Goal: Information Seeking & Learning: Compare options

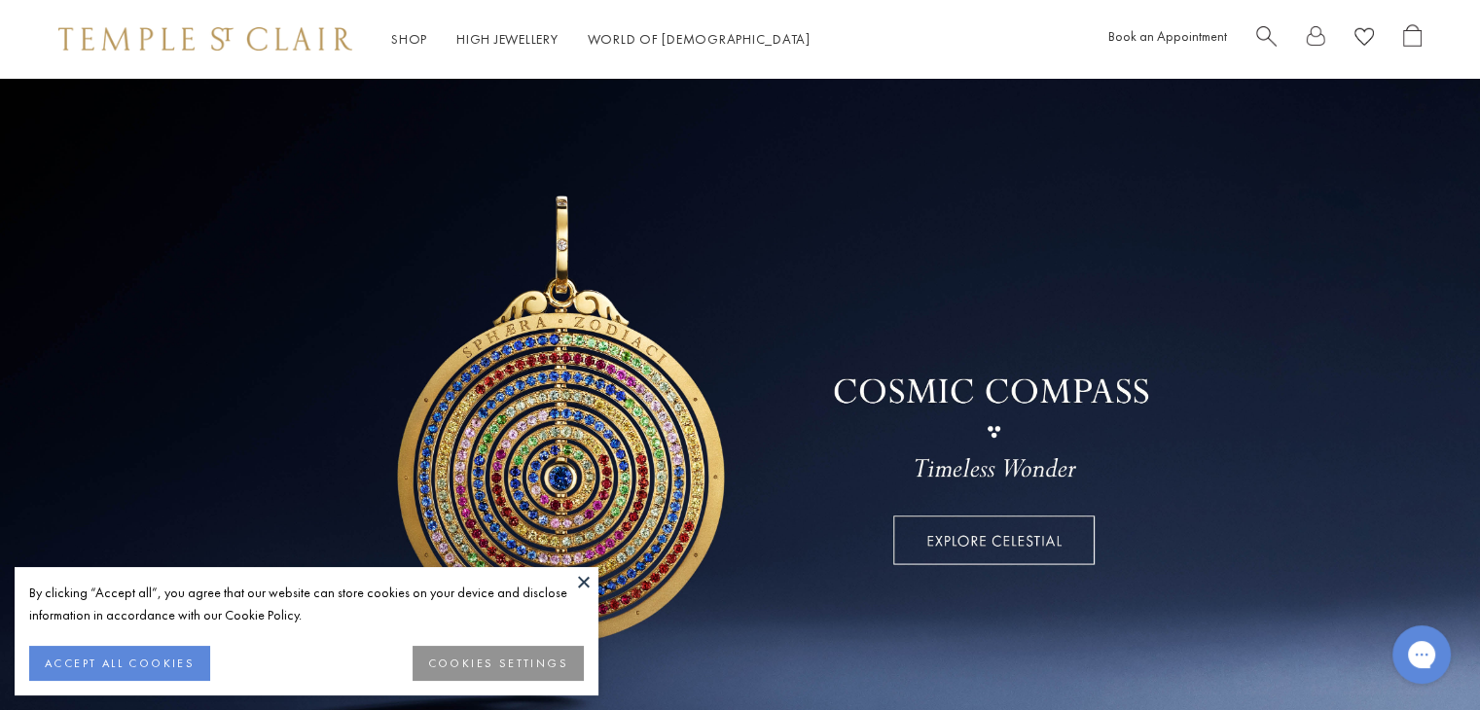
click at [587, 581] on button at bounding box center [583, 581] width 29 height 29
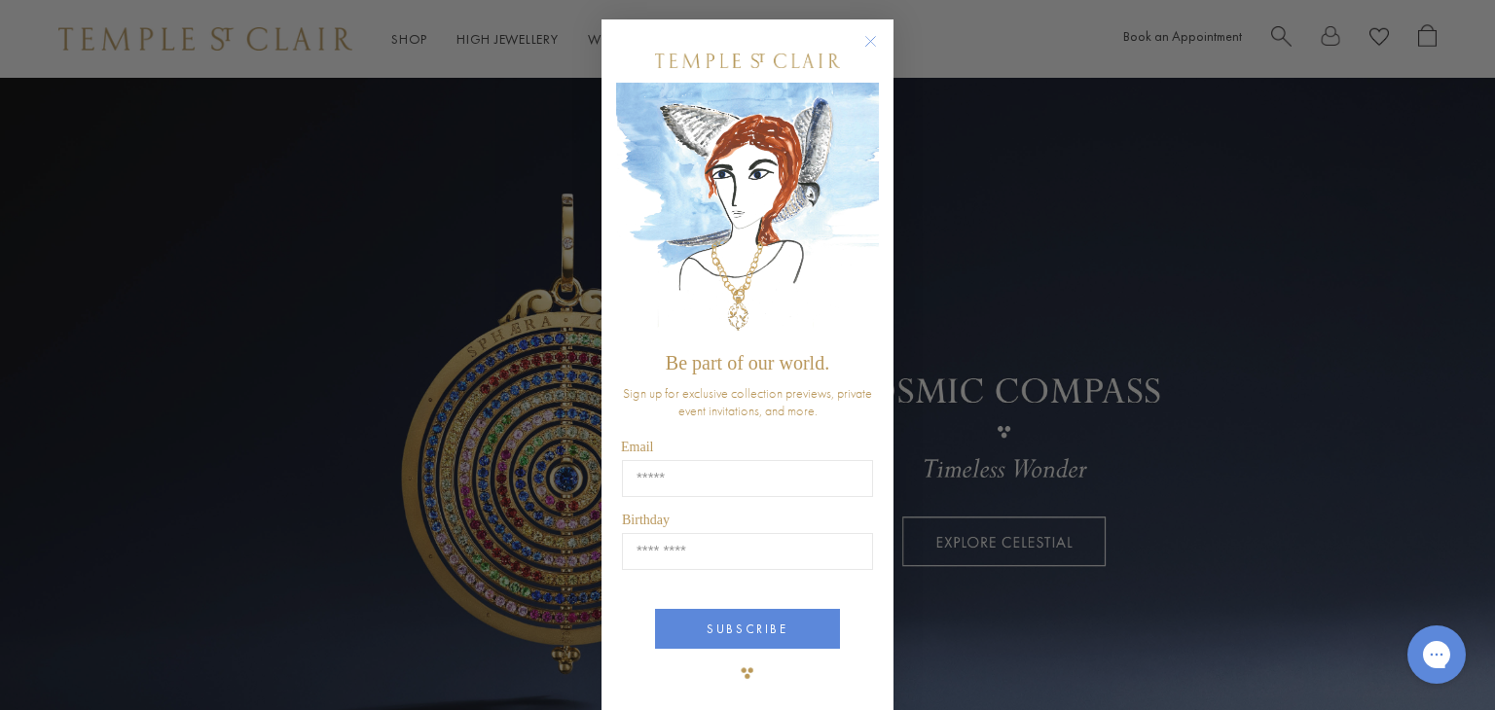
click at [866, 42] on icon "Close dialog" at bounding box center [871, 42] width 10 height 10
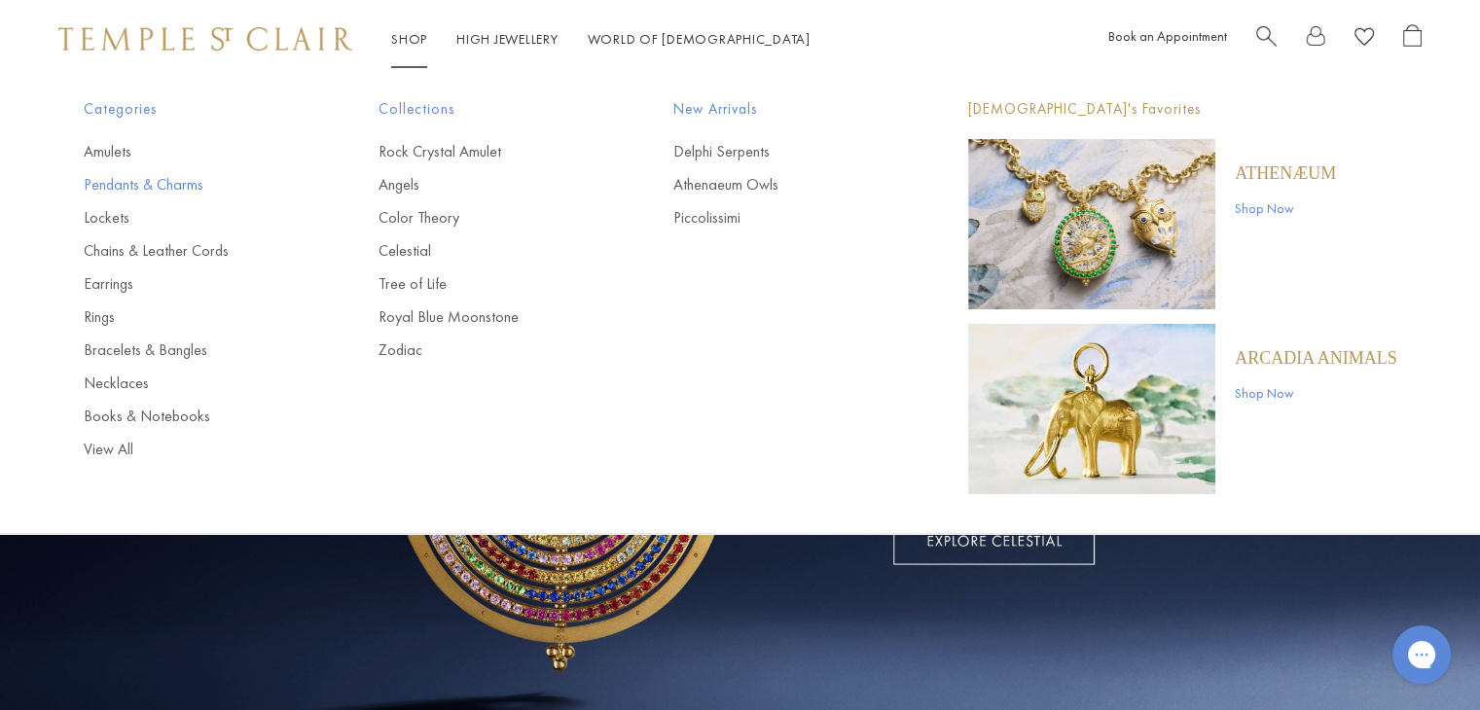
click at [164, 180] on link "Pendants & Charms" at bounding box center [192, 184] width 217 height 21
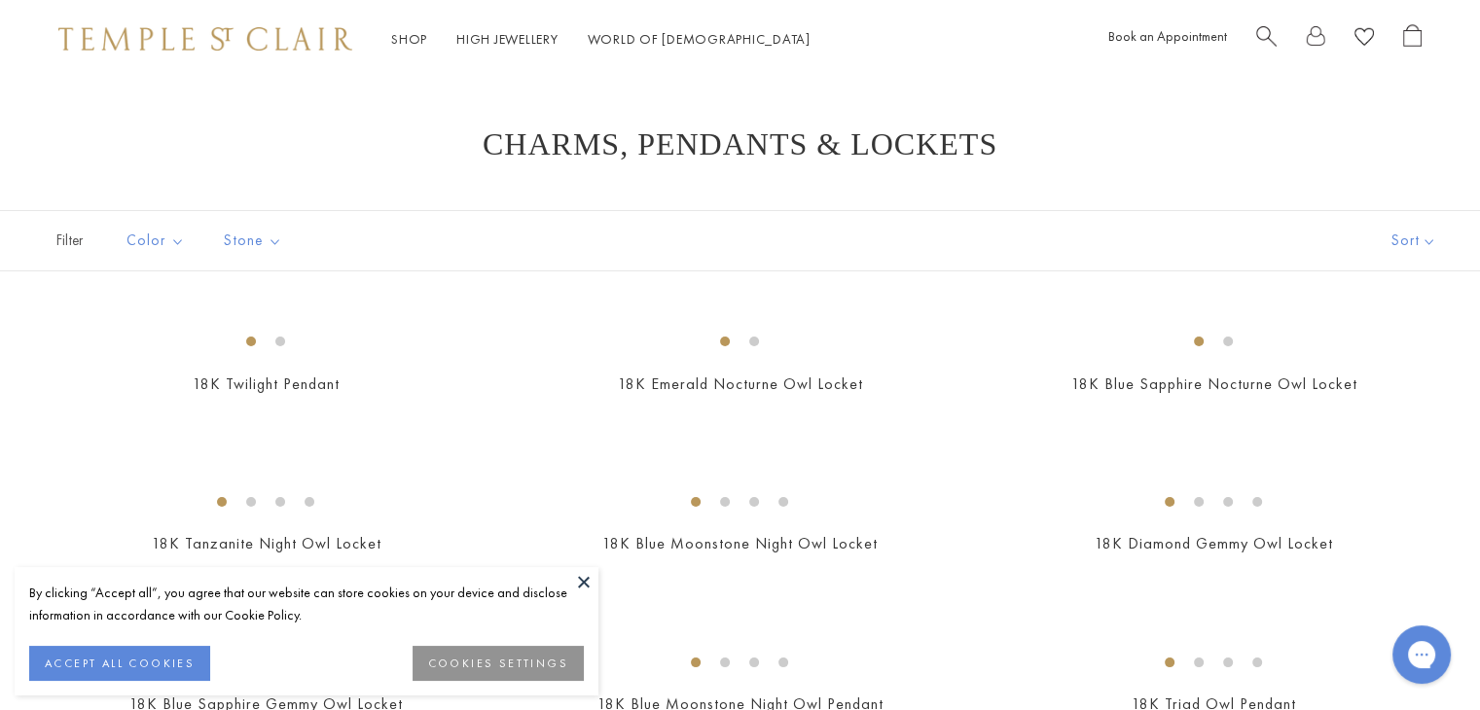
click at [586, 581] on button at bounding box center [583, 581] width 29 height 29
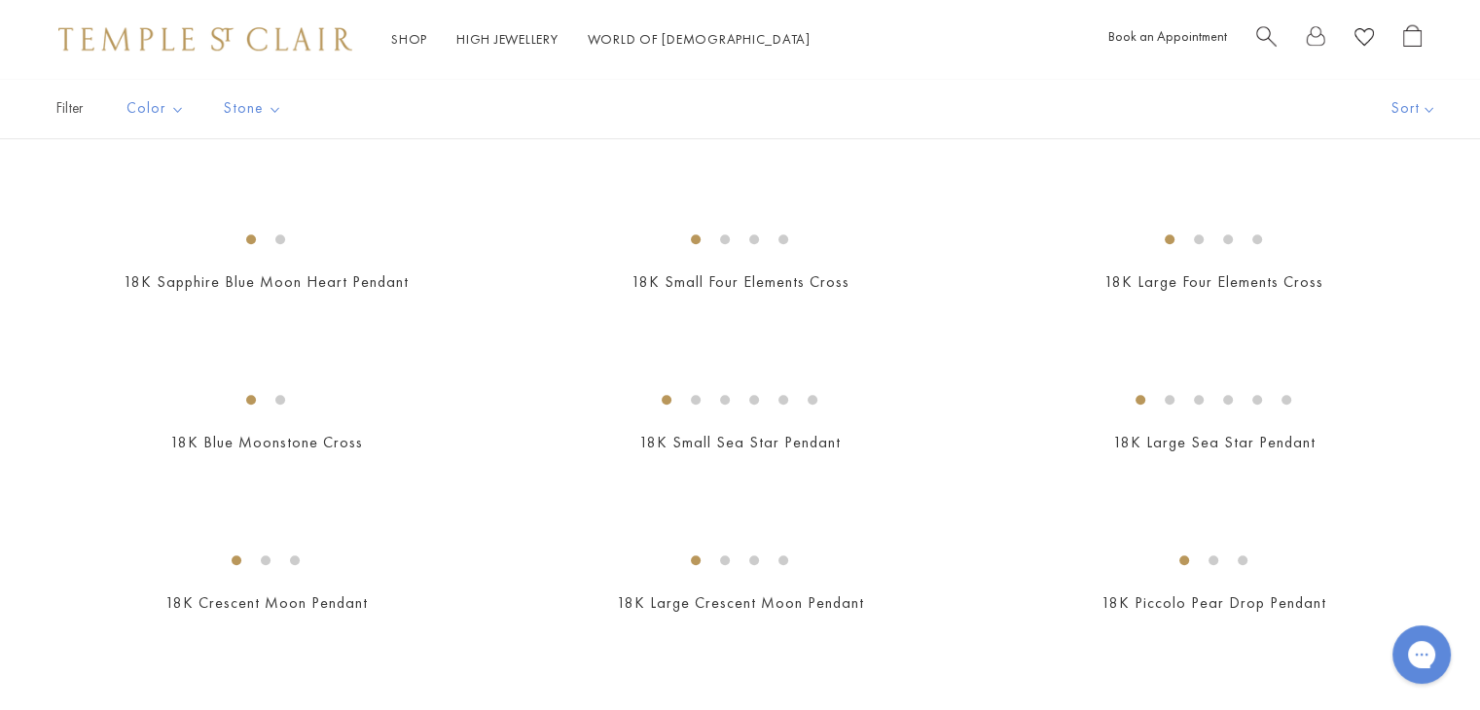
scroll to position [1946, 0]
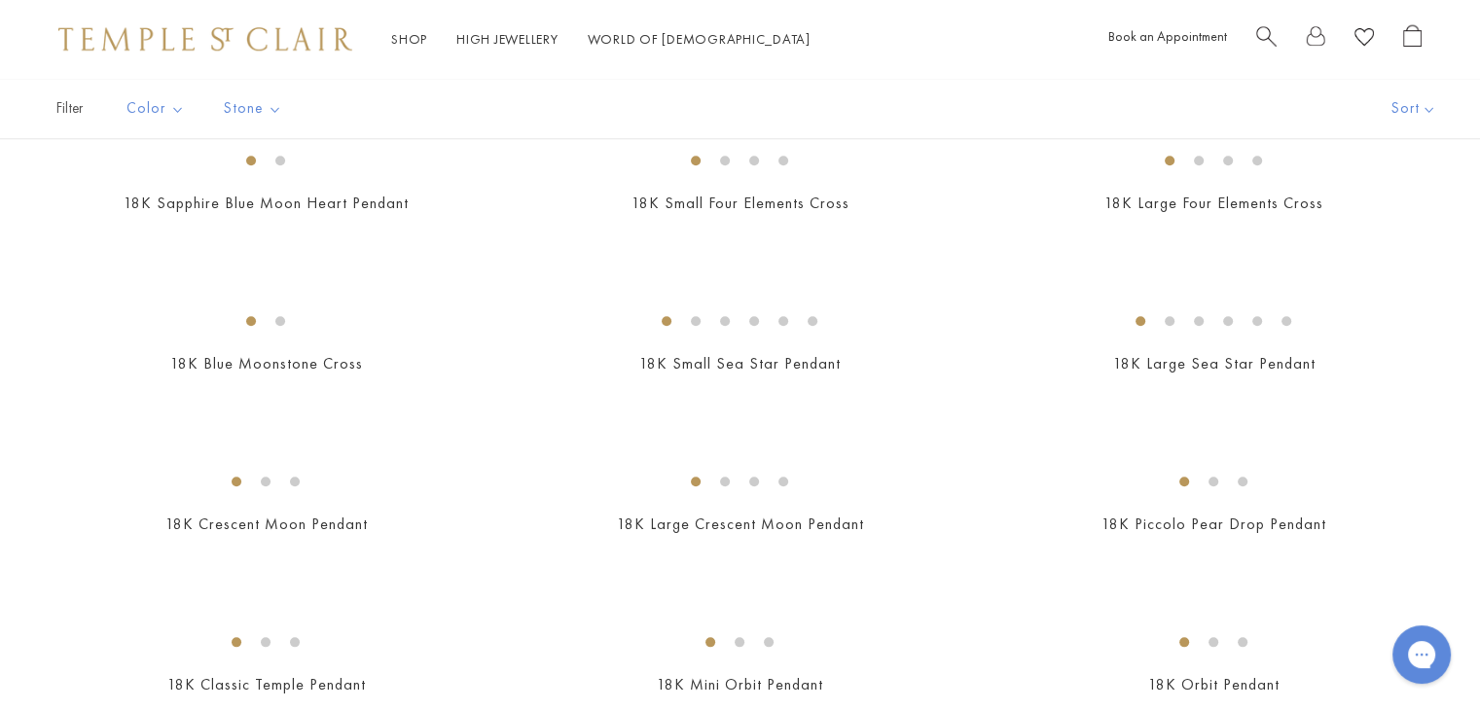
click at [0, 0] on img at bounding box center [0, 0] width 0 height 0
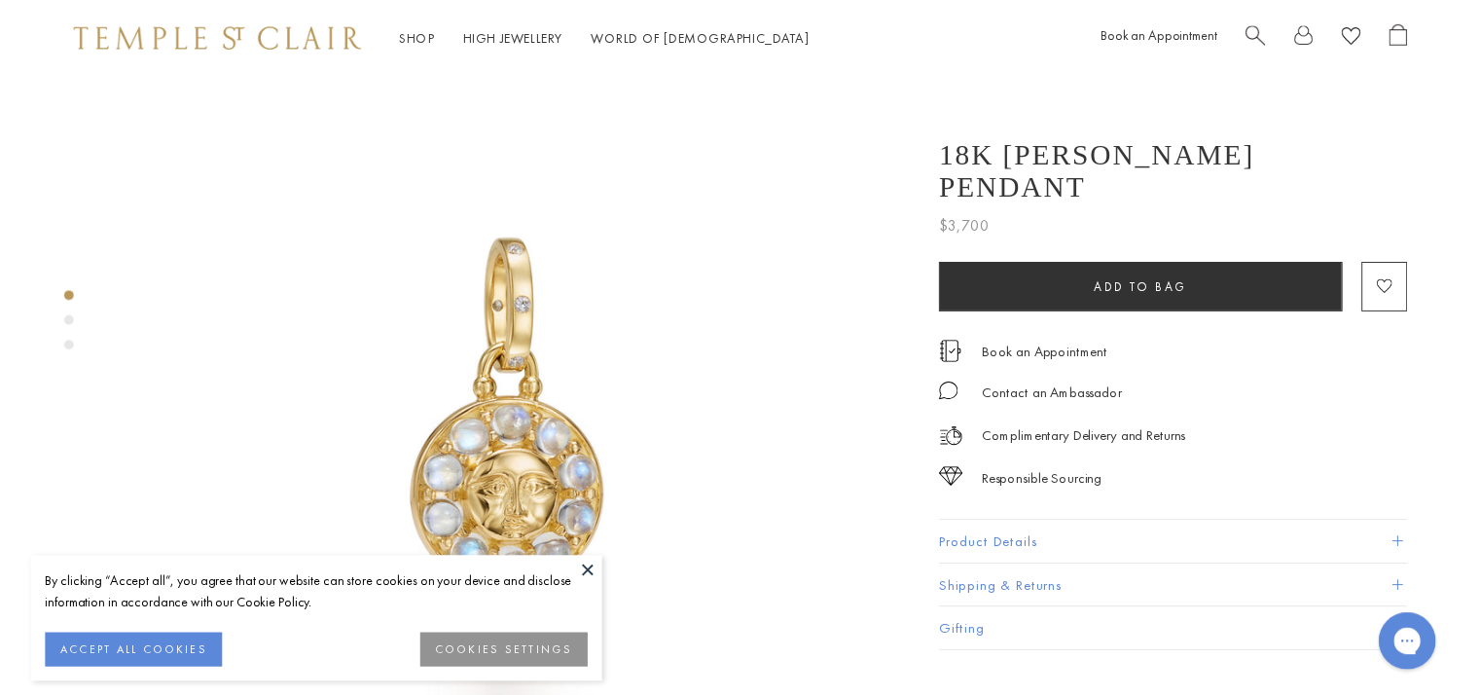
scroll to position [97, 0]
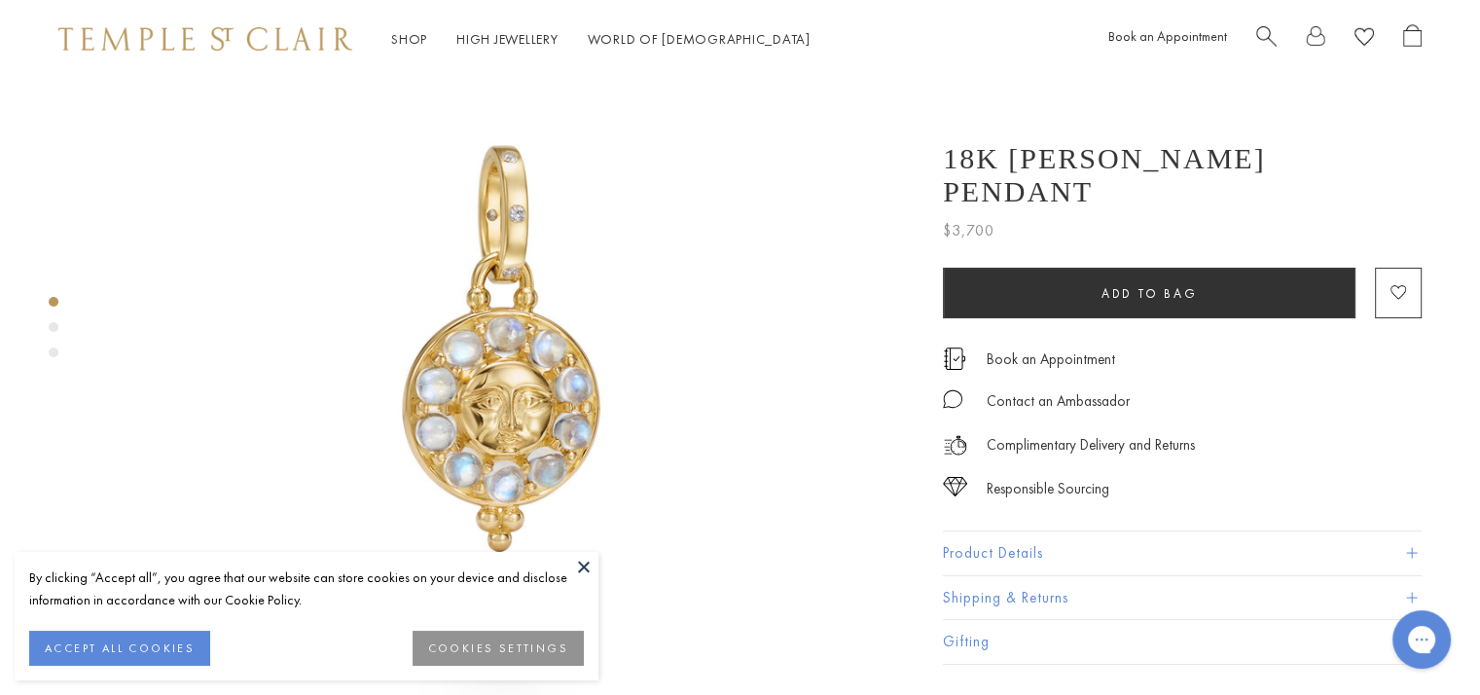
click at [580, 561] on button at bounding box center [583, 566] width 29 height 29
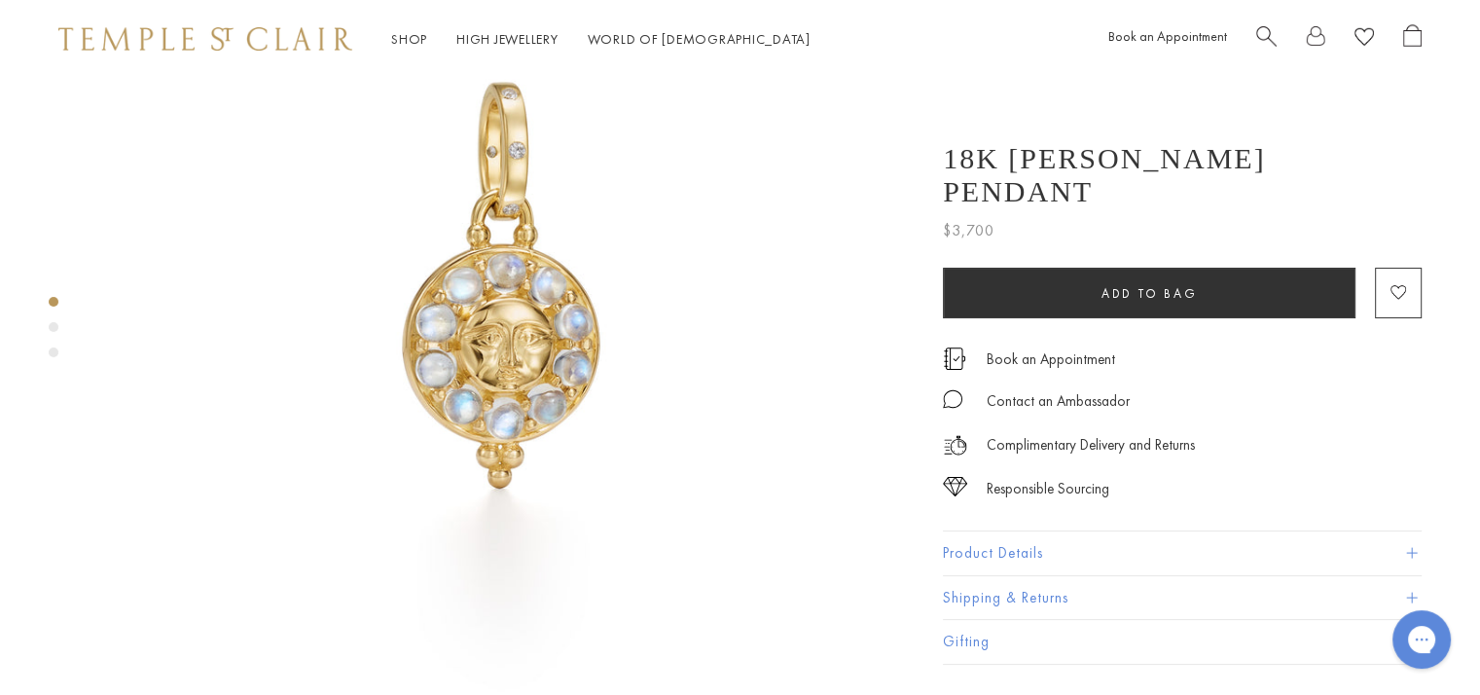
scroll to position [195, 0]
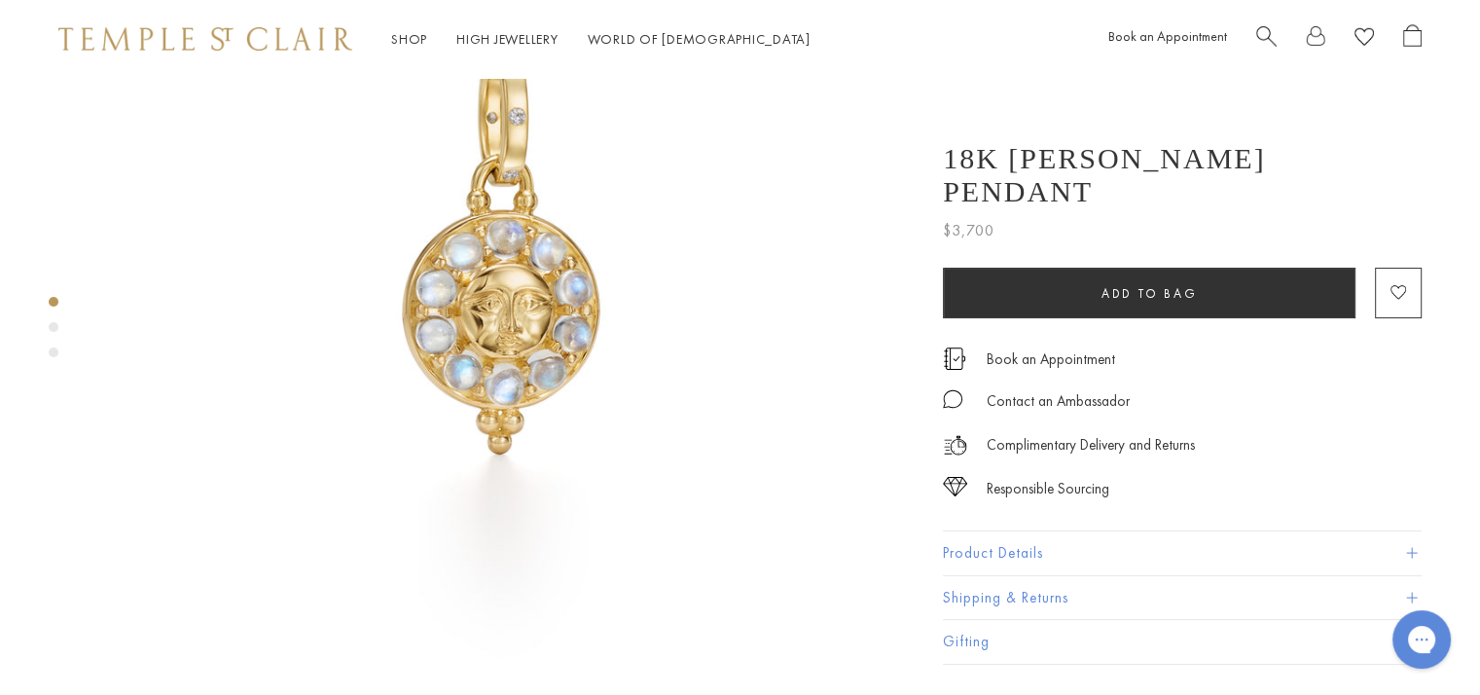
click at [56, 328] on div "Product gallery navigation" at bounding box center [54, 327] width 10 height 10
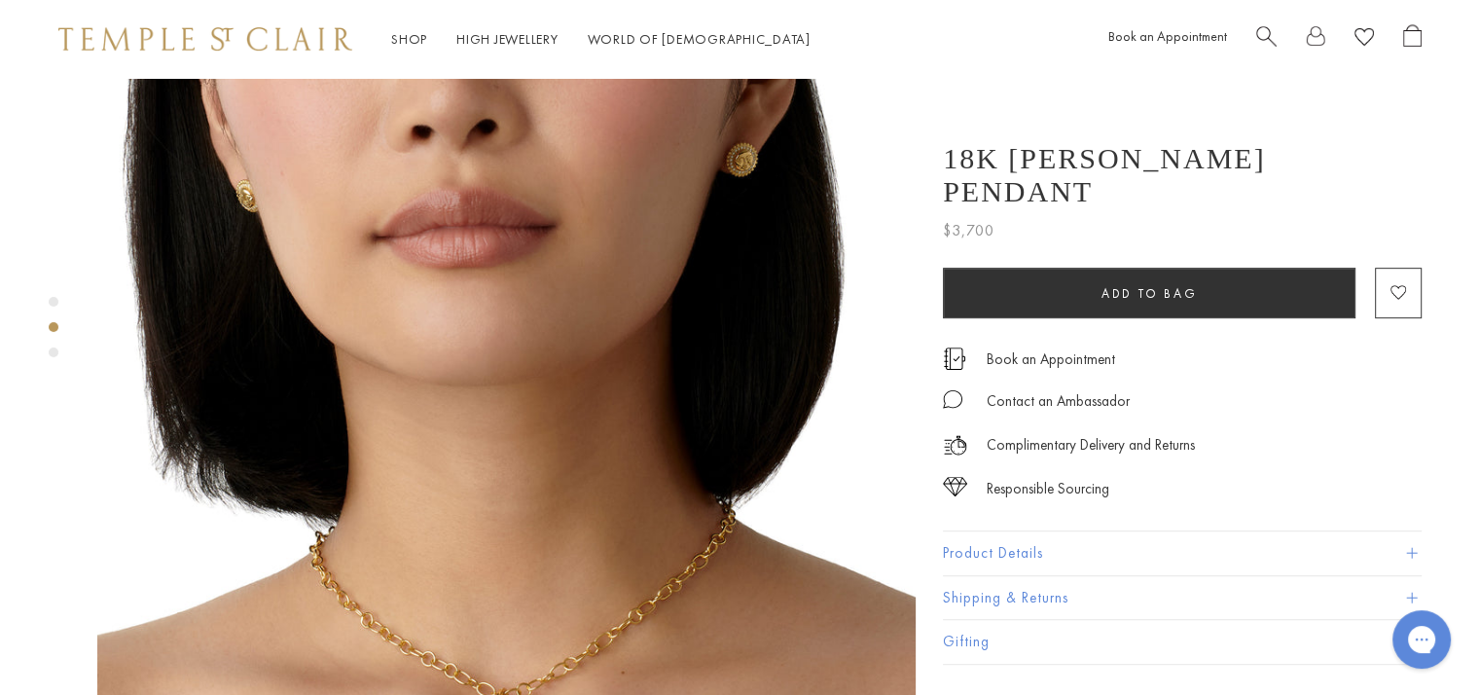
scroll to position [1109, 0]
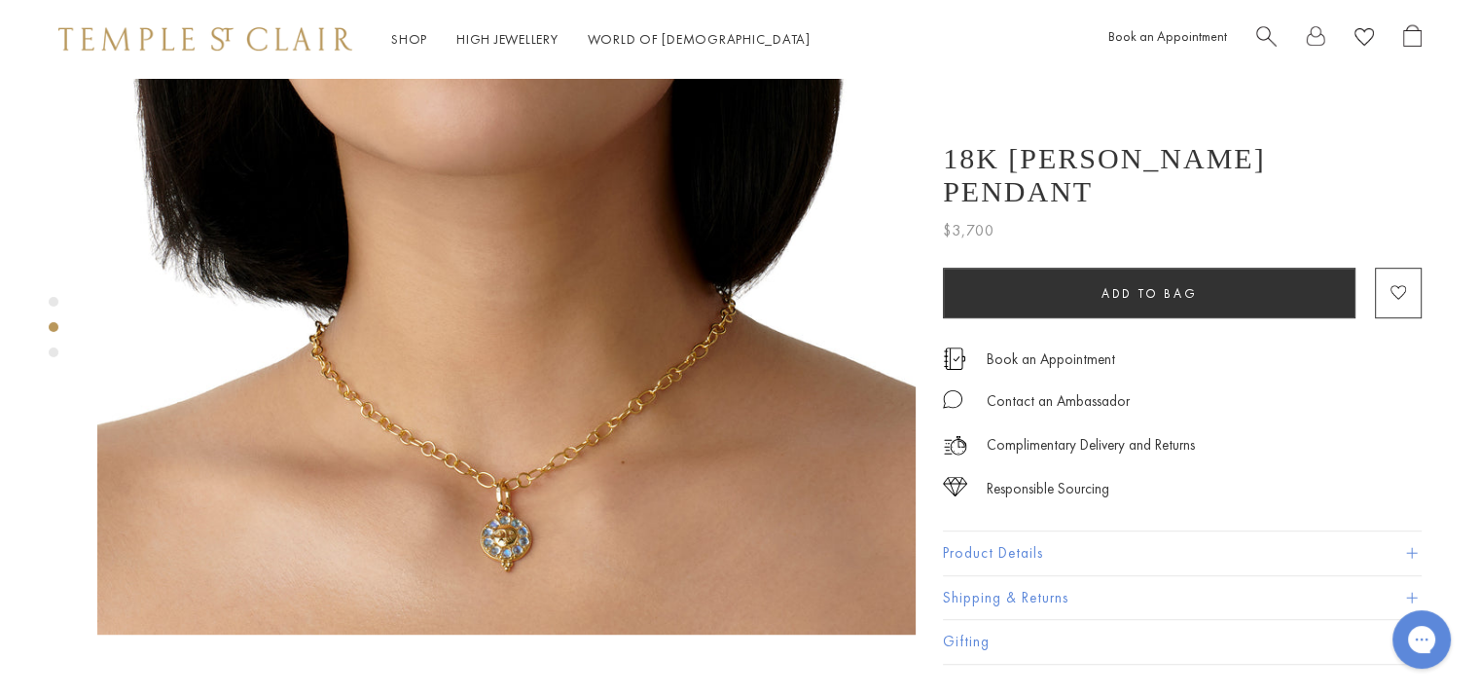
click at [506, 464] on img at bounding box center [506, 225] width 818 height 818
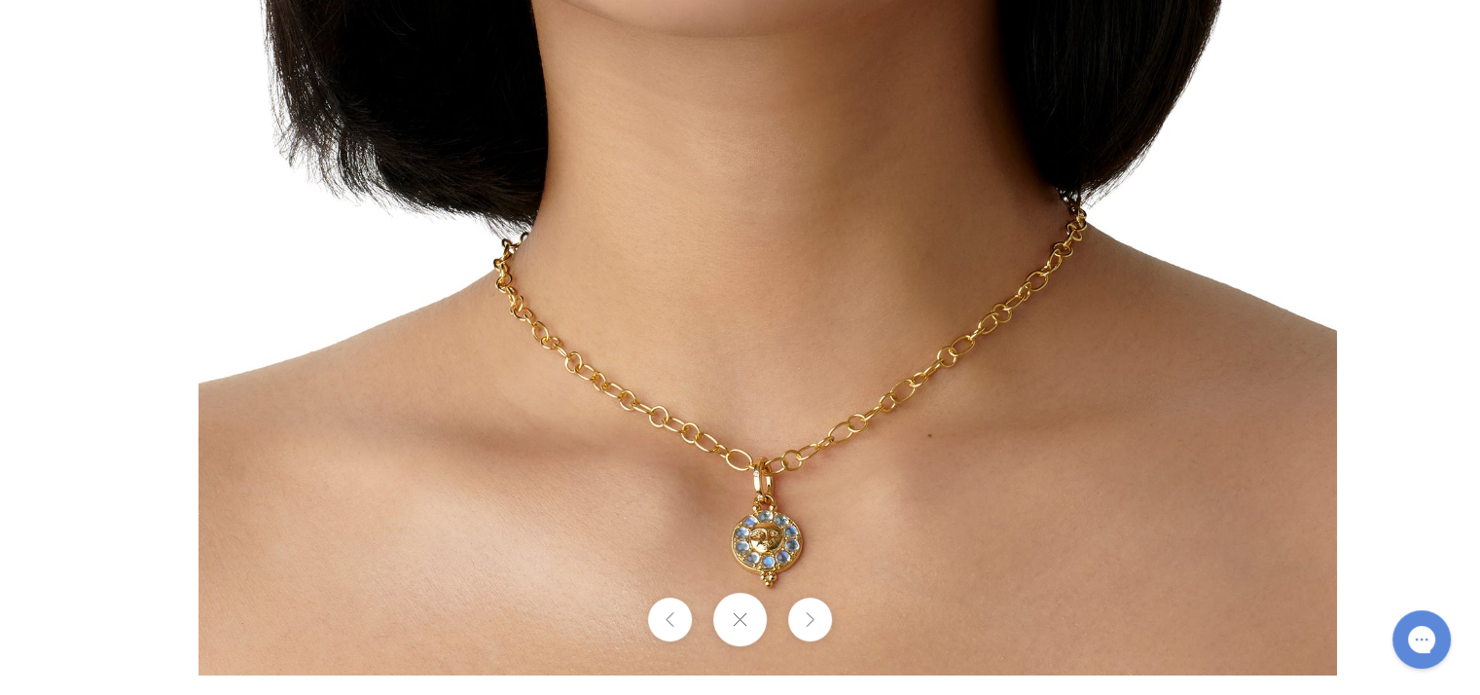
drag, startPoint x: 768, startPoint y: 421, endPoint x: 856, endPoint y: 114, distance: 320.0
click at [856, 114] on img at bounding box center [767, 106] width 1138 height 1138
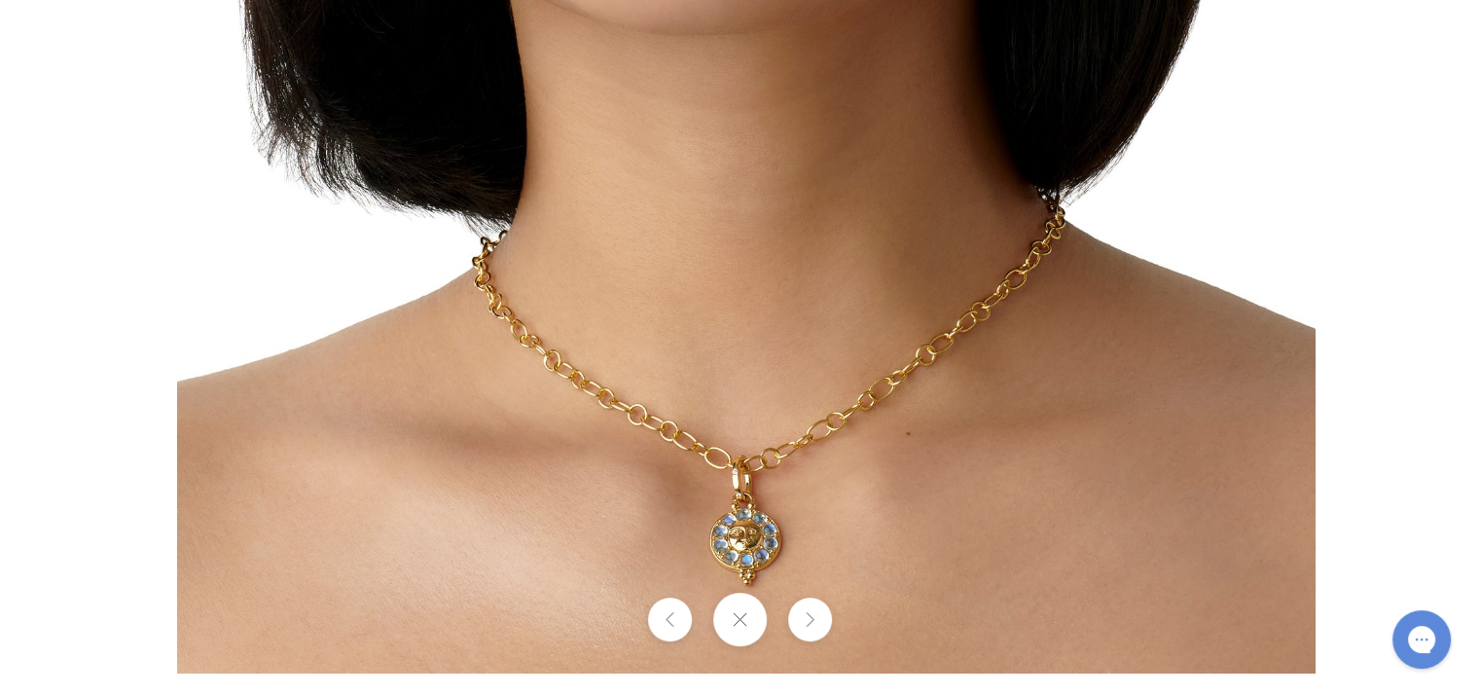
drag, startPoint x: 847, startPoint y: 180, endPoint x: 864, endPoint y: 92, distance: 89.3
click at [864, 92] on img at bounding box center [746, 104] width 1138 height 1138
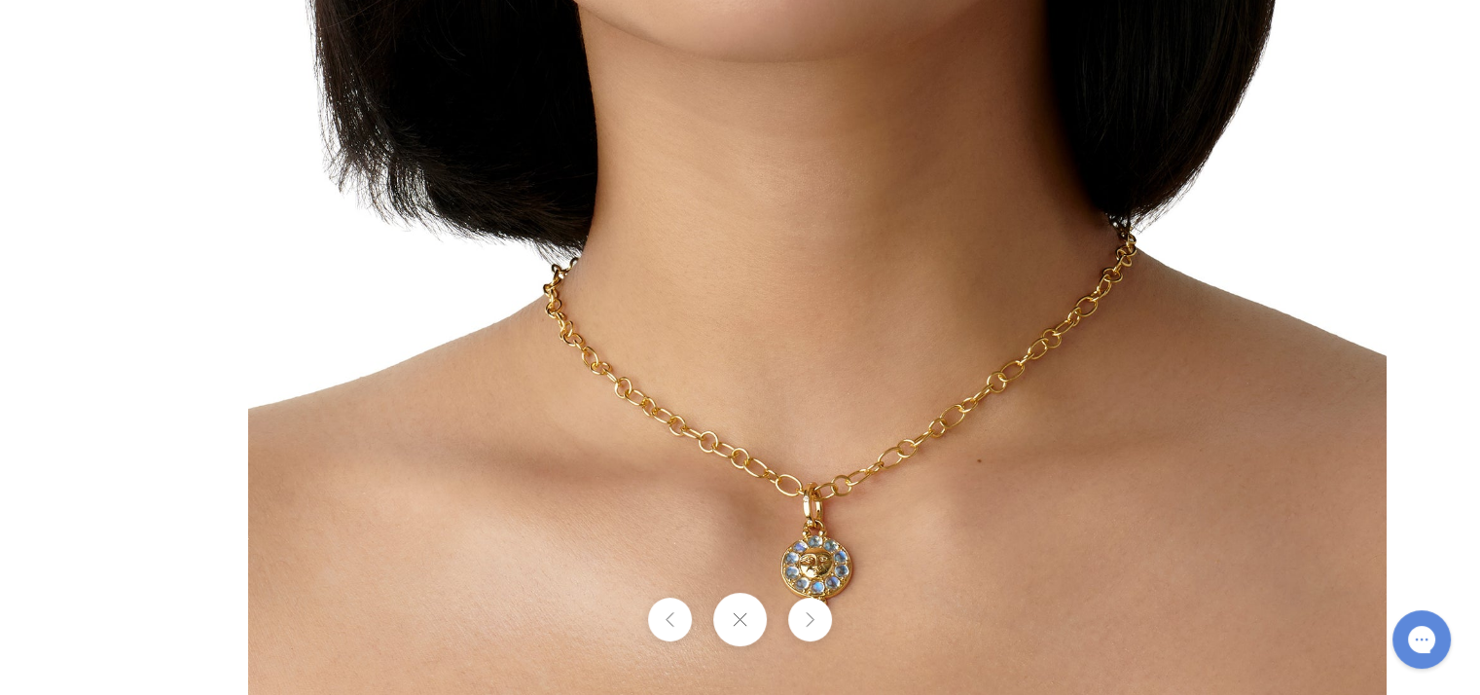
drag, startPoint x: 810, startPoint y: 210, endPoint x: 1060, endPoint y: 215, distance: 250.1
click at [1060, 215] on img at bounding box center [817, 131] width 1138 height 1138
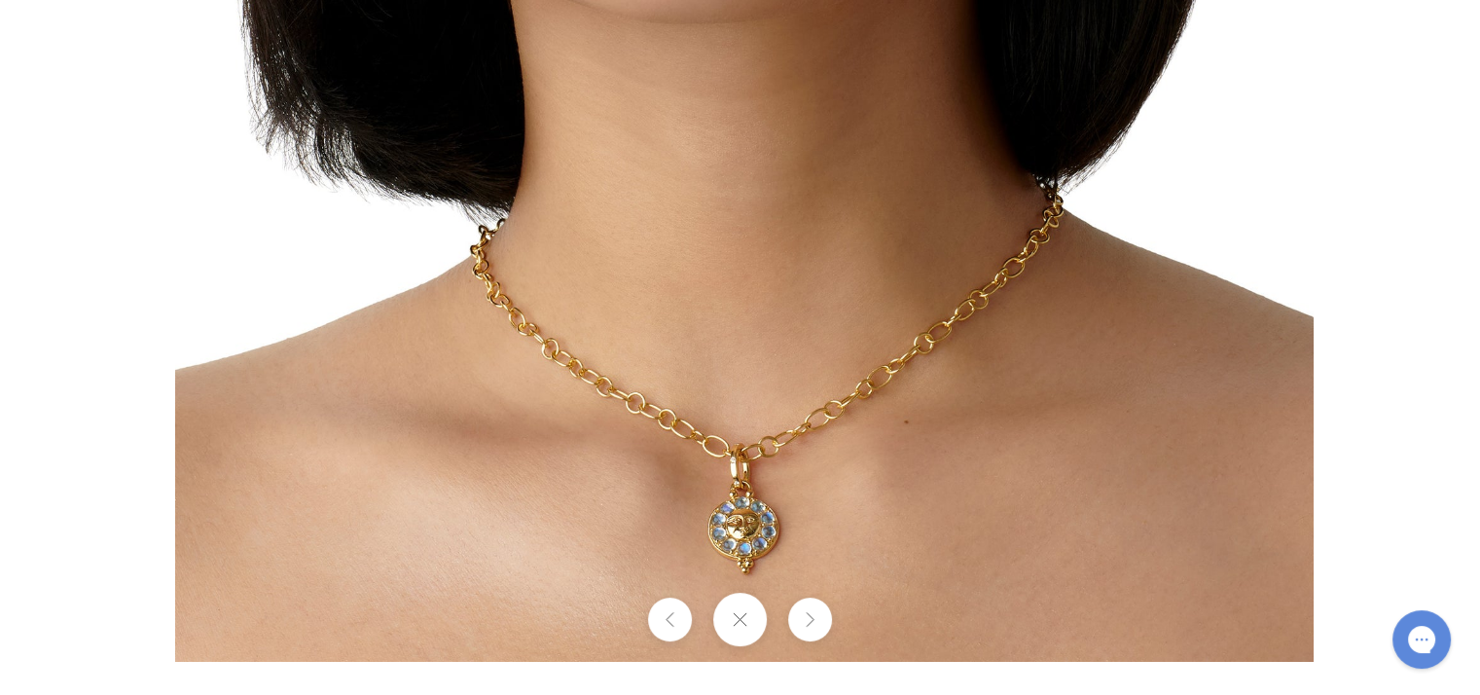
drag, startPoint x: 892, startPoint y: 194, endPoint x: 908, endPoint y: 73, distance: 121.7
click at [908, 73] on img at bounding box center [744, 92] width 1138 height 1138
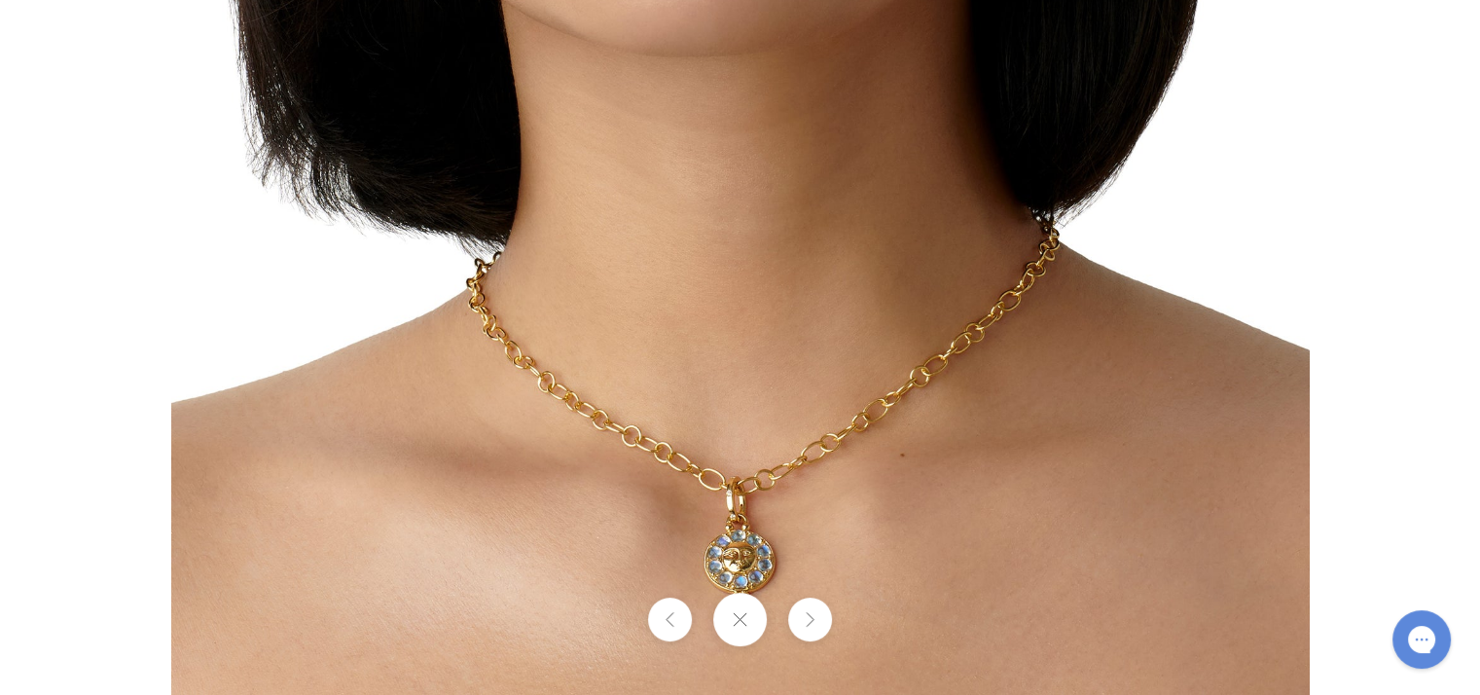
click at [752, 613] on button at bounding box center [740, 620] width 54 height 54
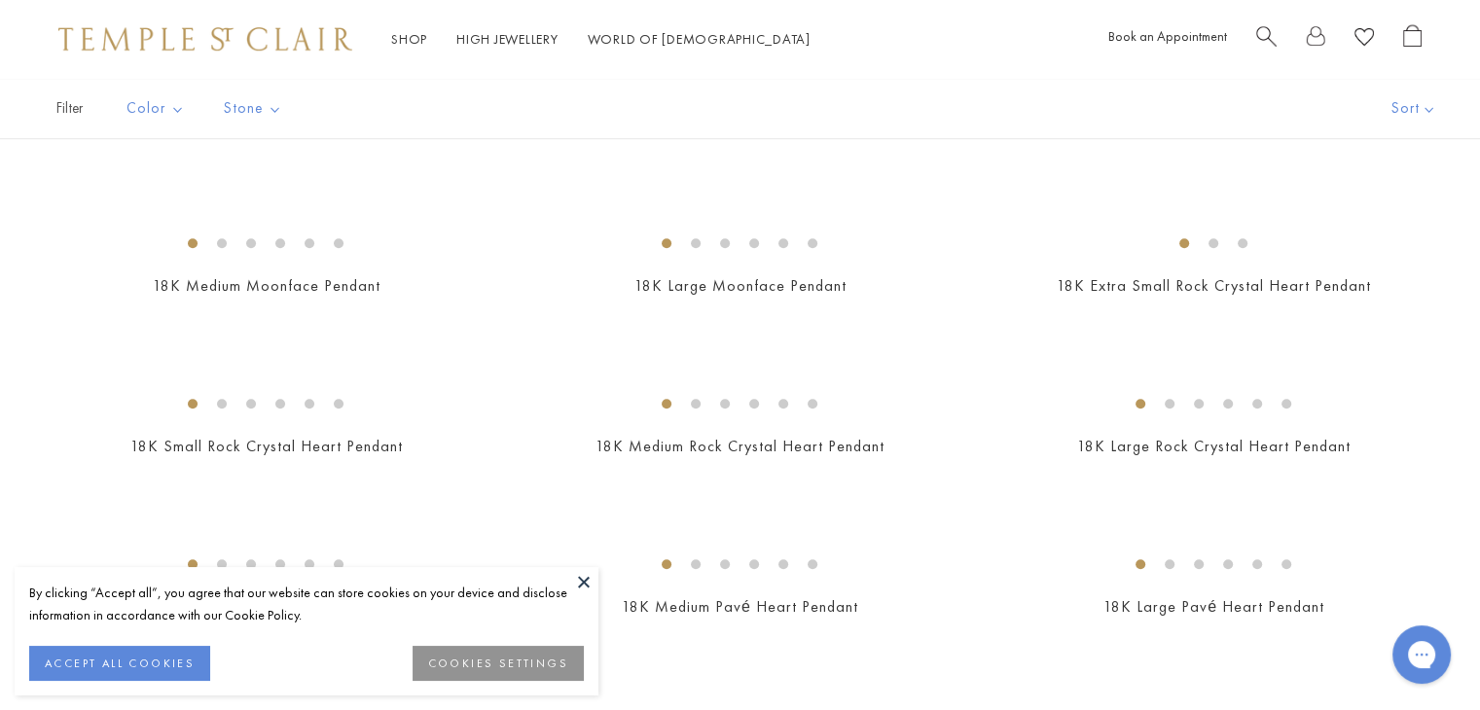
click at [583, 580] on button at bounding box center [583, 581] width 29 height 29
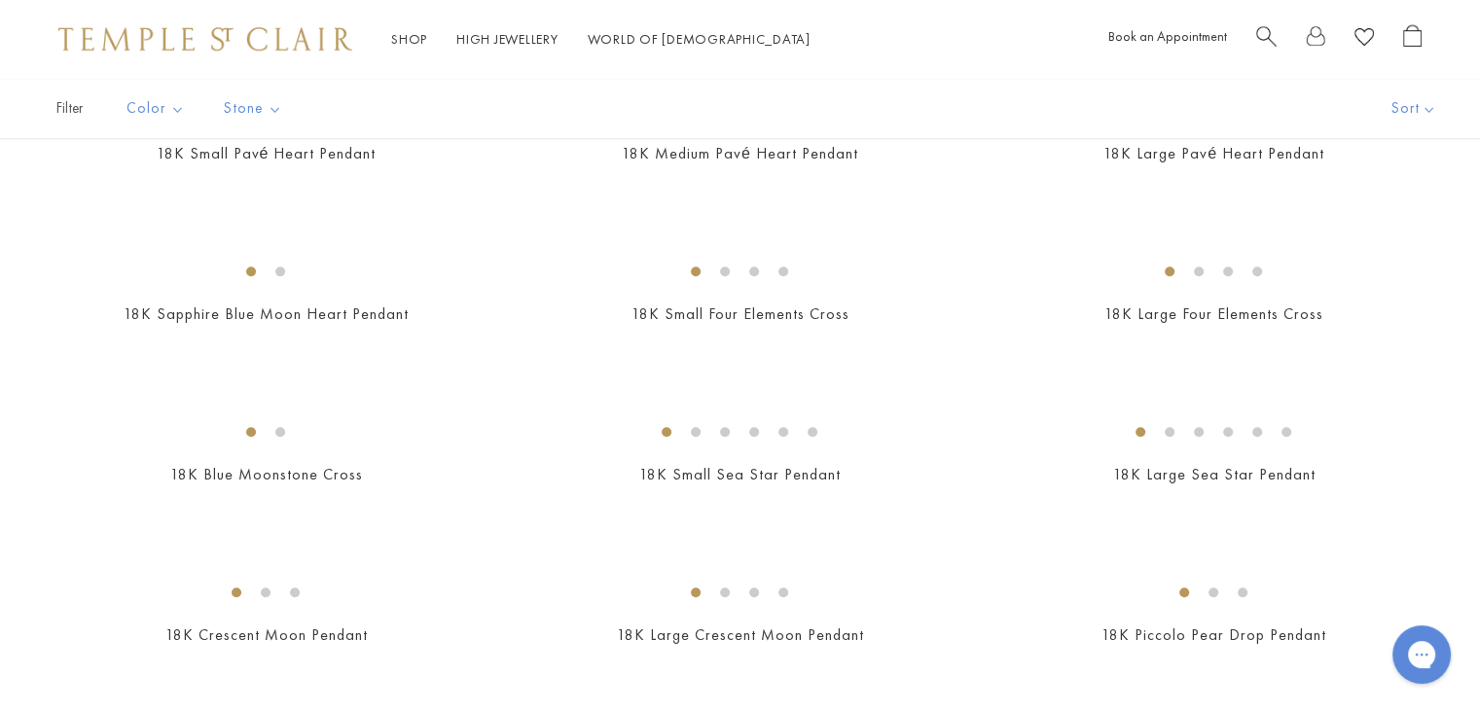
scroll to position [1868, 0]
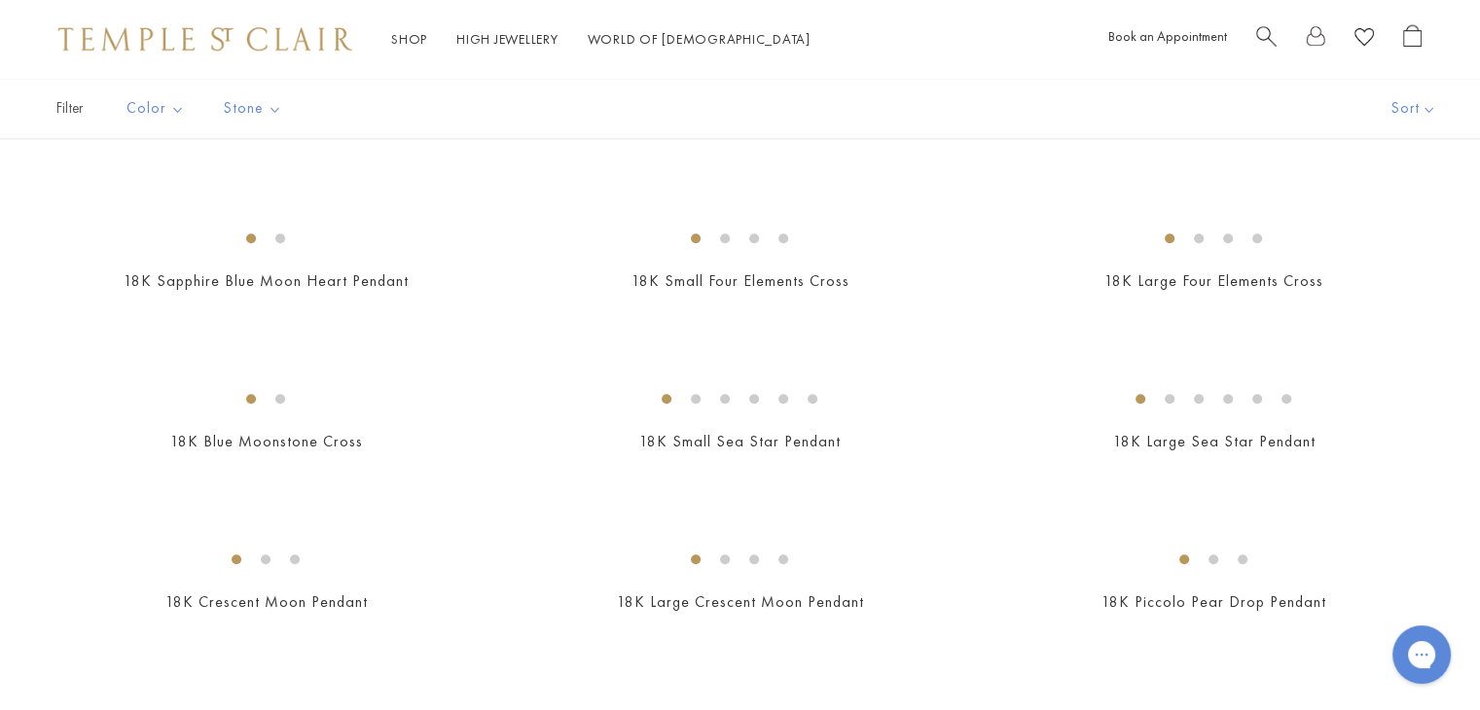
click at [0, 0] on img at bounding box center [0, 0] width 0 height 0
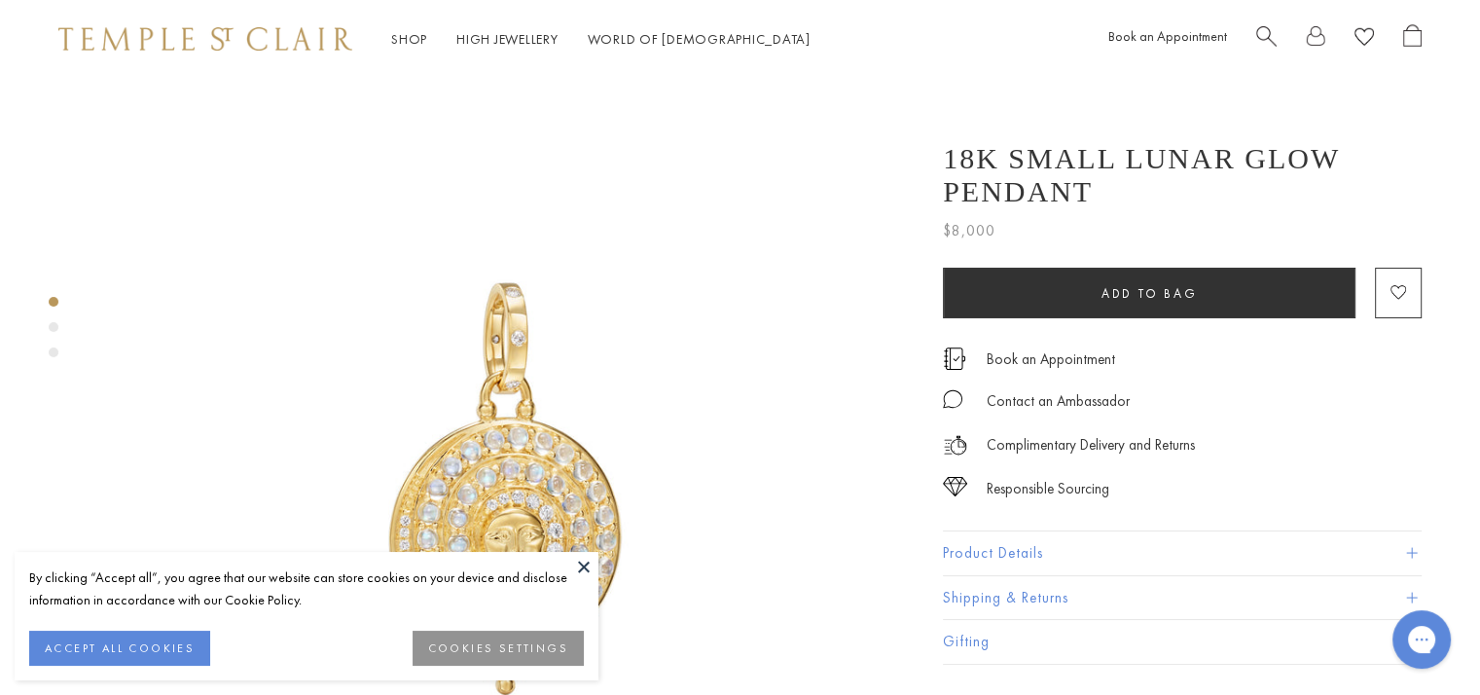
click at [579, 564] on button at bounding box center [583, 566] width 29 height 29
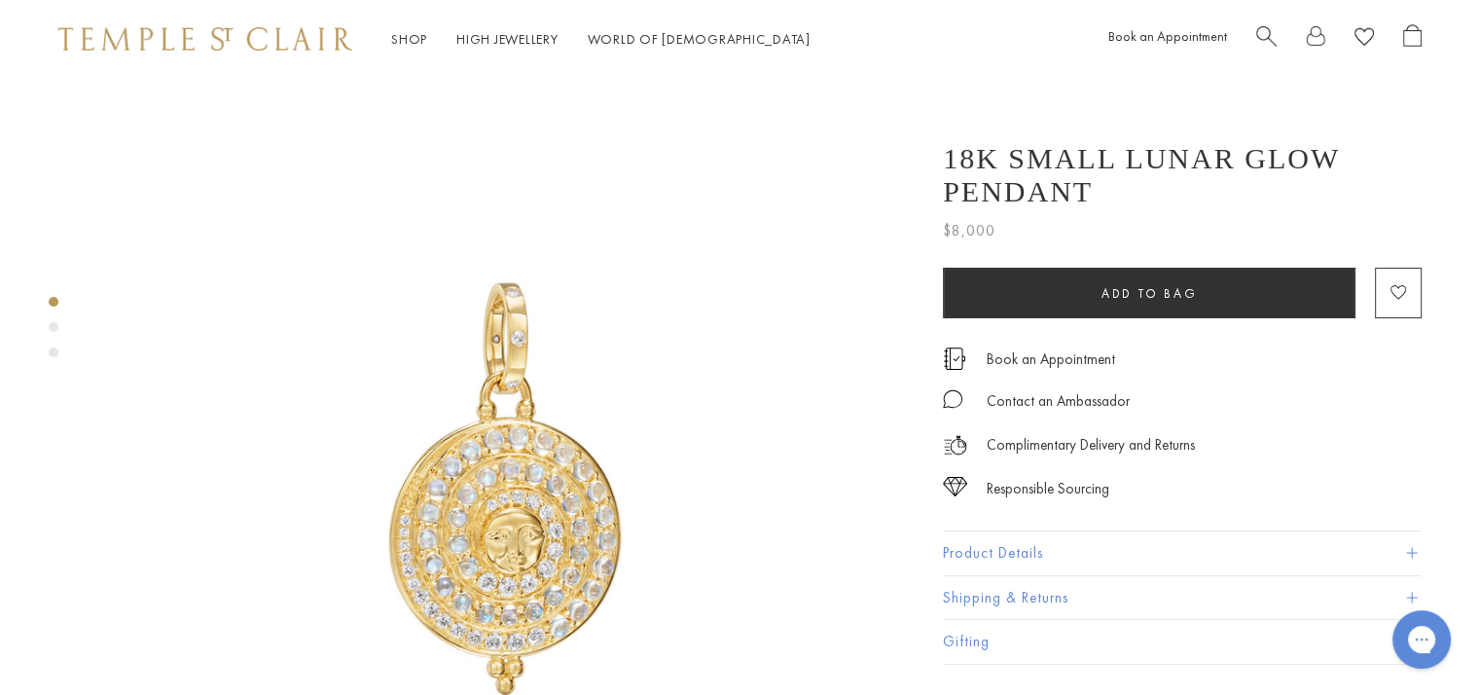
click at [51, 324] on div "Product gallery navigation" at bounding box center [54, 327] width 10 height 10
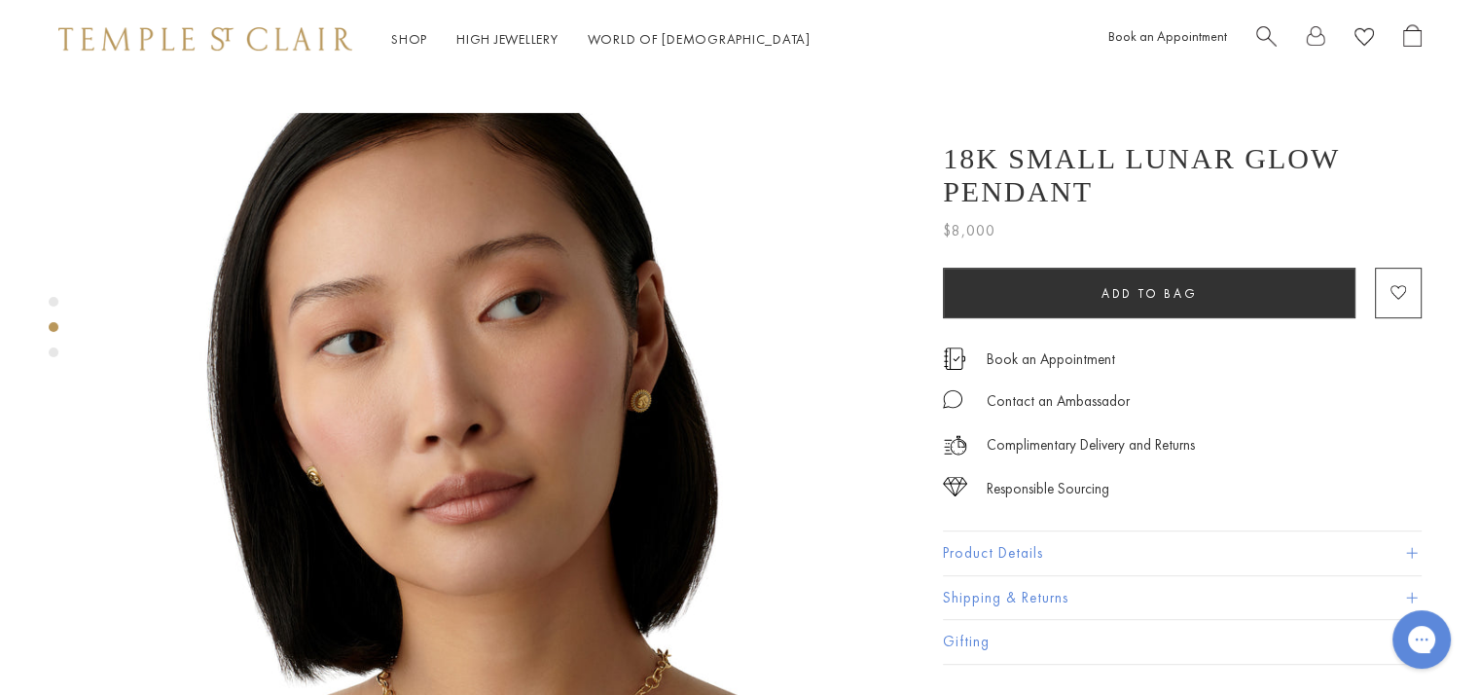
scroll to position [817, 0]
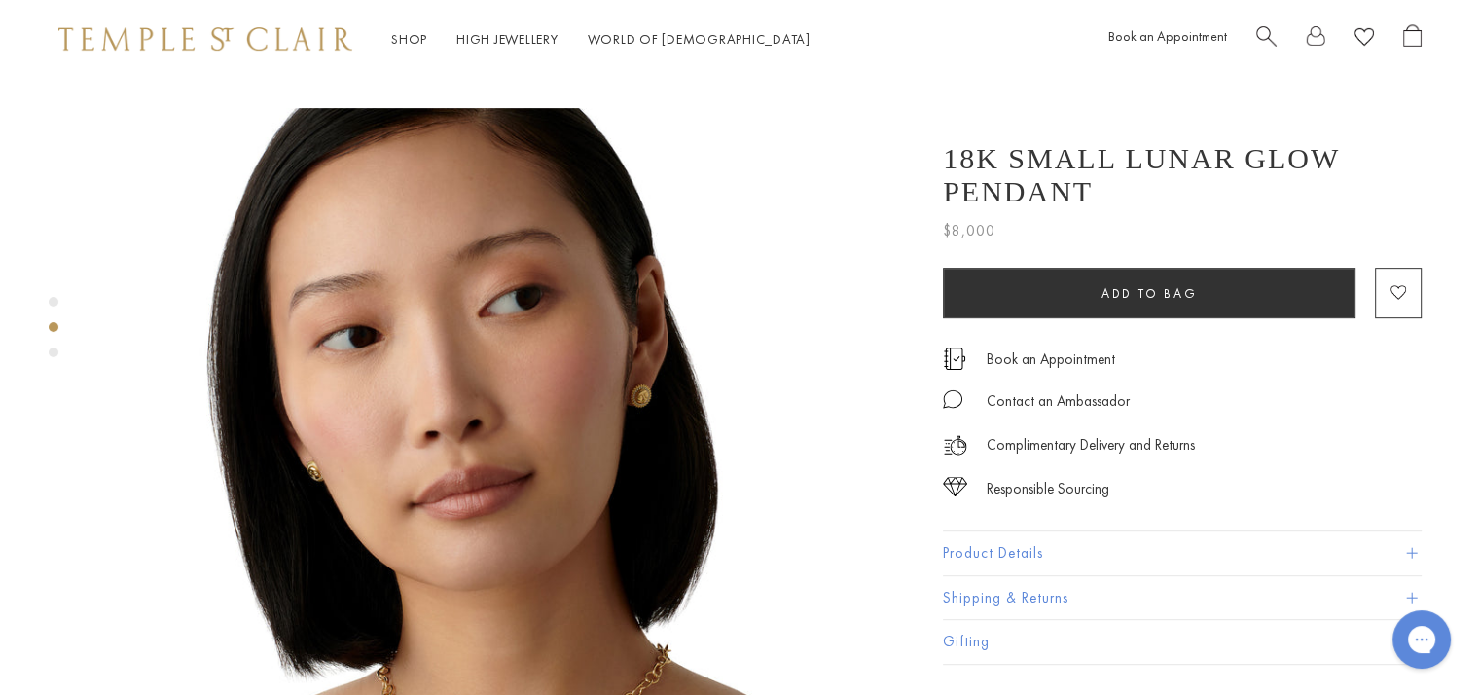
click at [473, 453] on img at bounding box center [506, 517] width 818 height 818
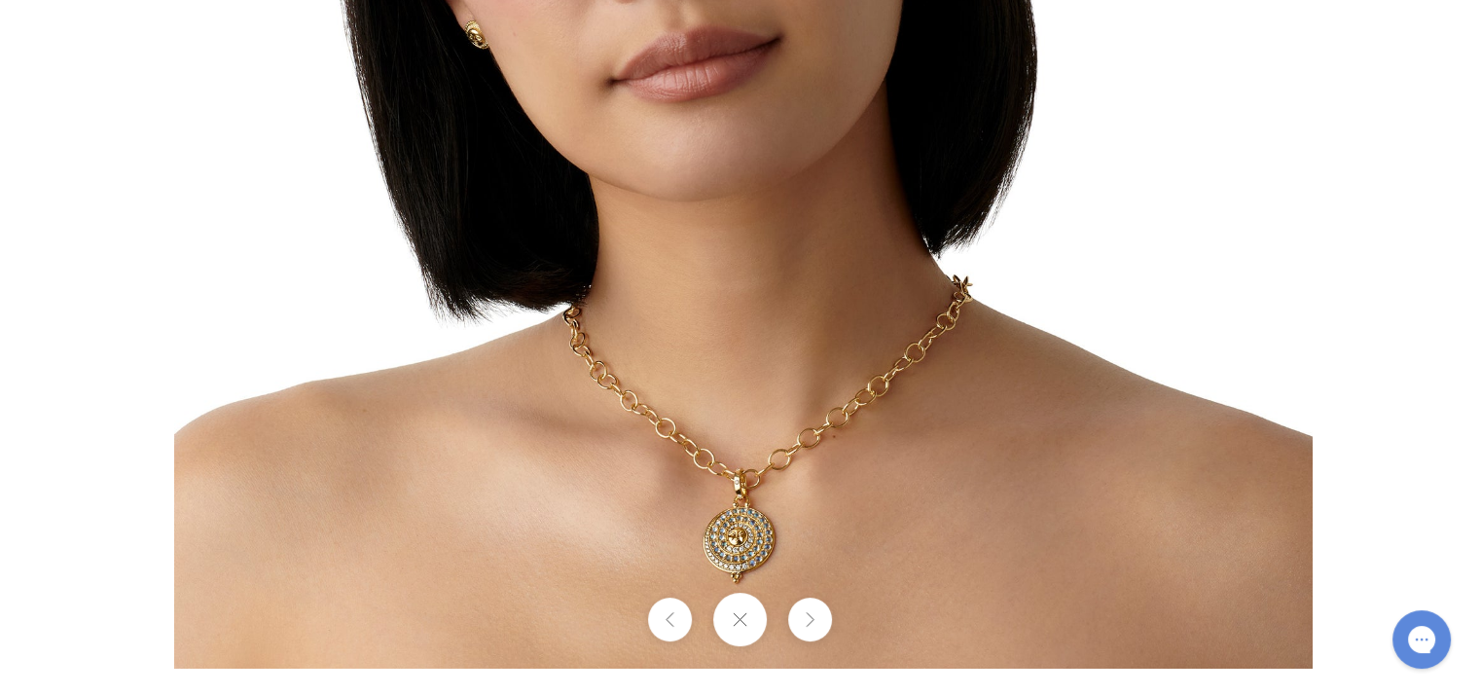
drag, startPoint x: 1082, startPoint y: 519, endPoint x: 1102, endPoint y: 175, distance: 344.1
click at [1102, 175] on img at bounding box center [743, 99] width 1138 height 1138
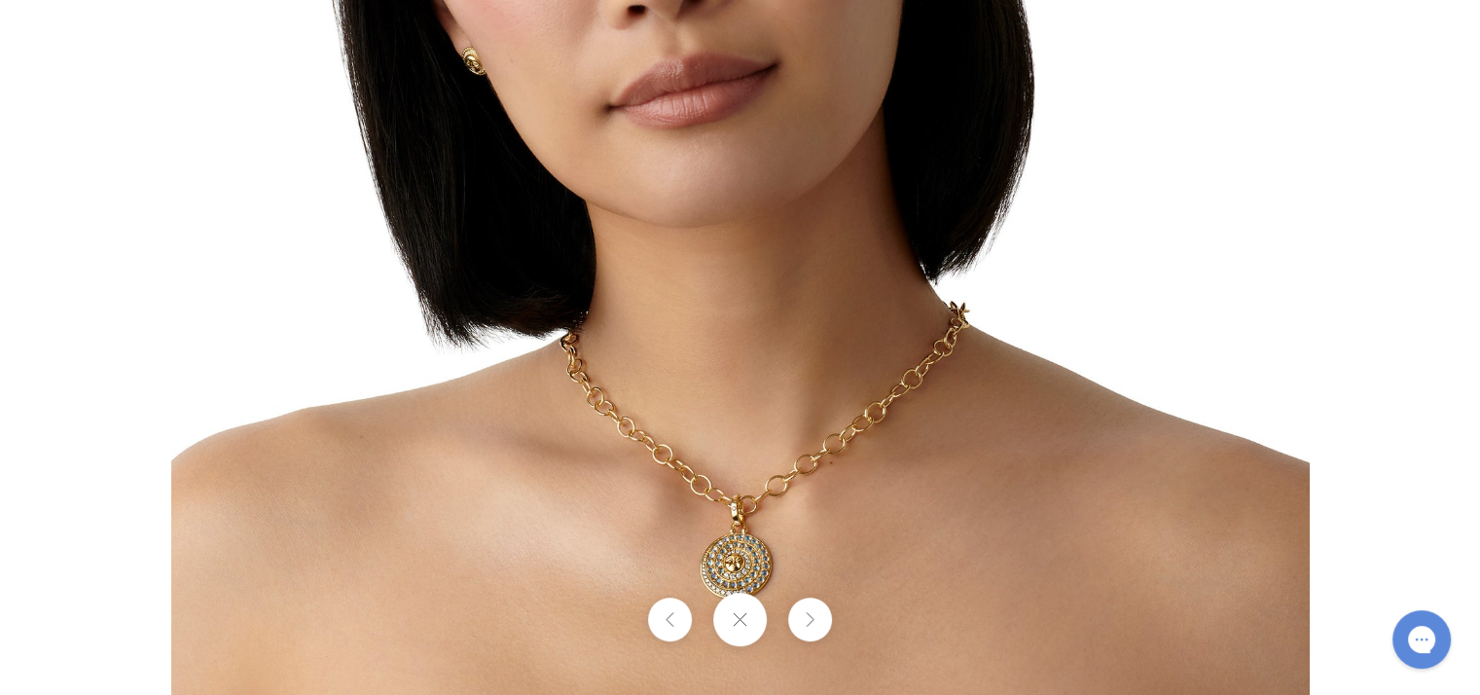
click at [736, 619] on button at bounding box center [740, 620] width 54 height 54
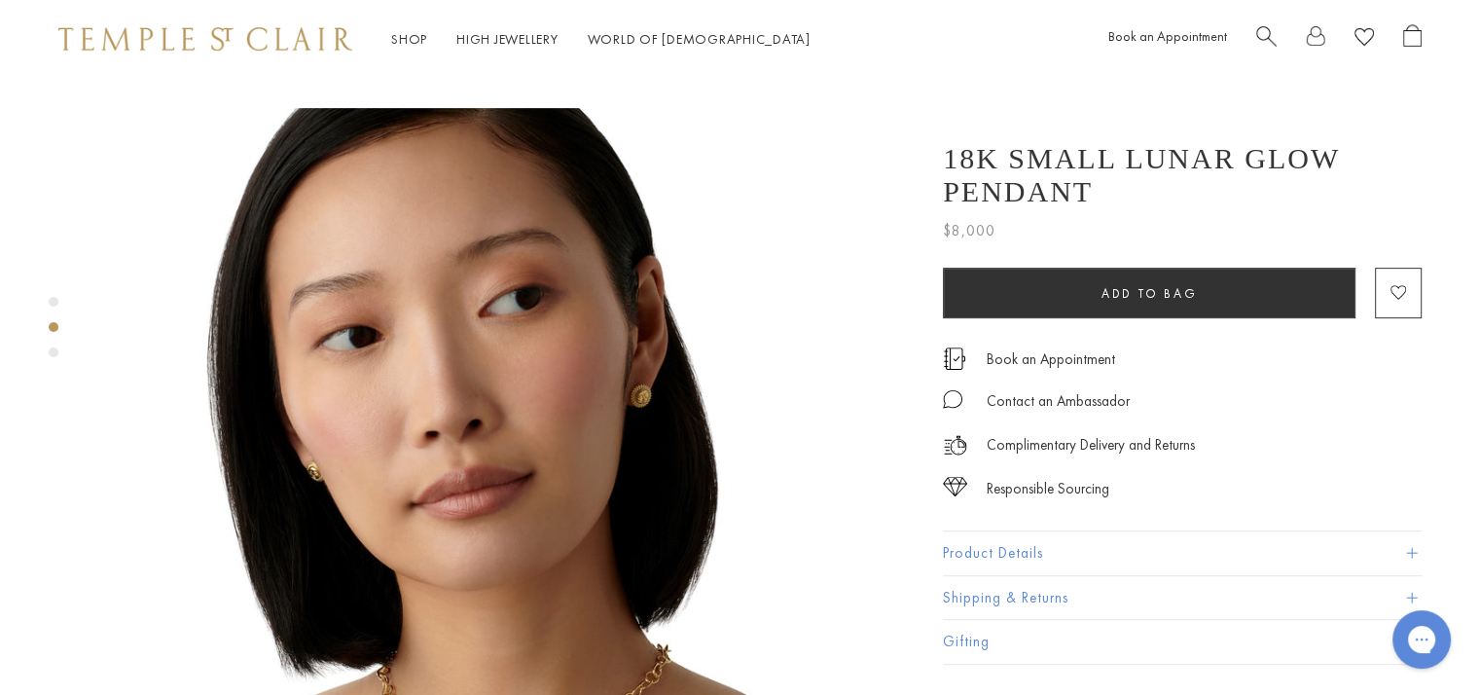
click at [57, 352] on div "Product gallery navigation" at bounding box center [54, 352] width 10 height 10
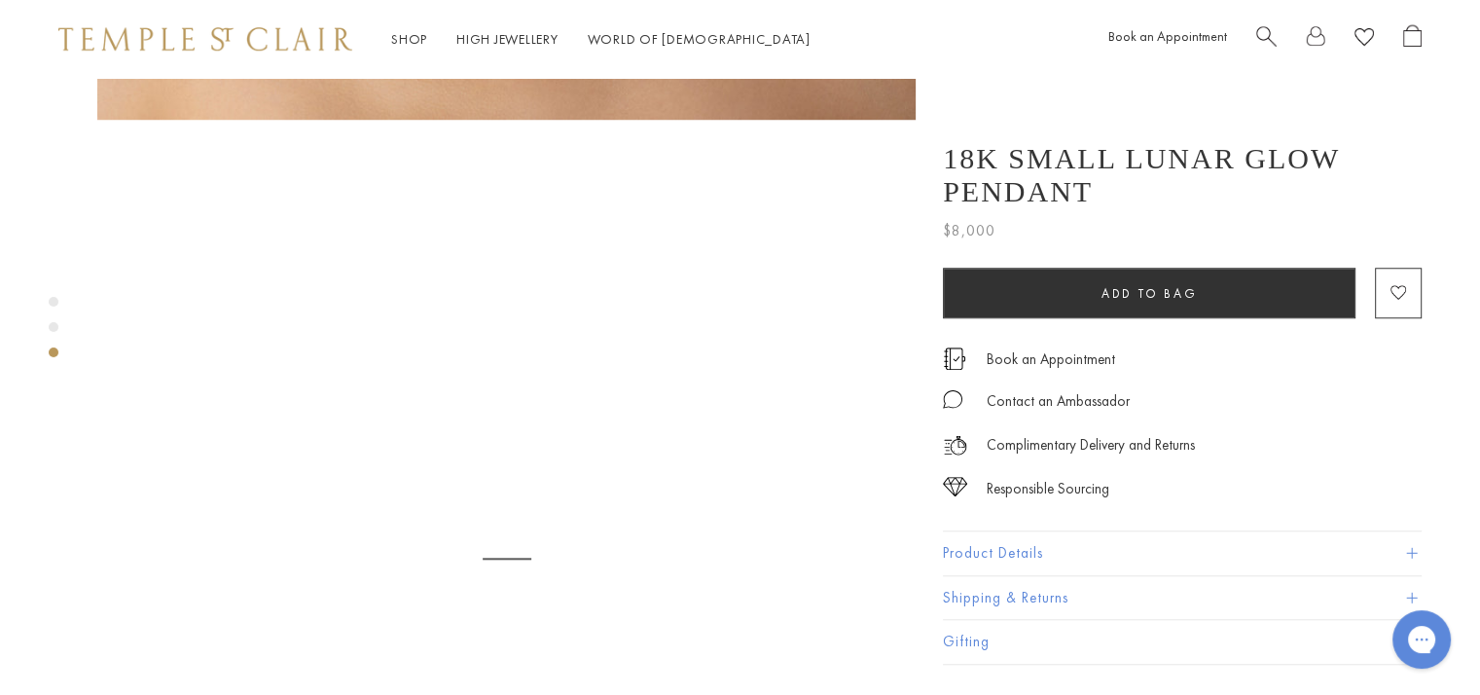
scroll to position [1637, 0]
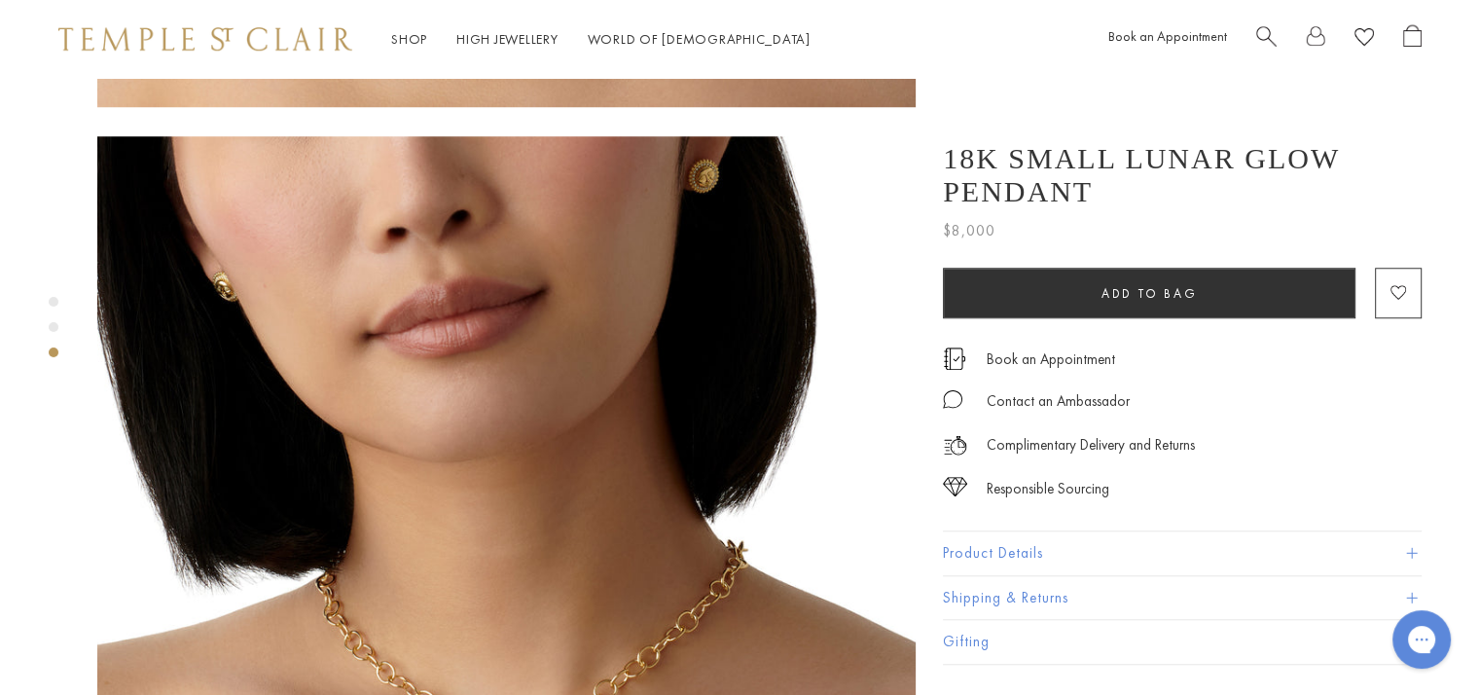
click at [613, 536] on img at bounding box center [506, 545] width 818 height 818
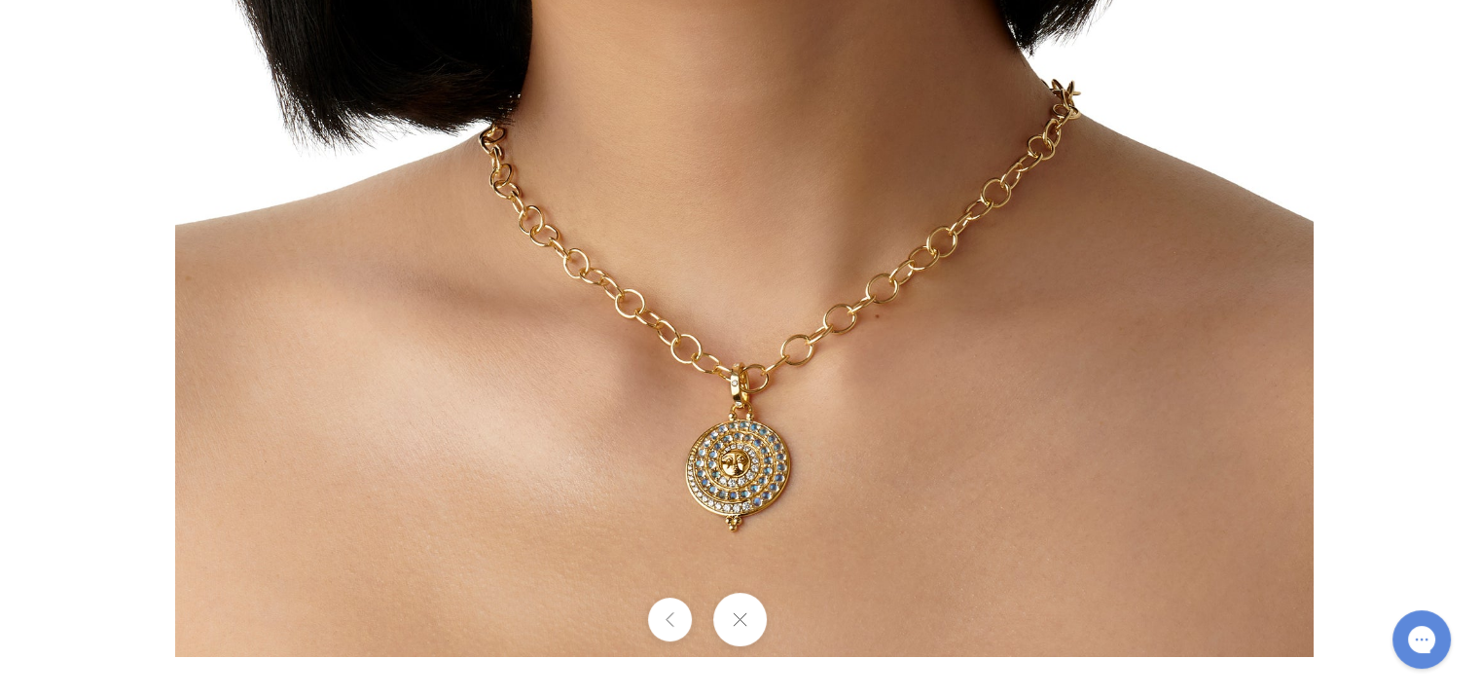
drag, startPoint x: 896, startPoint y: 618, endPoint x: 910, endPoint y: 269, distance: 349.6
click at [910, 269] on div at bounding box center [740, 347] width 1480 height 695
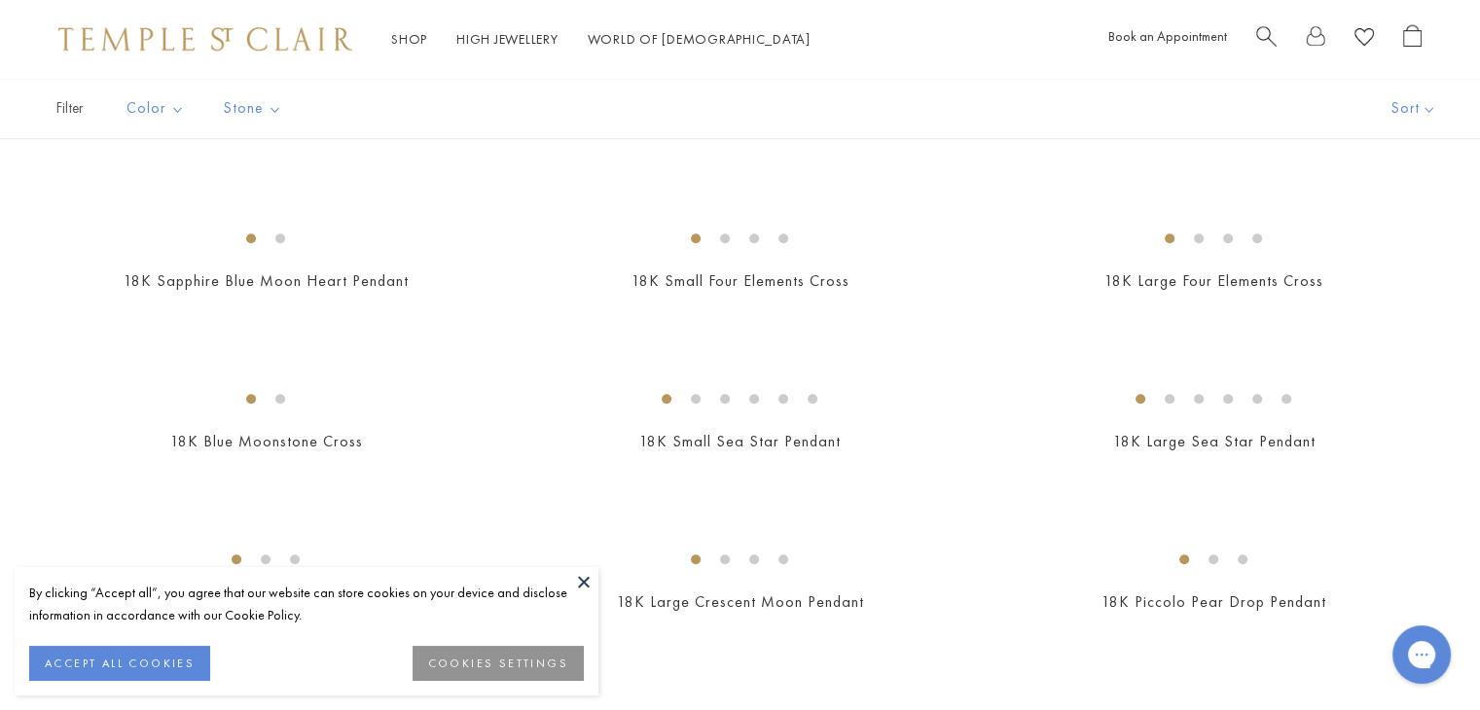
click at [585, 580] on button at bounding box center [583, 581] width 29 height 29
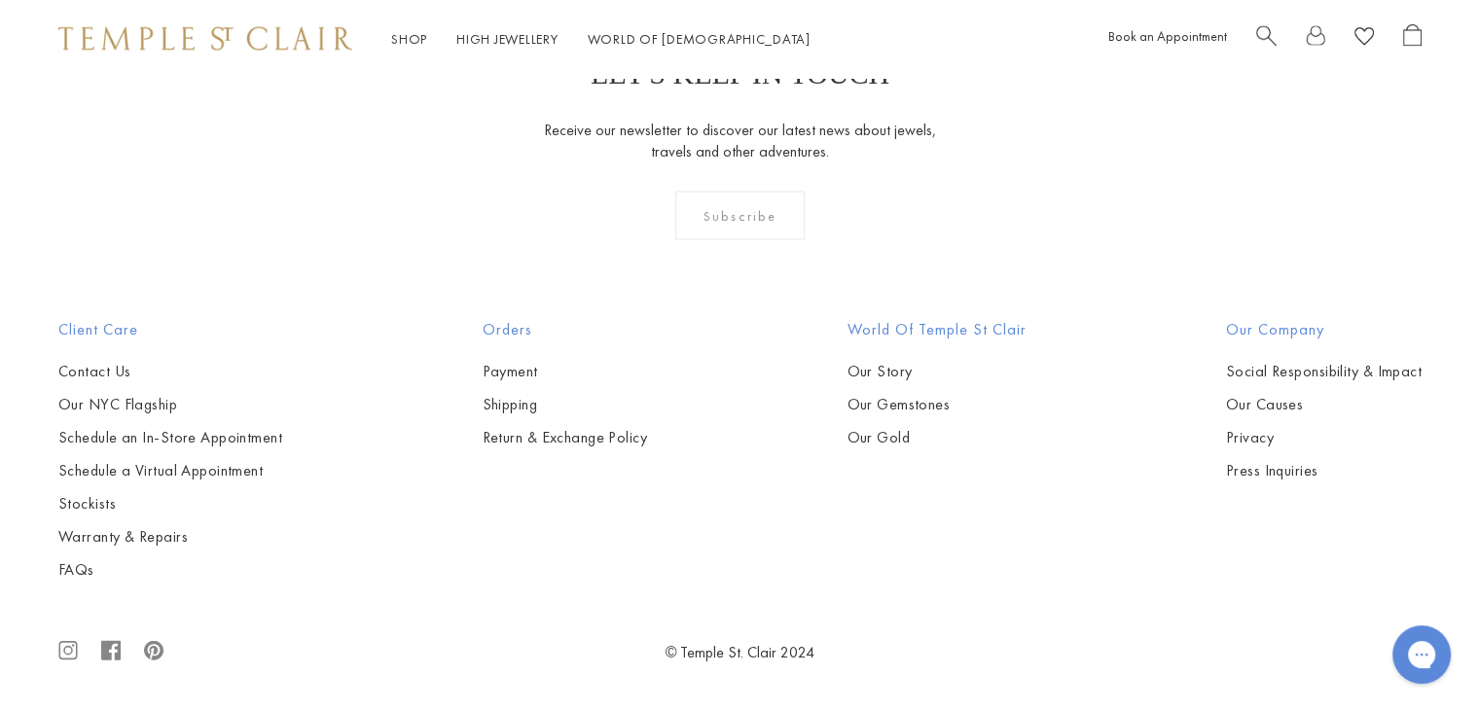
scroll to position [5274, 0]
click at [0, 0] on img at bounding box center [0, 0] width 0 height 0
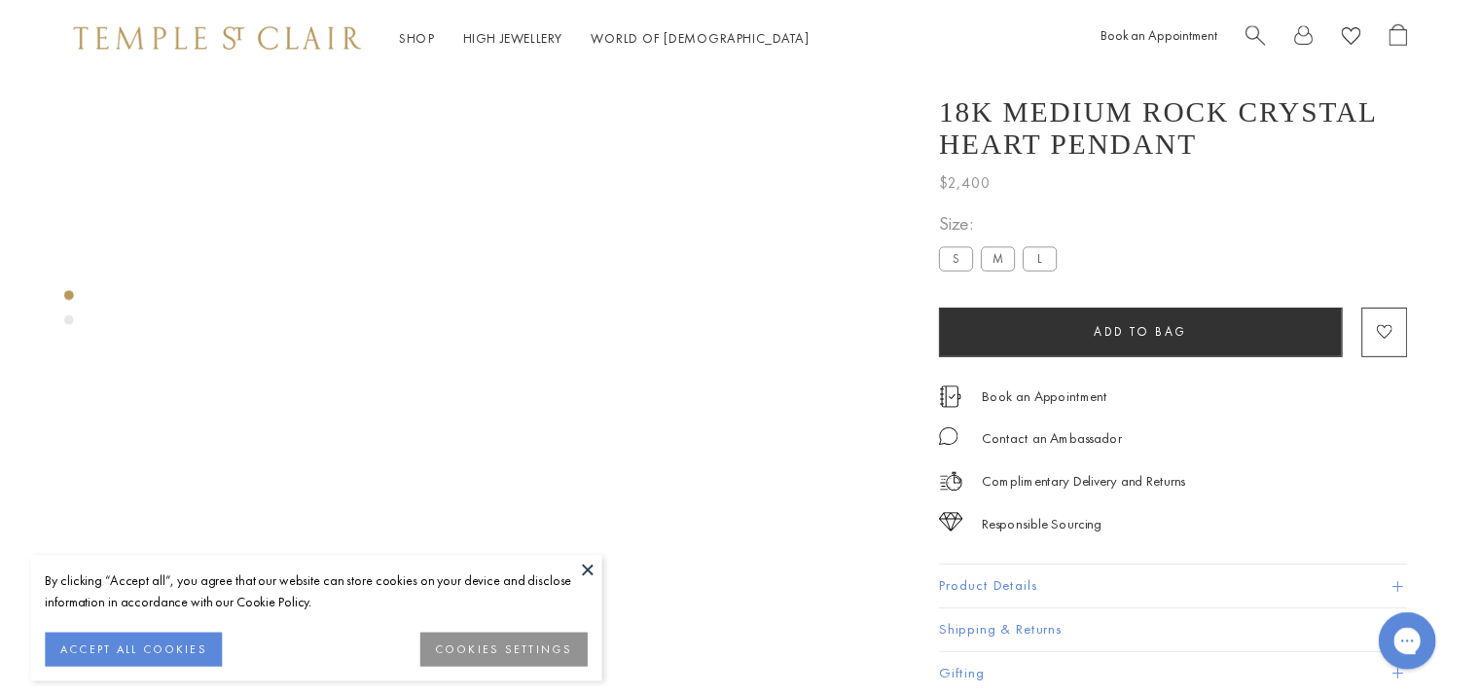
scroll to position [78, 0]
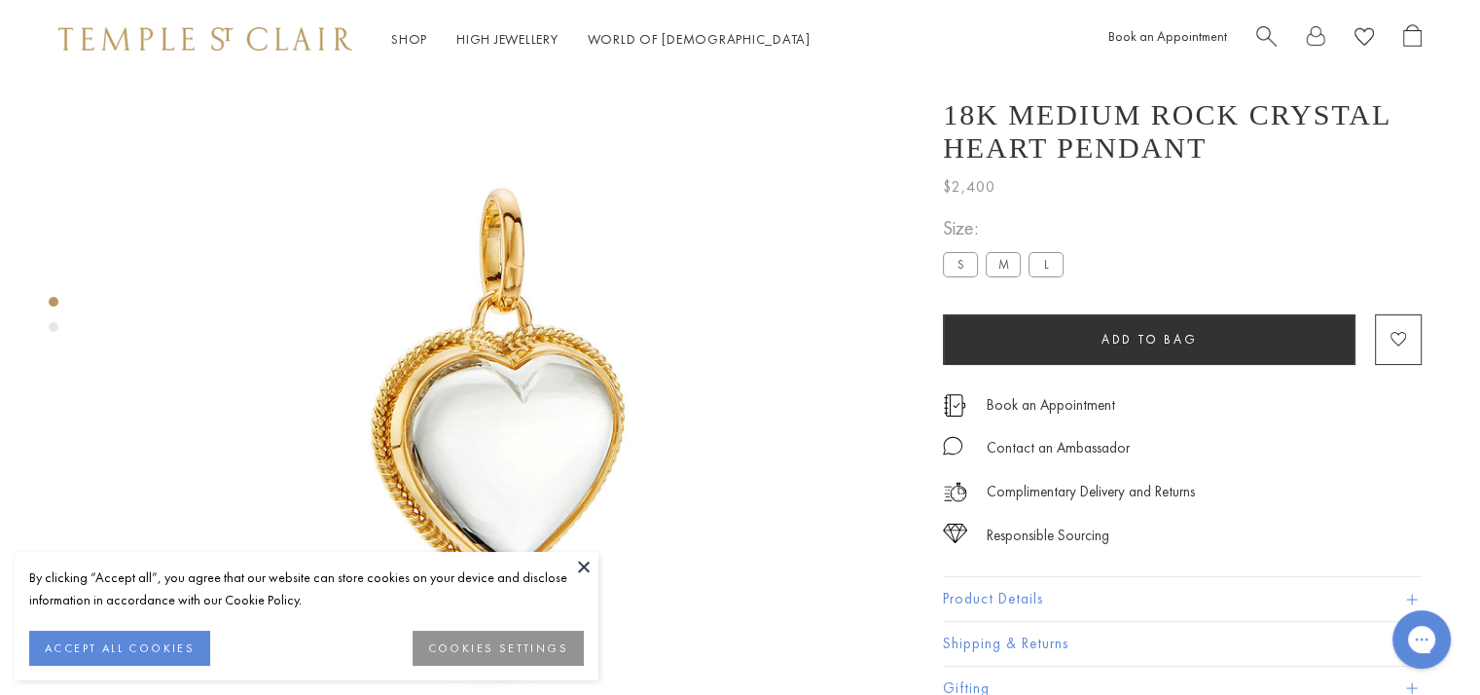
click at [584, 563] on button at bounding box center [583, 566] width 29 height 29
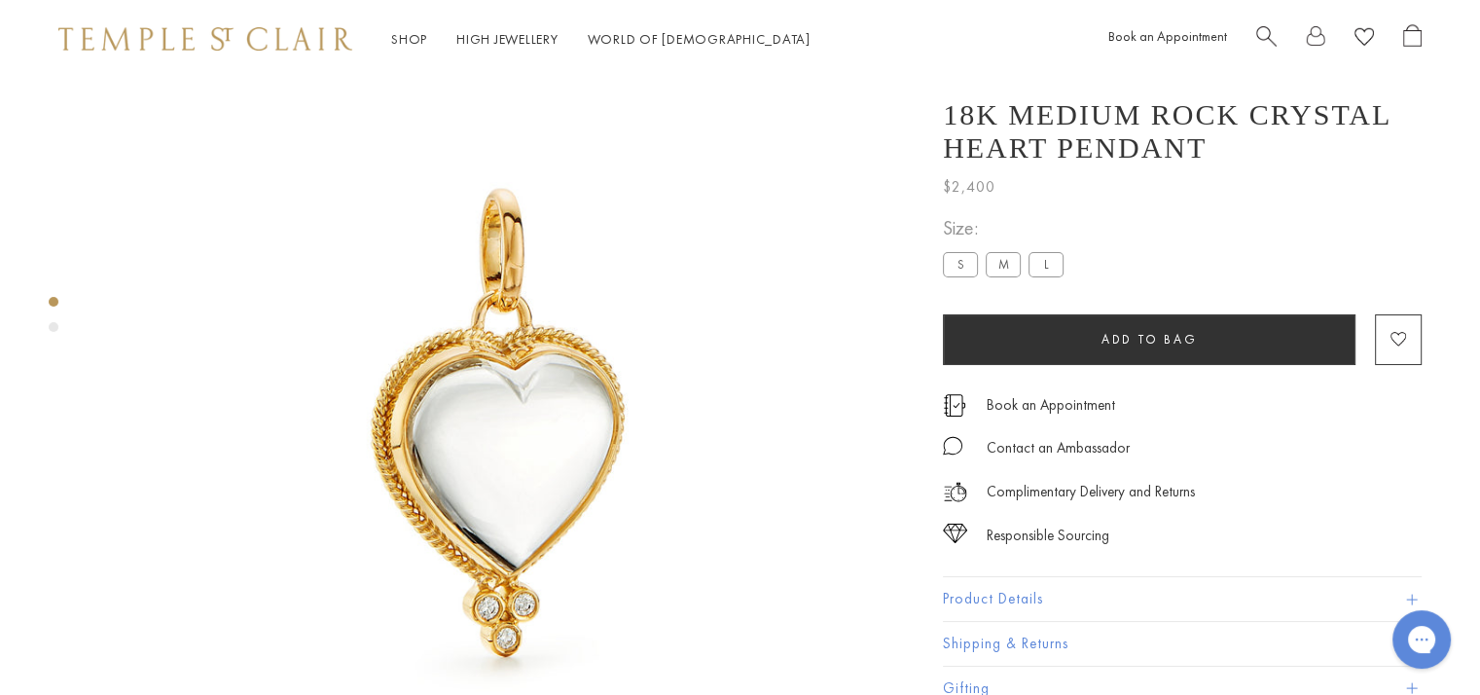
click at [54, 326] on div "Product gallery navigation" at bounding box center [54, 327] width 10 height 10
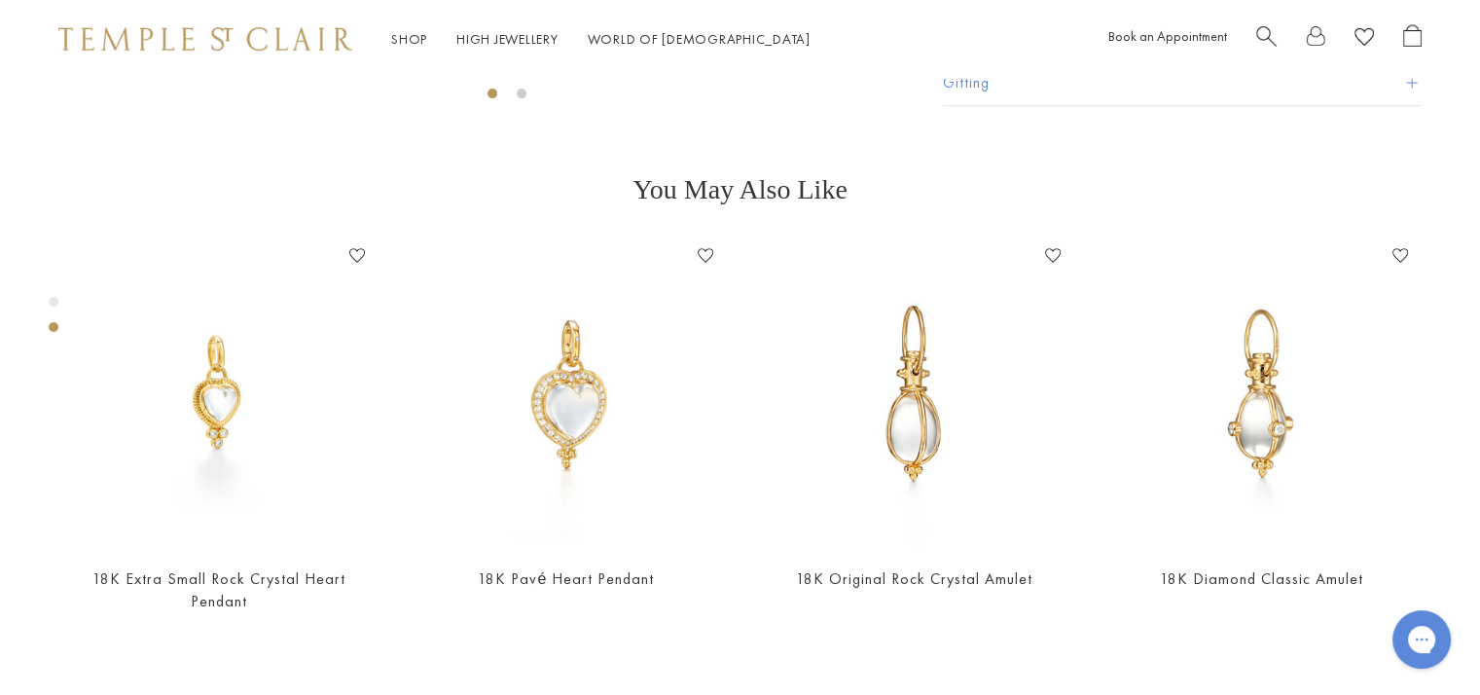
scroll to position [817, 0]
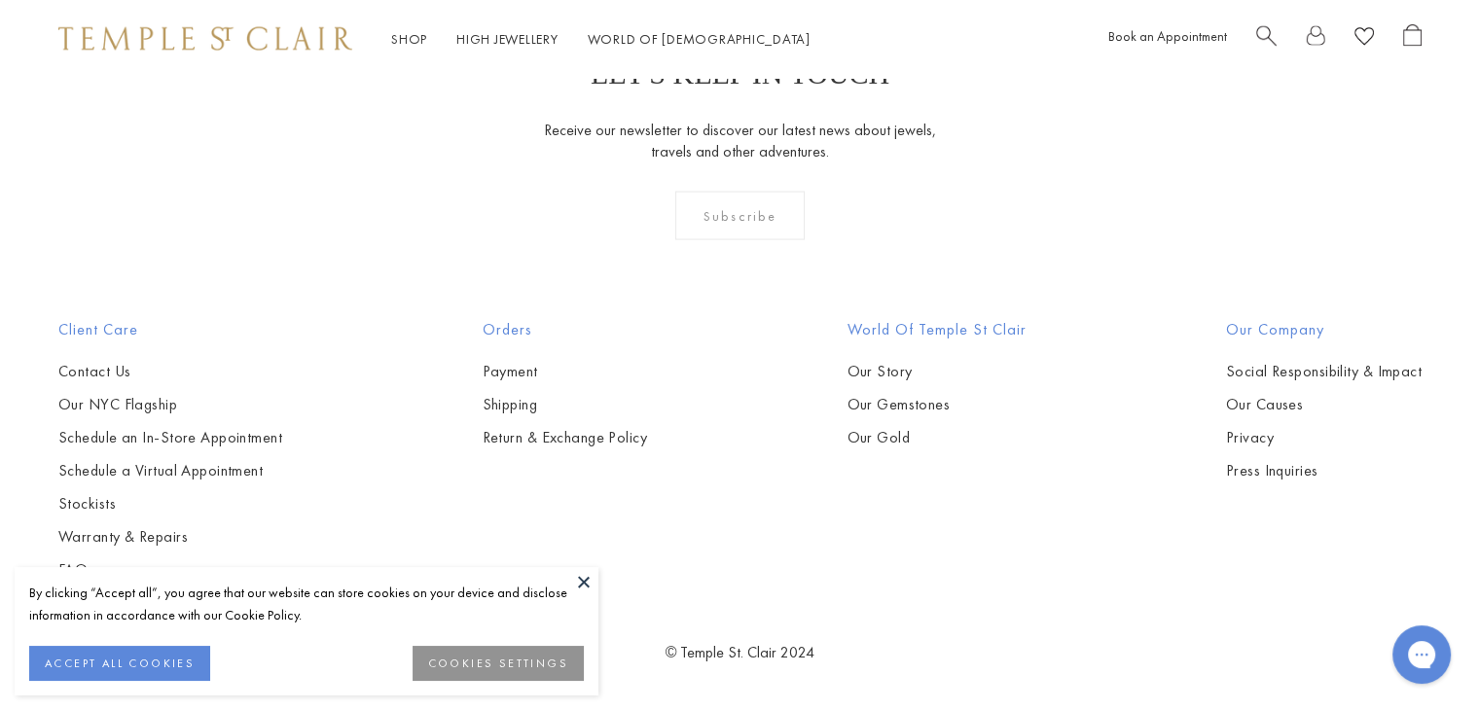
scroll to position [5297, 0]
click at [0, 0] on img at bounding box center [0, 0] width 0 height 0
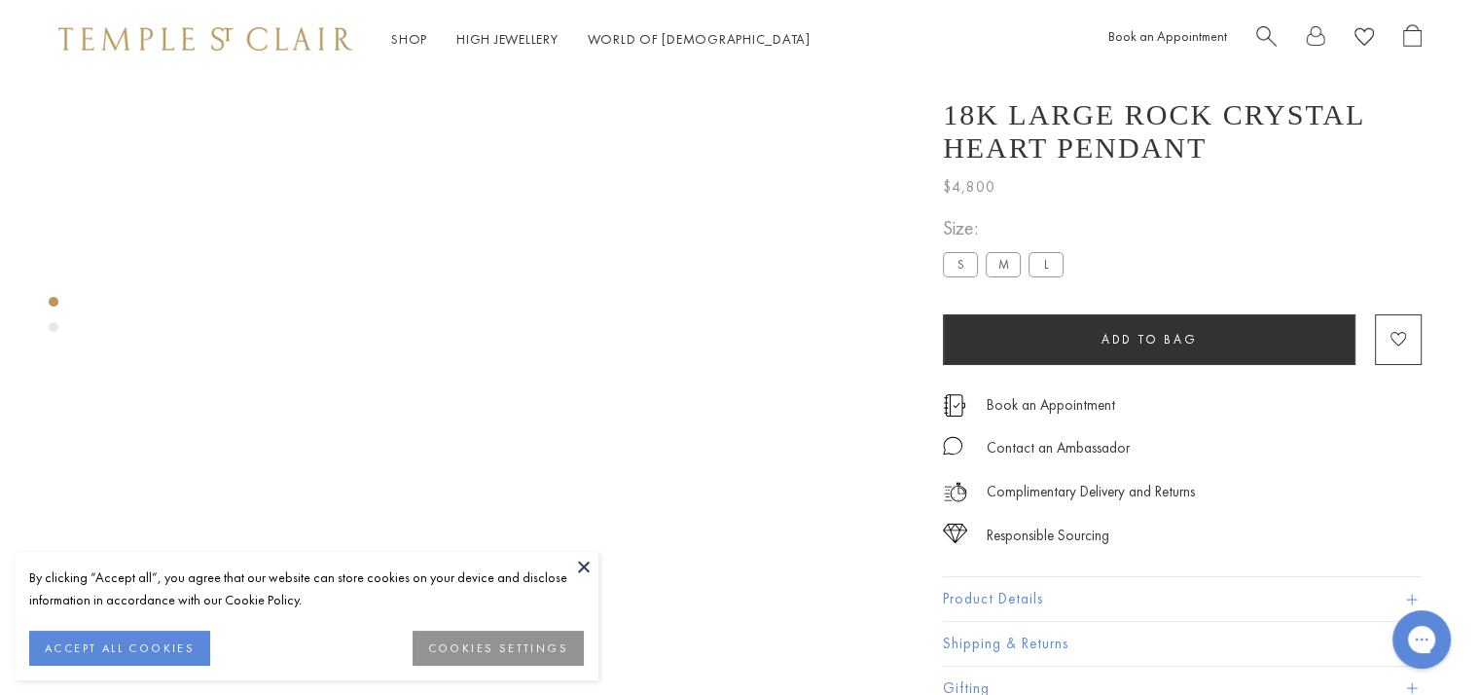
scroll to position [78, 0]
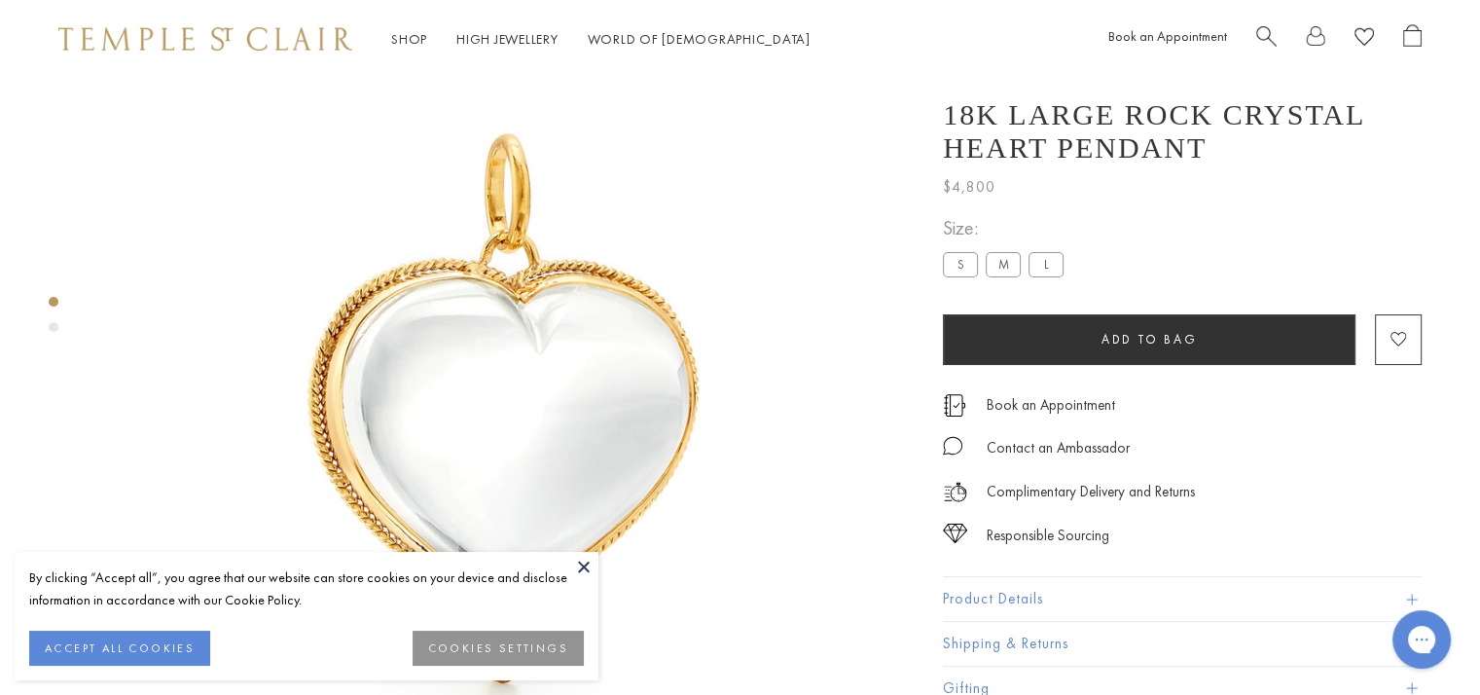
click at [56, 332] on div "Product gallery navigation" at bounding box center [54, 319] width 10 height 55
click at [52, 330] on div "Product gallery navigation" at bounding box center [54, 327] width 10 height 10
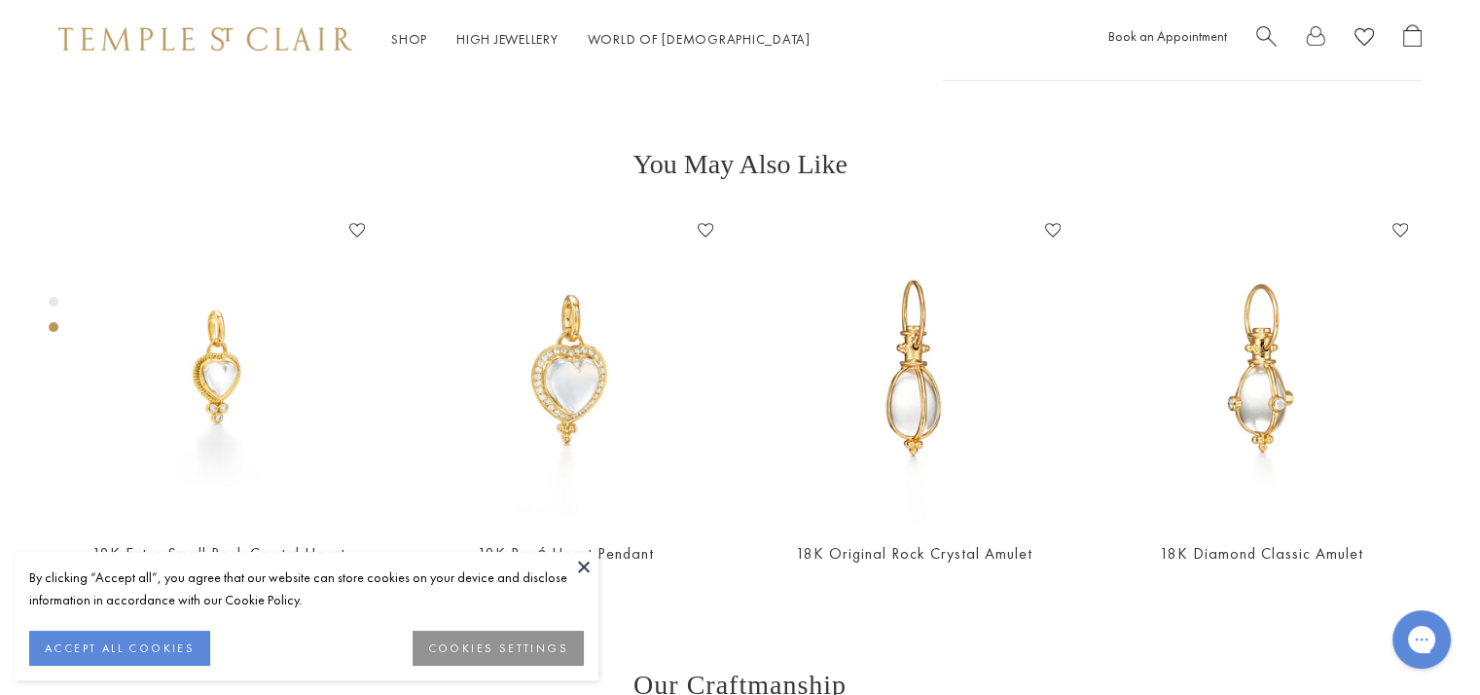
scroll to position [817, 0]
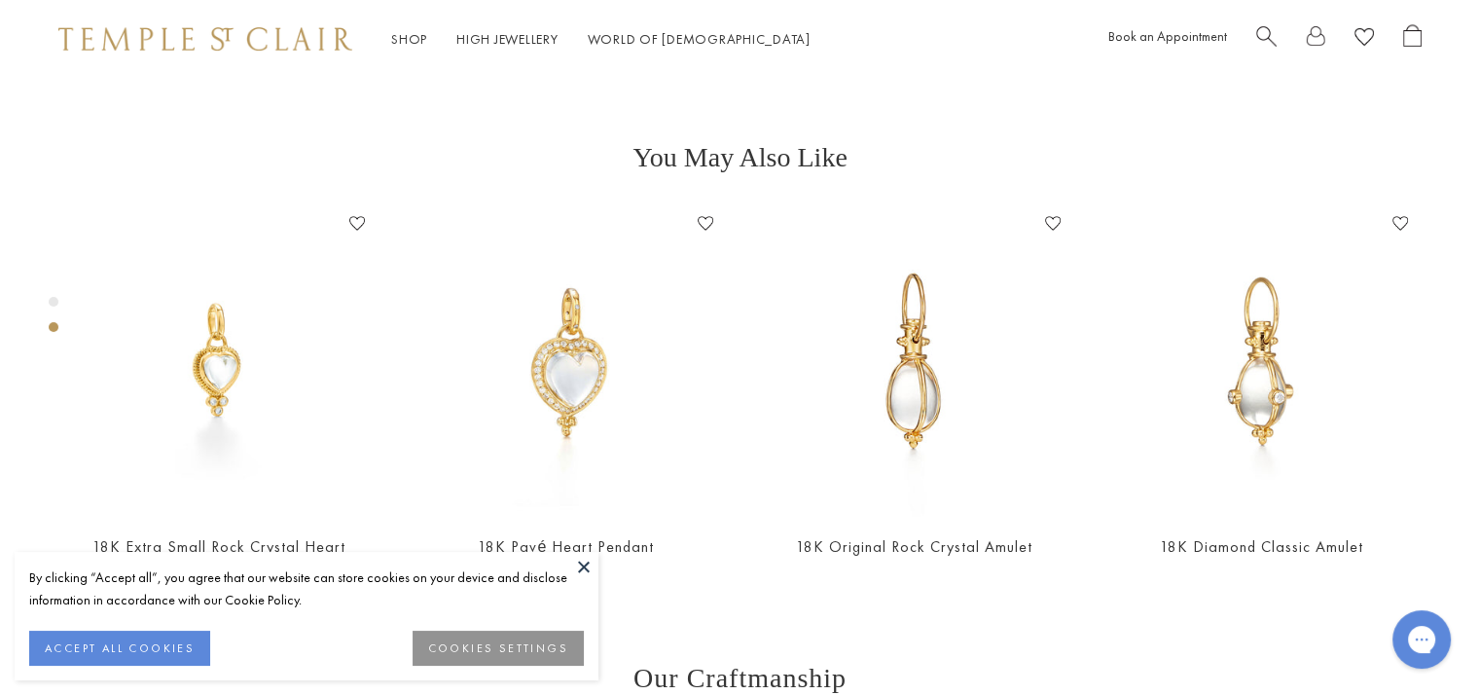
click at [582, 558] on button at bounding box center [583, 566] width 29 height 29
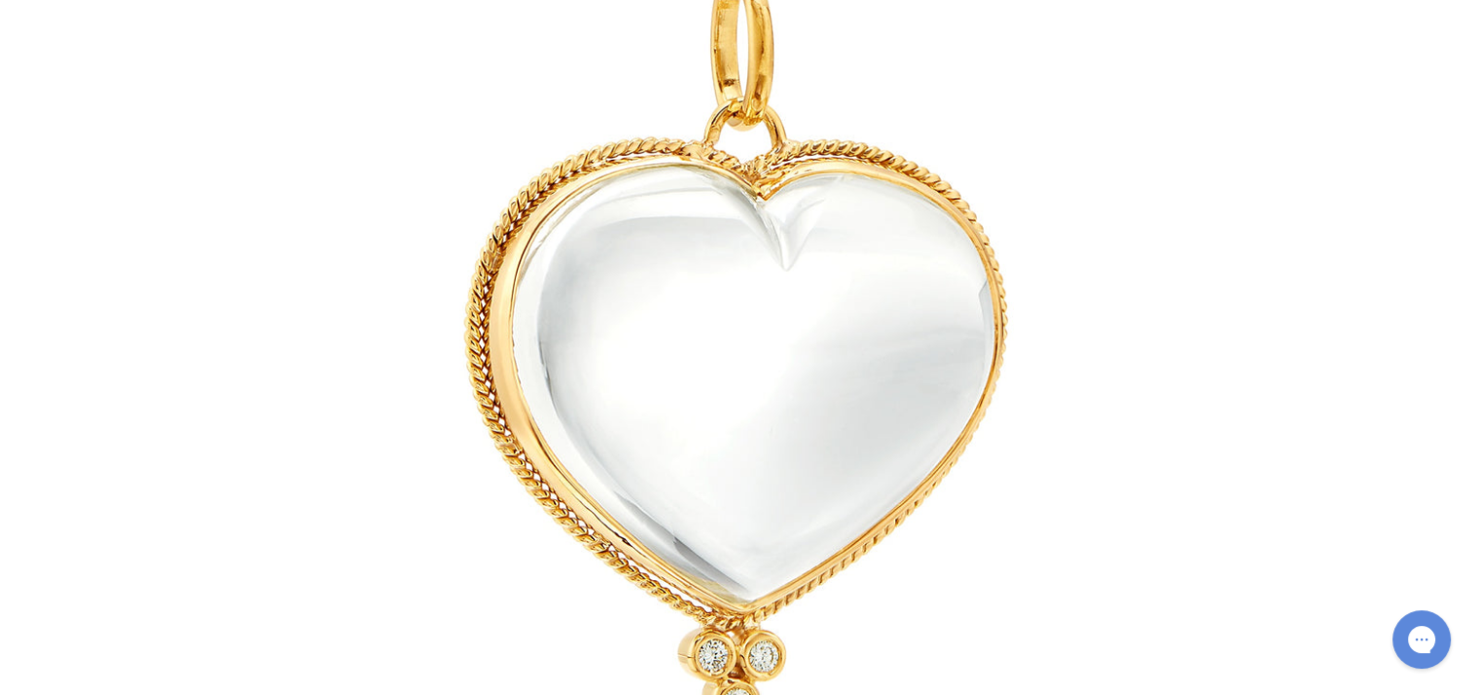
scroll to position [915, 0]
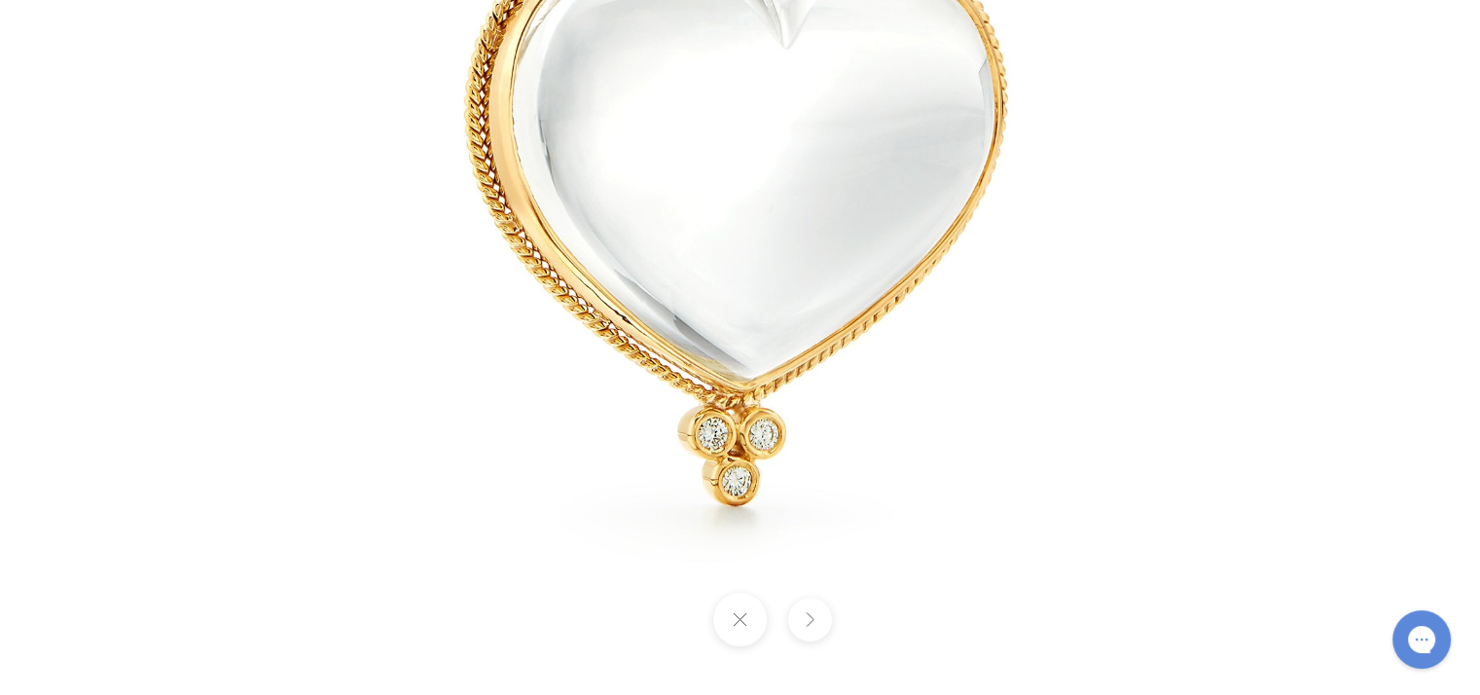
click at [739, 639] on button at bounding box center [740, 620] width 54 height 54
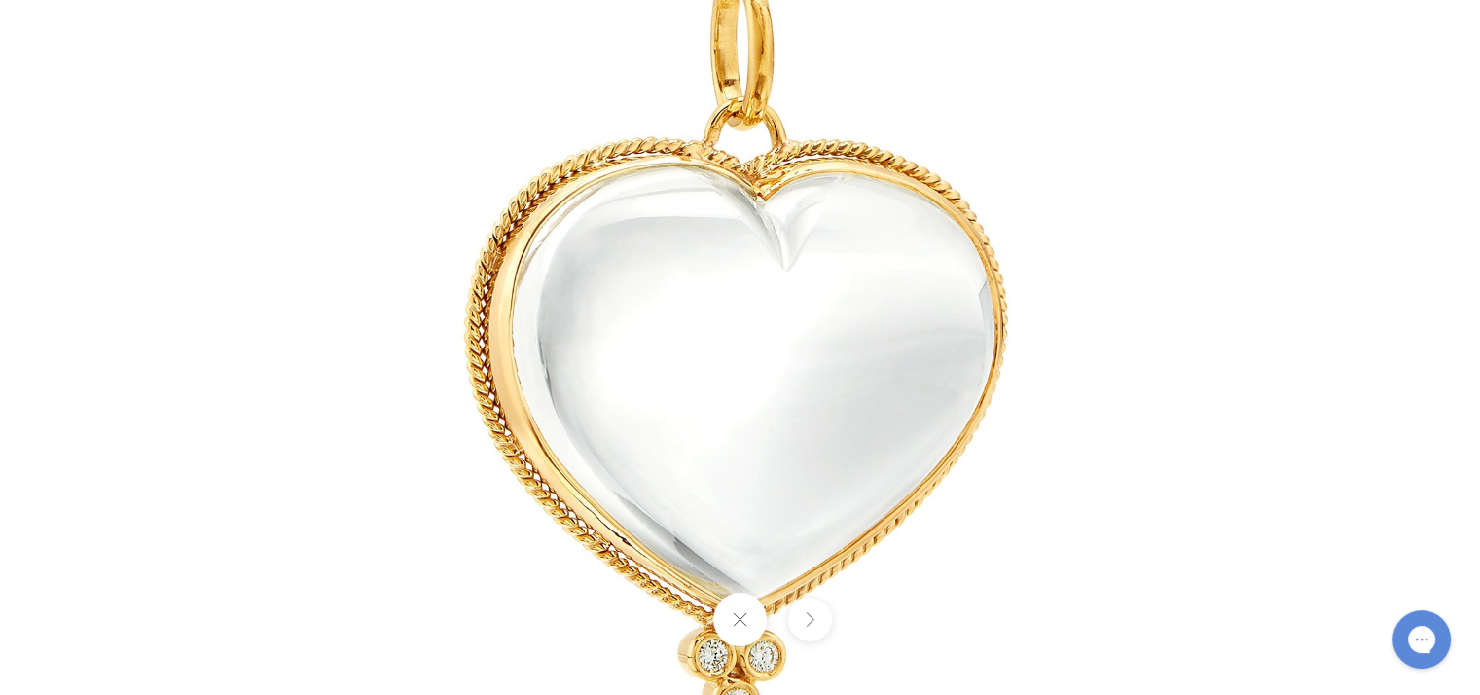
click at [730, 617] on button at bounding box center [740, 620] width 54 height 54
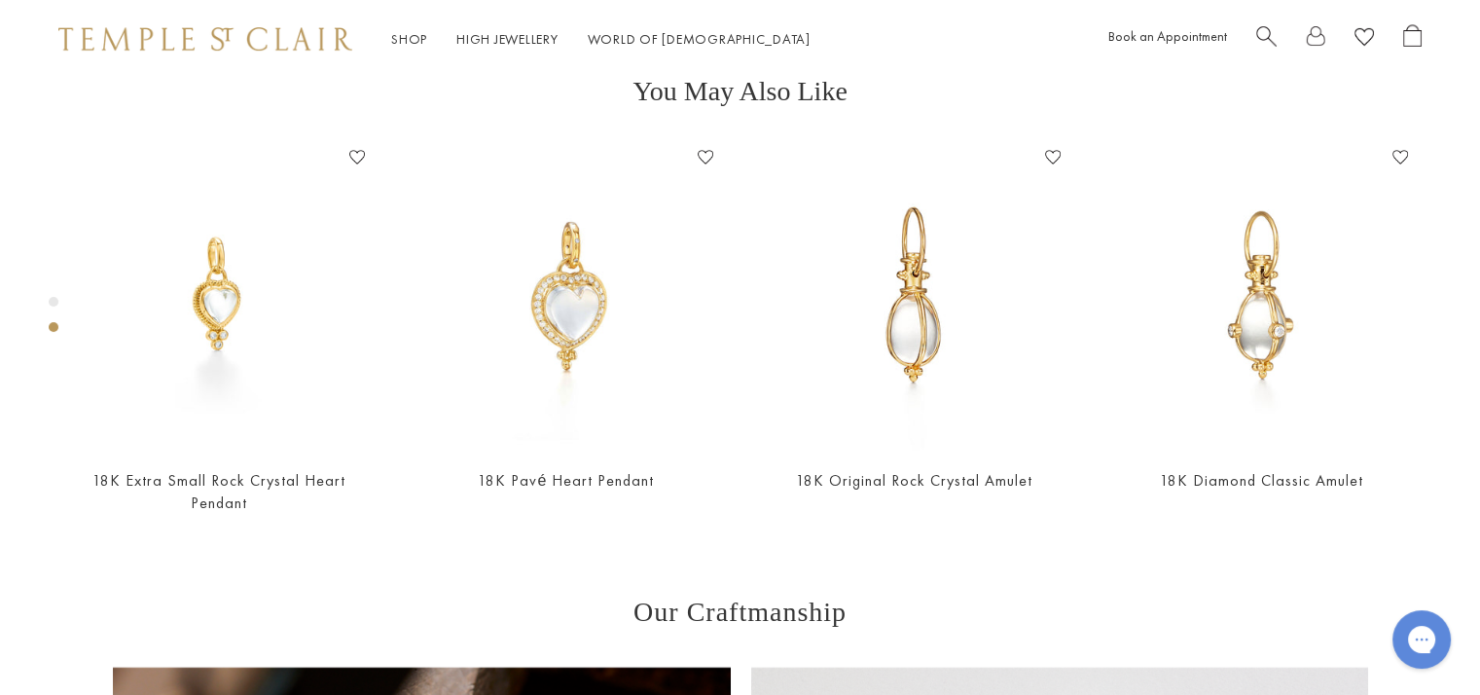
scroll to position [919, 0]
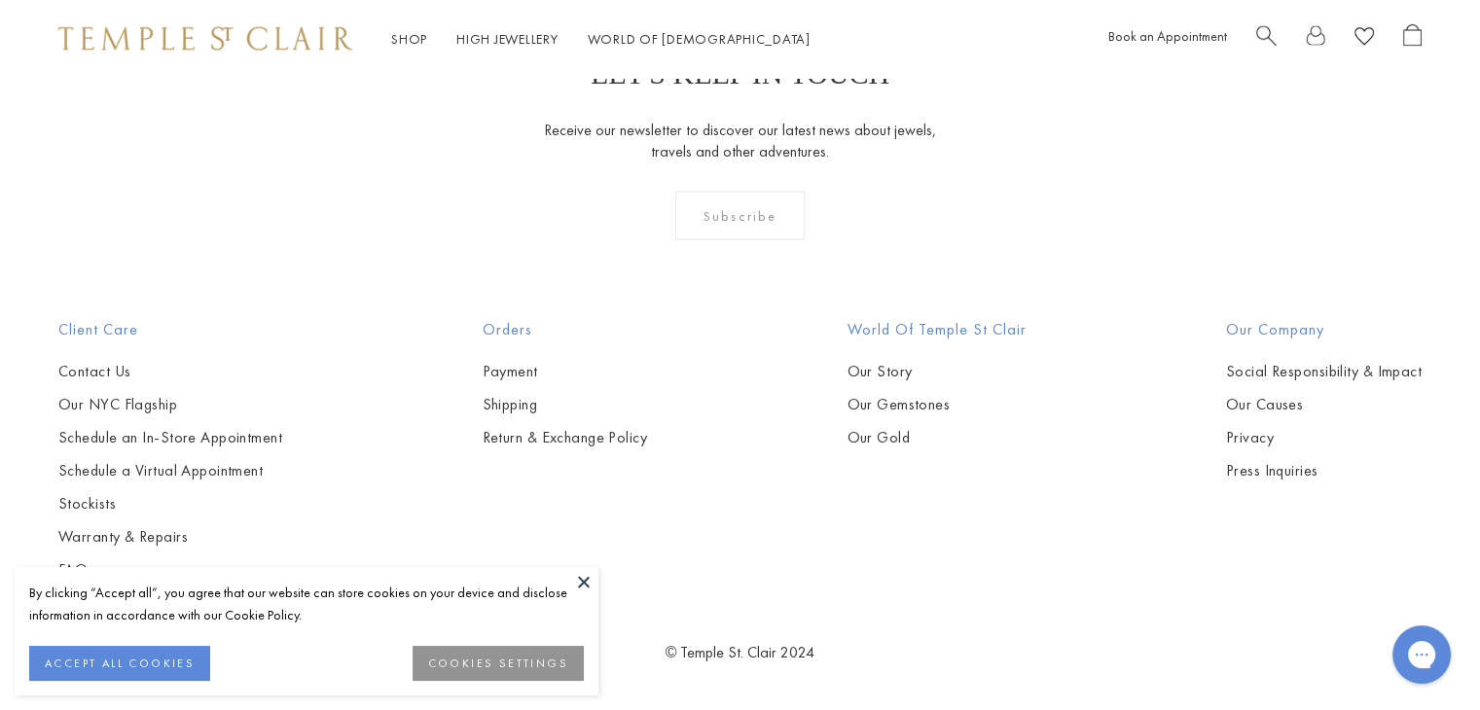
scroll to position [5318, 0]
click at [0, 0] on img at bounding box center [0, 0] width 0 height 0
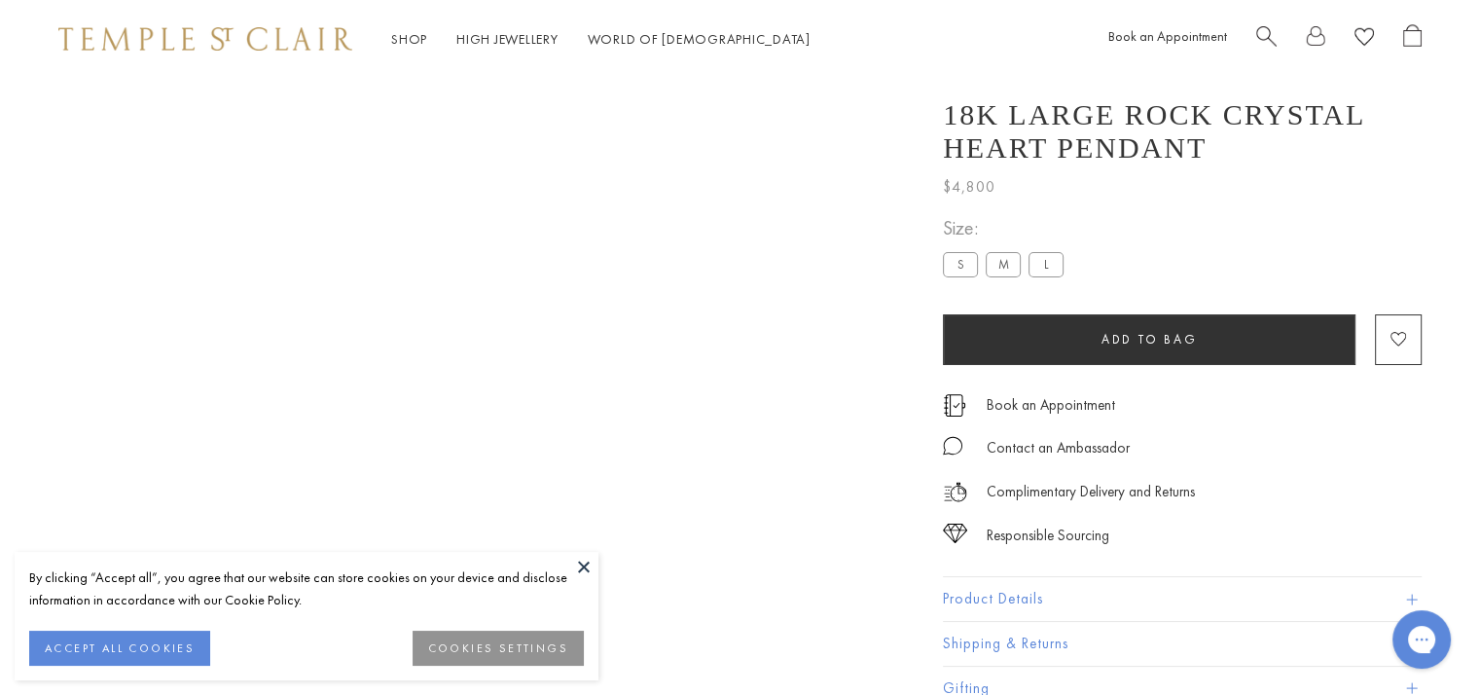
scroll to position [78, 0]
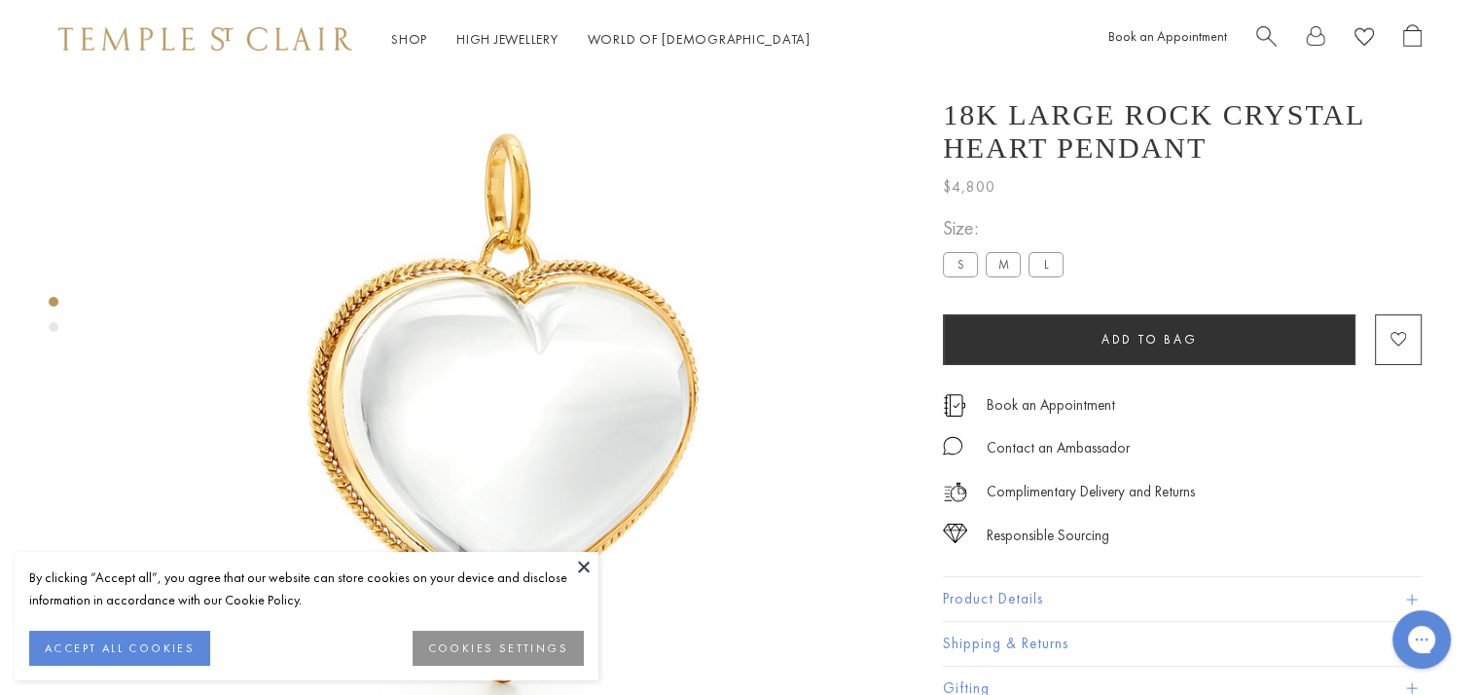
click at [52, 329] on div "Product gallery navigation" at bounding box center [54, 327] width 10 height 10
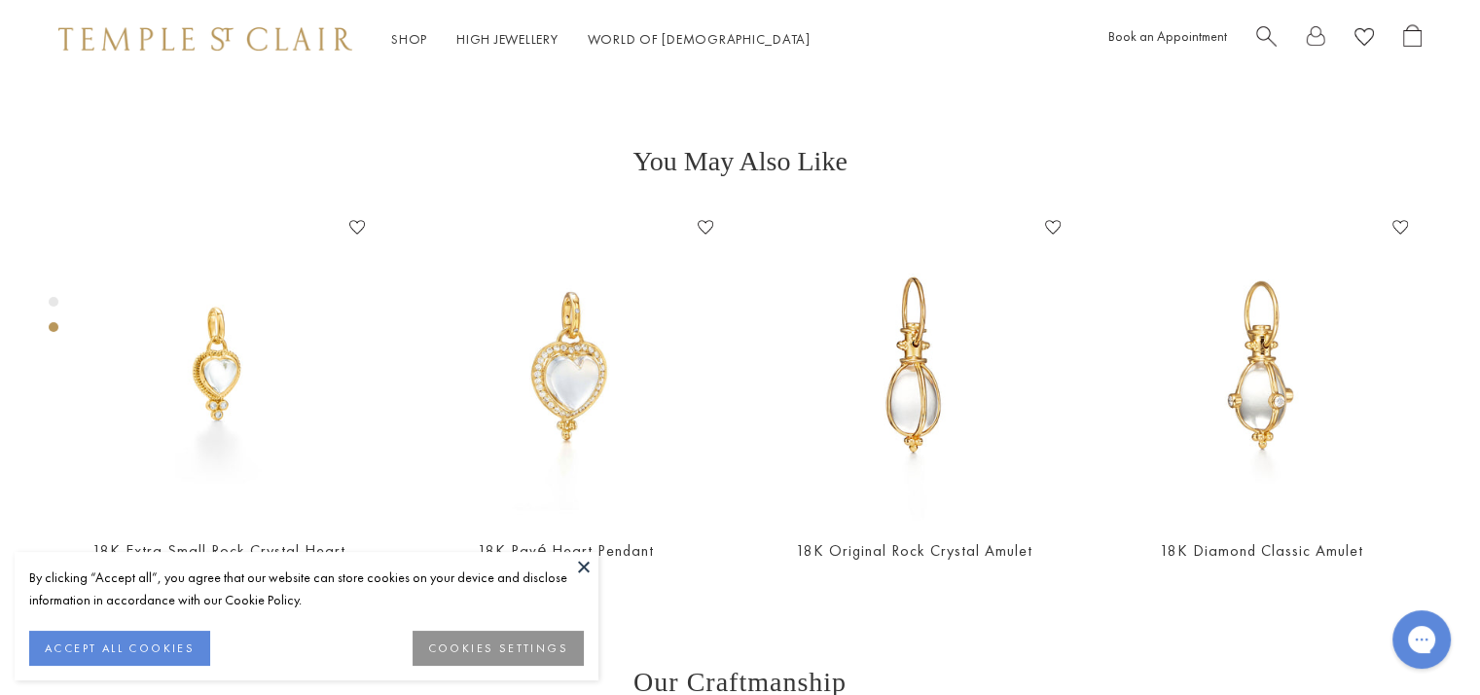
scroll to position [817, 0]
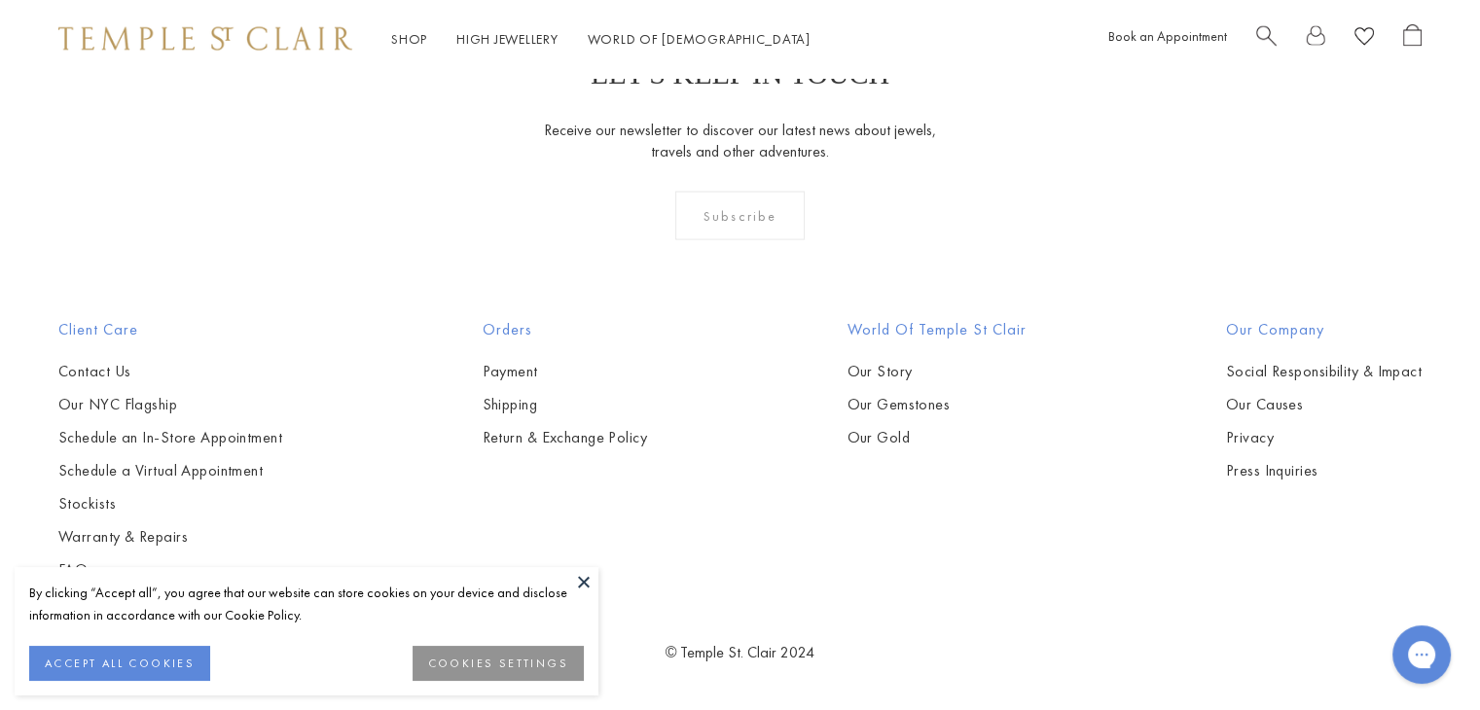
click at [578, 577] on button at bounding box center [583, 581] width 29 height 29
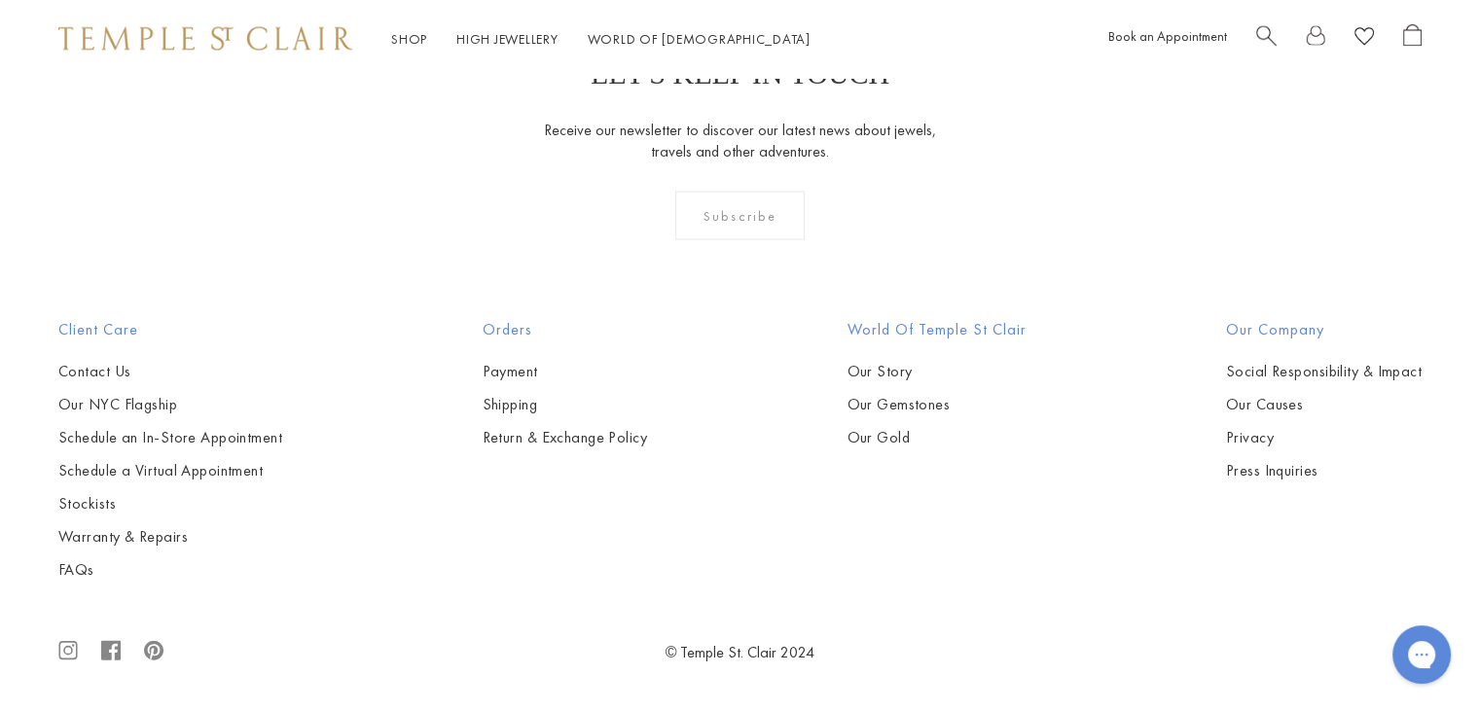
scroll to position [6895, 0]
click at [0, 0] on img at bounding box center [0, 0] width 0 height 0
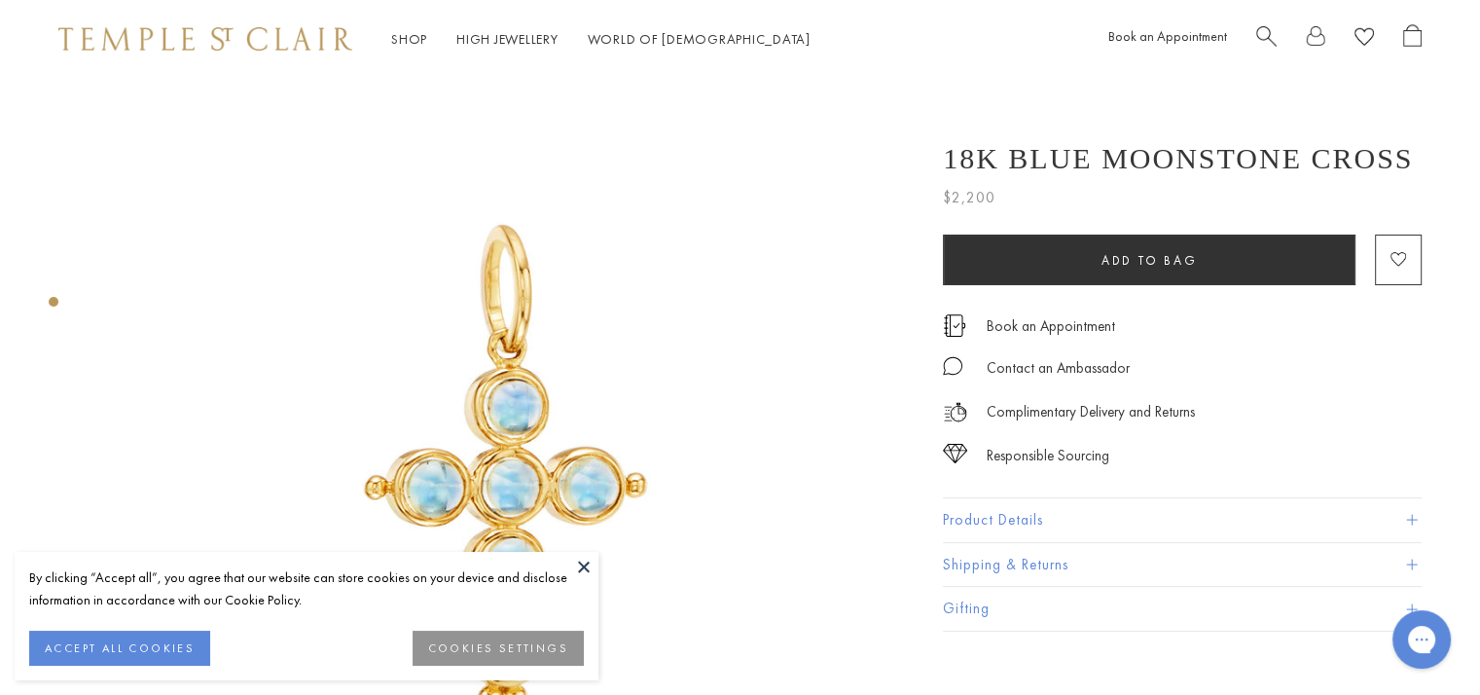
click at [580, 561] on button at bounding box center [583, 566] width 29 height 29
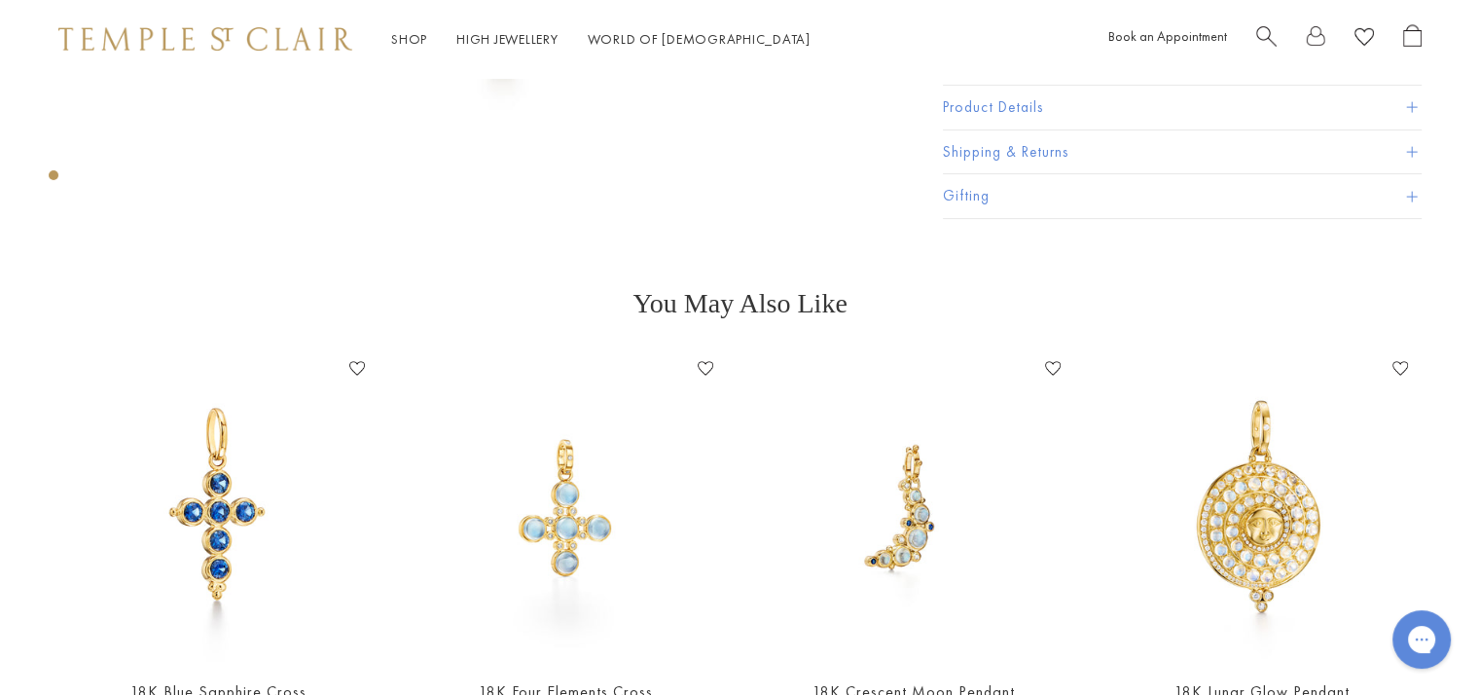
scroll to position [681, 0]
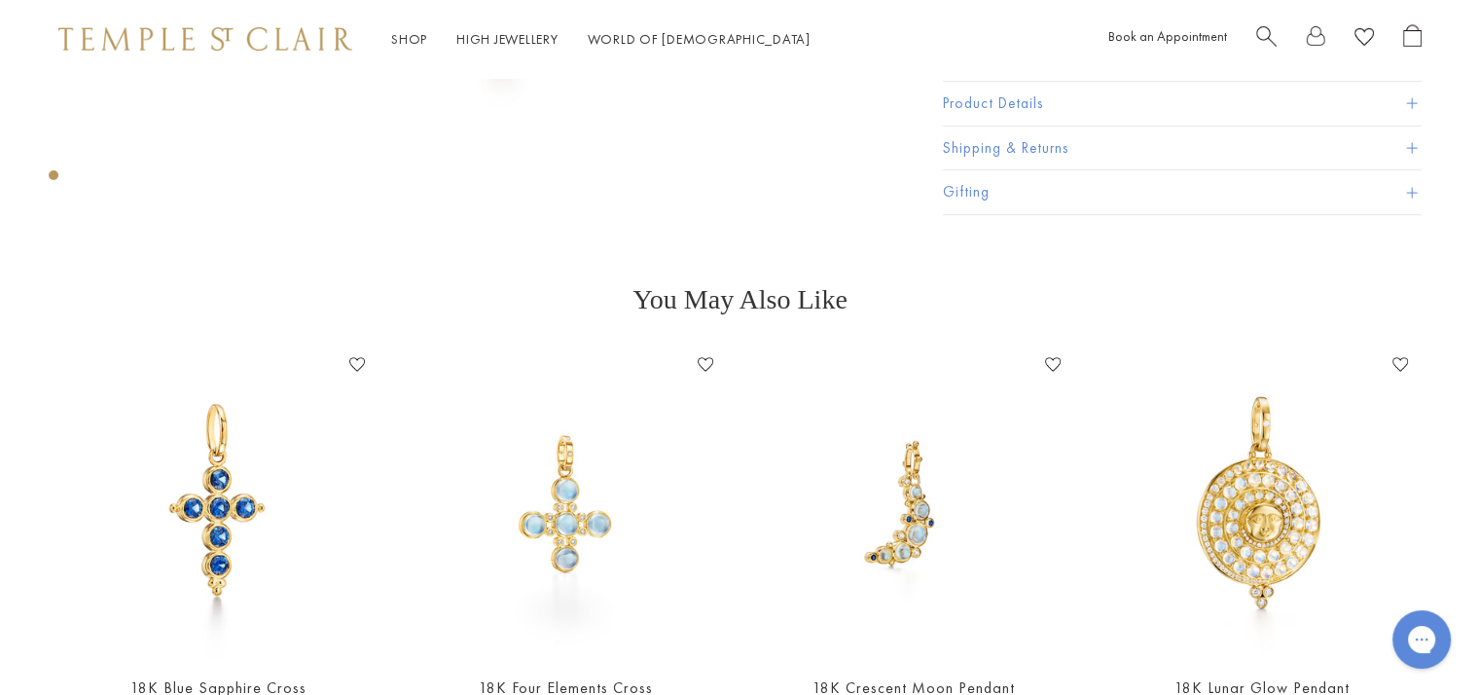
click at [213, 484] on img at bounding box center [218, 503] width 308 height 308
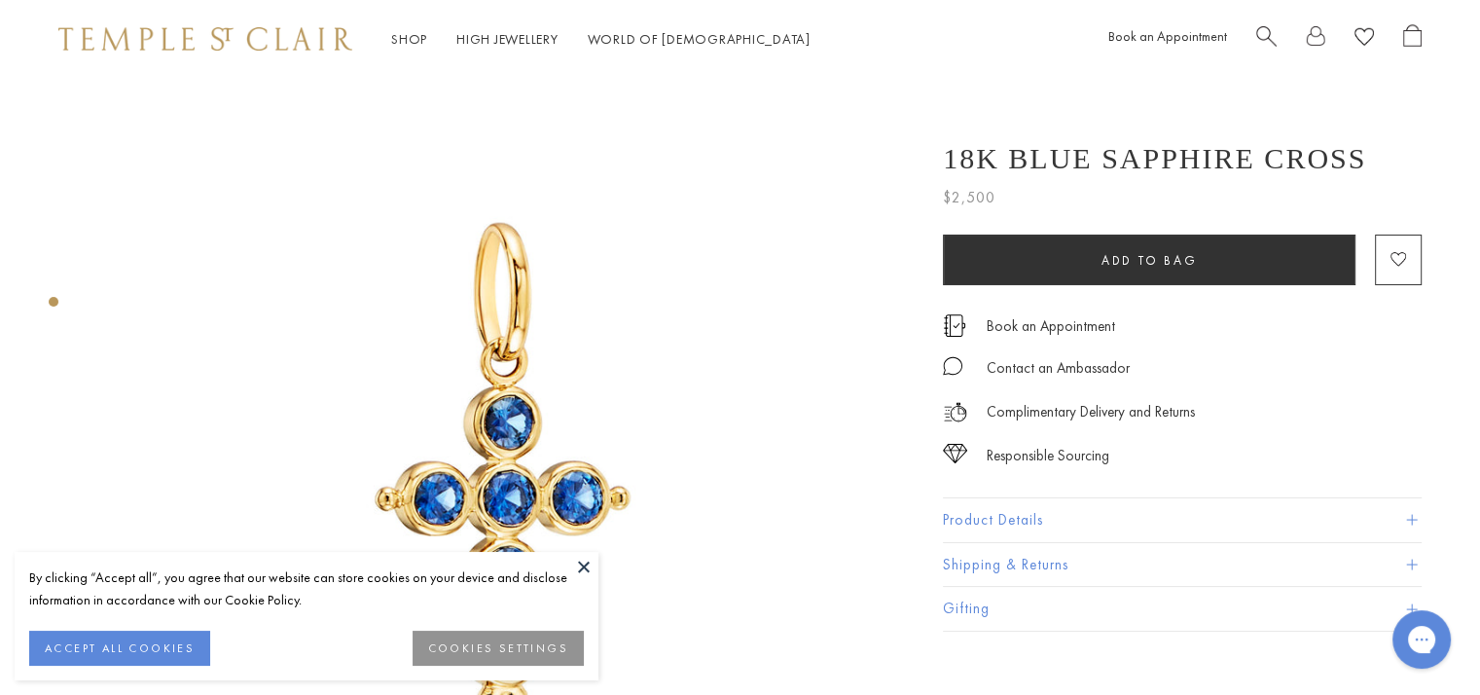
click at [585, 565] on button at bounding box center [583, 566] width 29 height 29
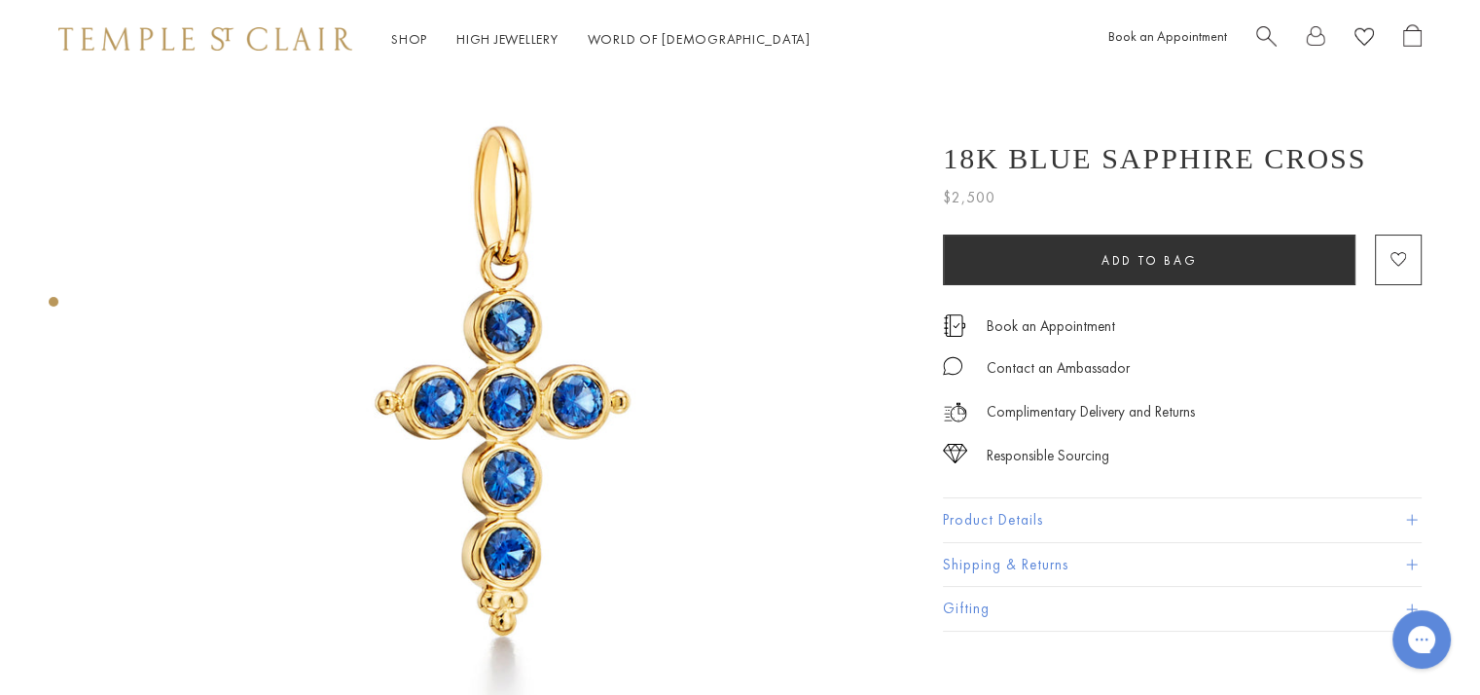
scroll to position [97, 0]
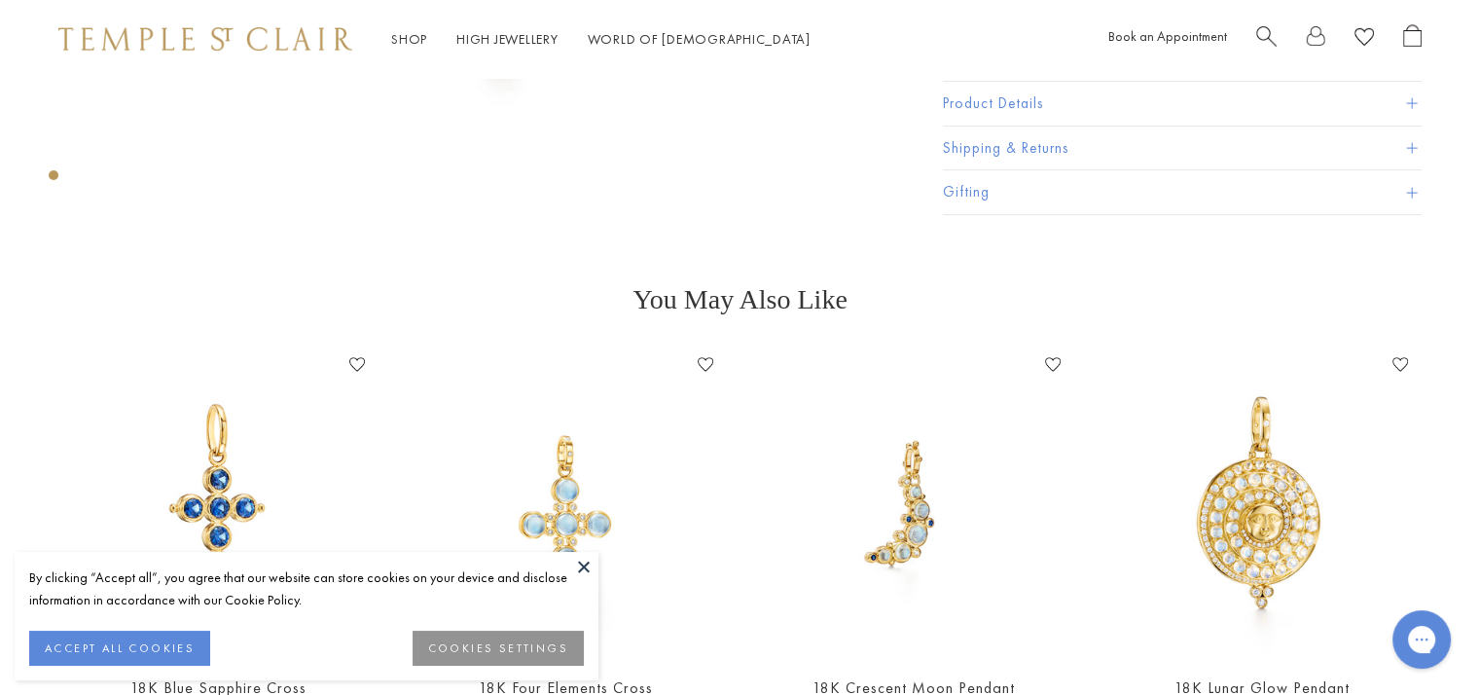
click at [581, 558] on button at bounding box center [583, 566] width 29 height 29
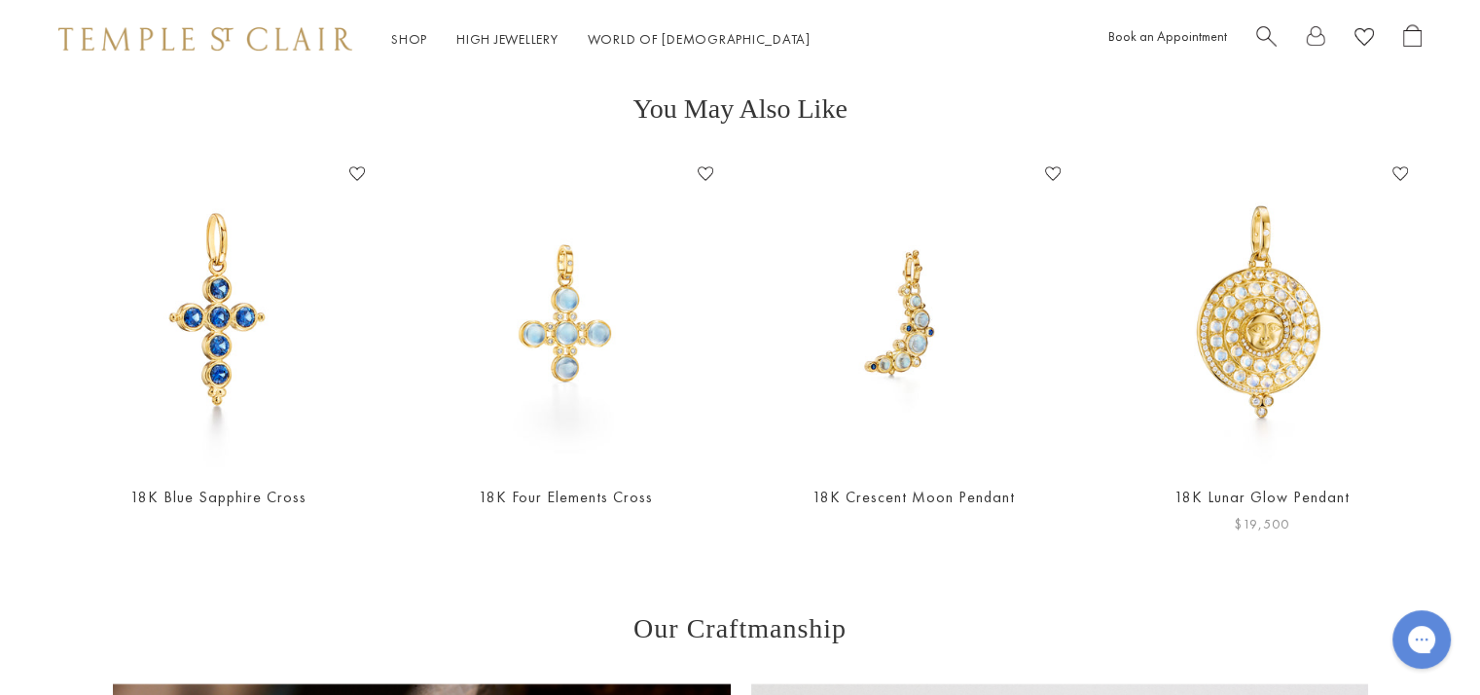
scroll to position [876, 0]
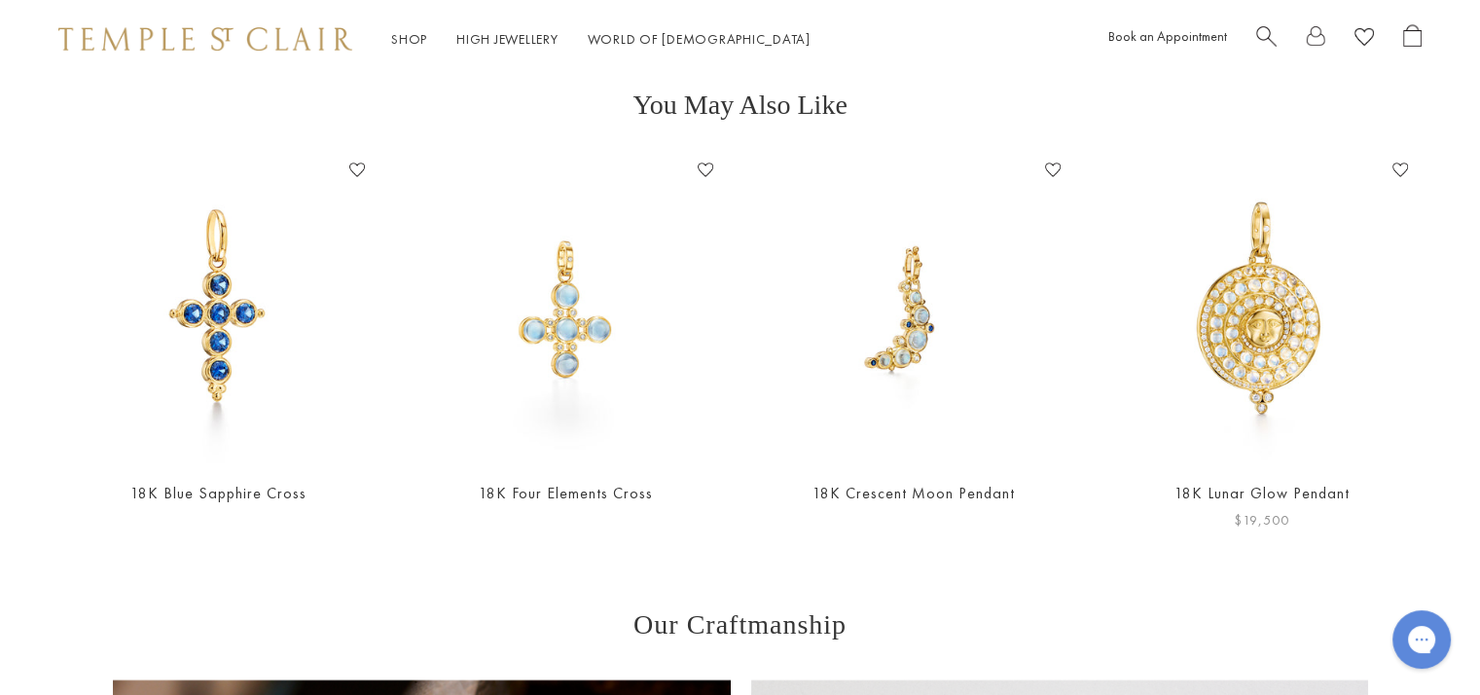
click at [1314, 281] on img at bounding box center [1261, 309] width 308 height 308
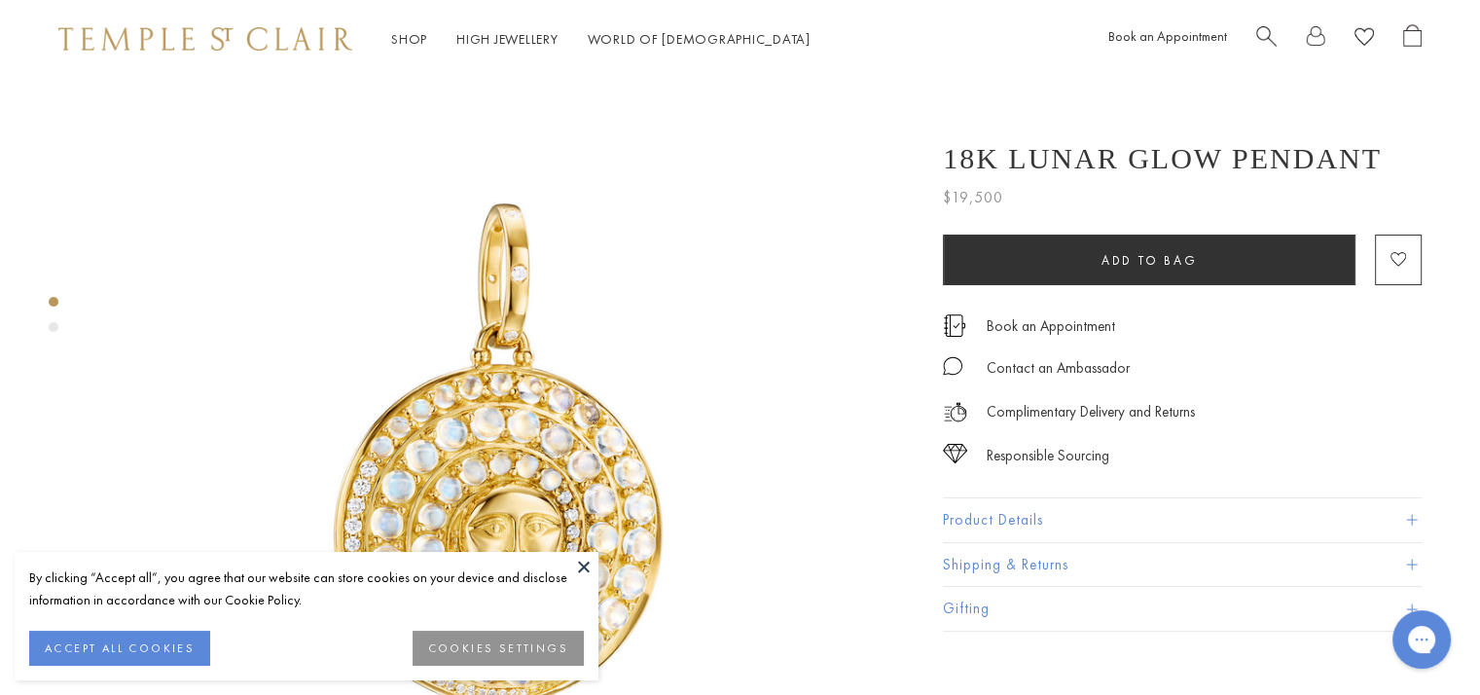
click at [584, 562] on button at bounding box center [583, 566] width 29 height 29
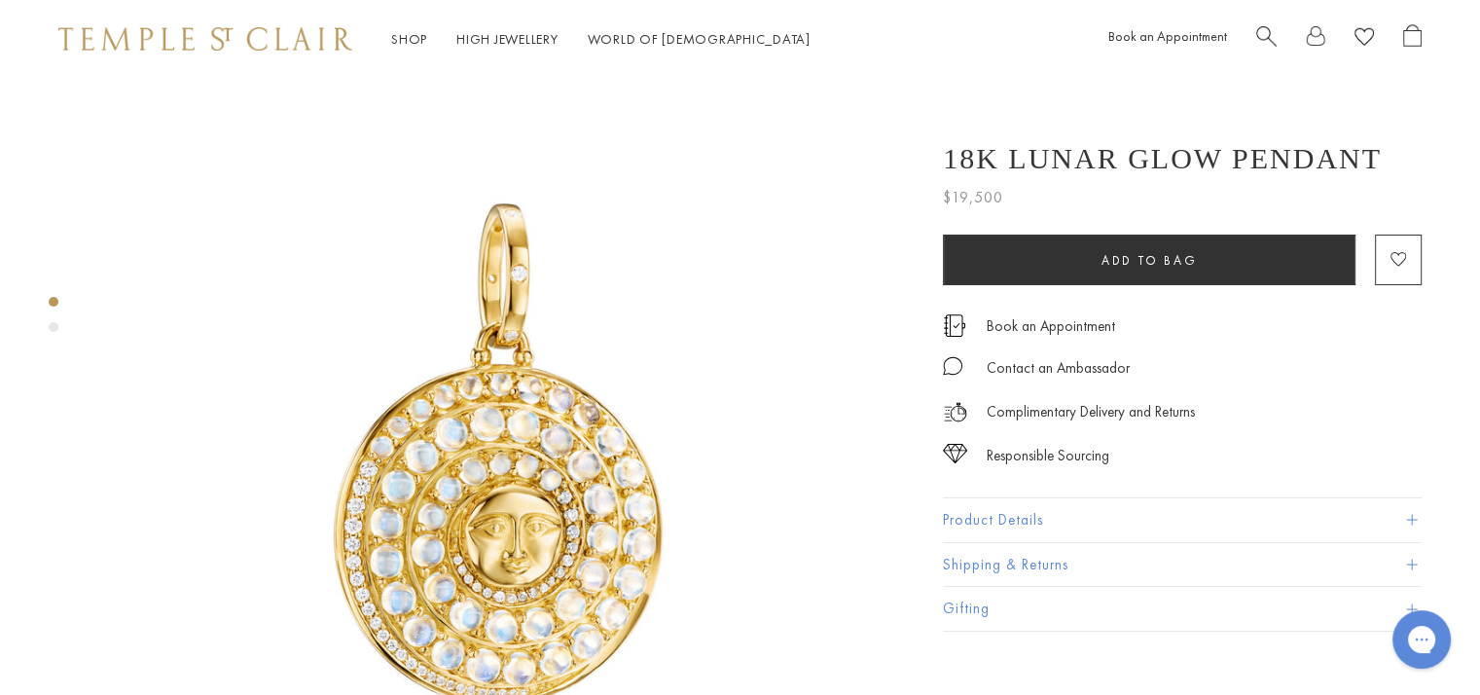
click at [54, 327] on div "Product gallery navigation" at bounding box center [54, 327] width 10 height 10
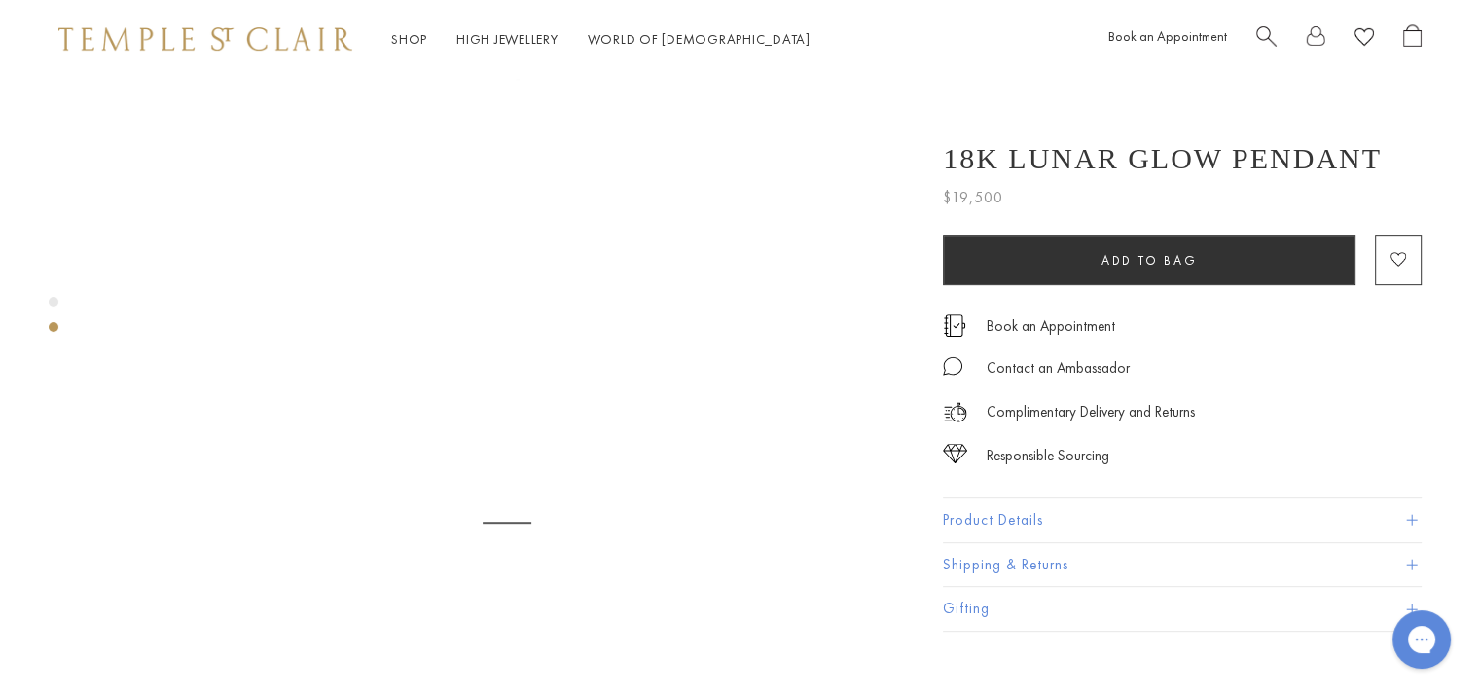
scroll to position [817, 0]
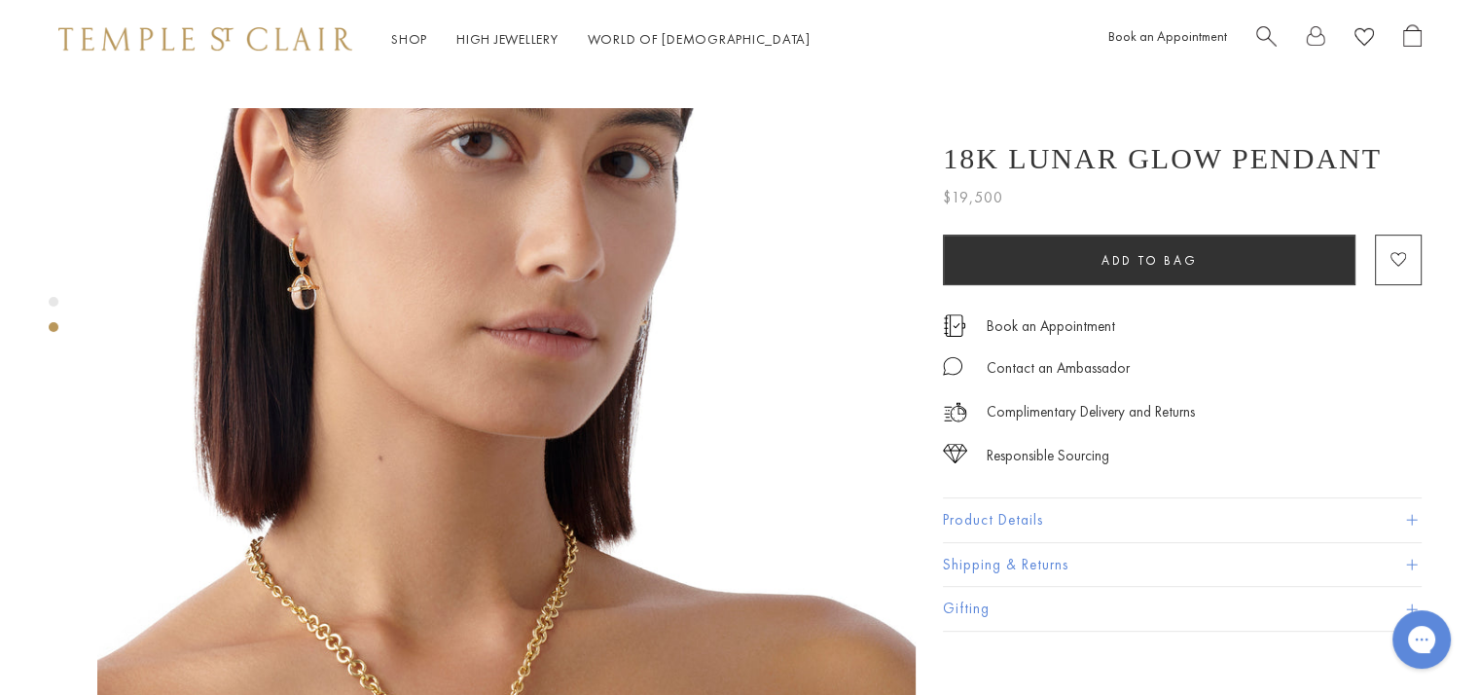
click at [482, 472] on img at bounding box center [506, 517] width 818 height 818
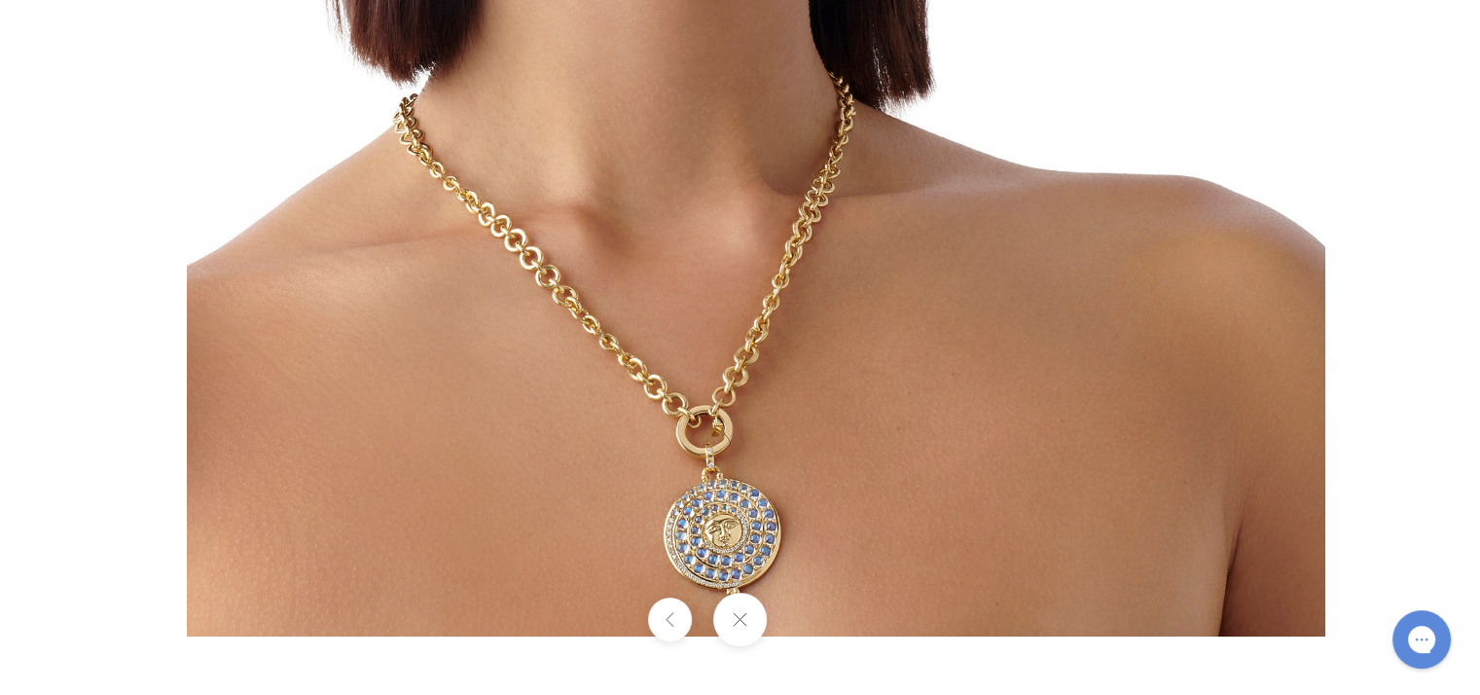
drag, startPoint x: 890, startPoint y: 507, endPoint x: 950, endPoint y: 71, distance: 439.9
click at [950, 71] on img at bounding box center [756, 67] width 1138 height 1138
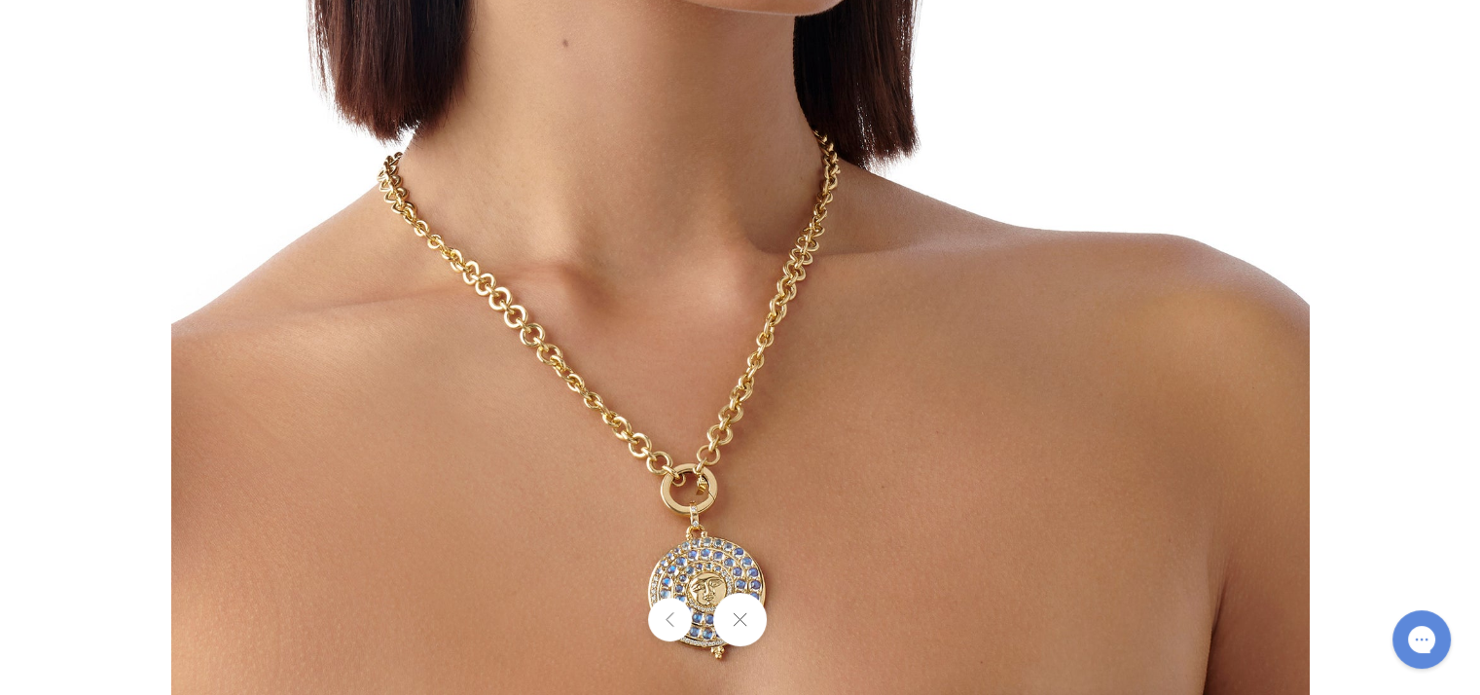
click at [732, 613] on button at bounding box center [740, 620] width 54 height 54
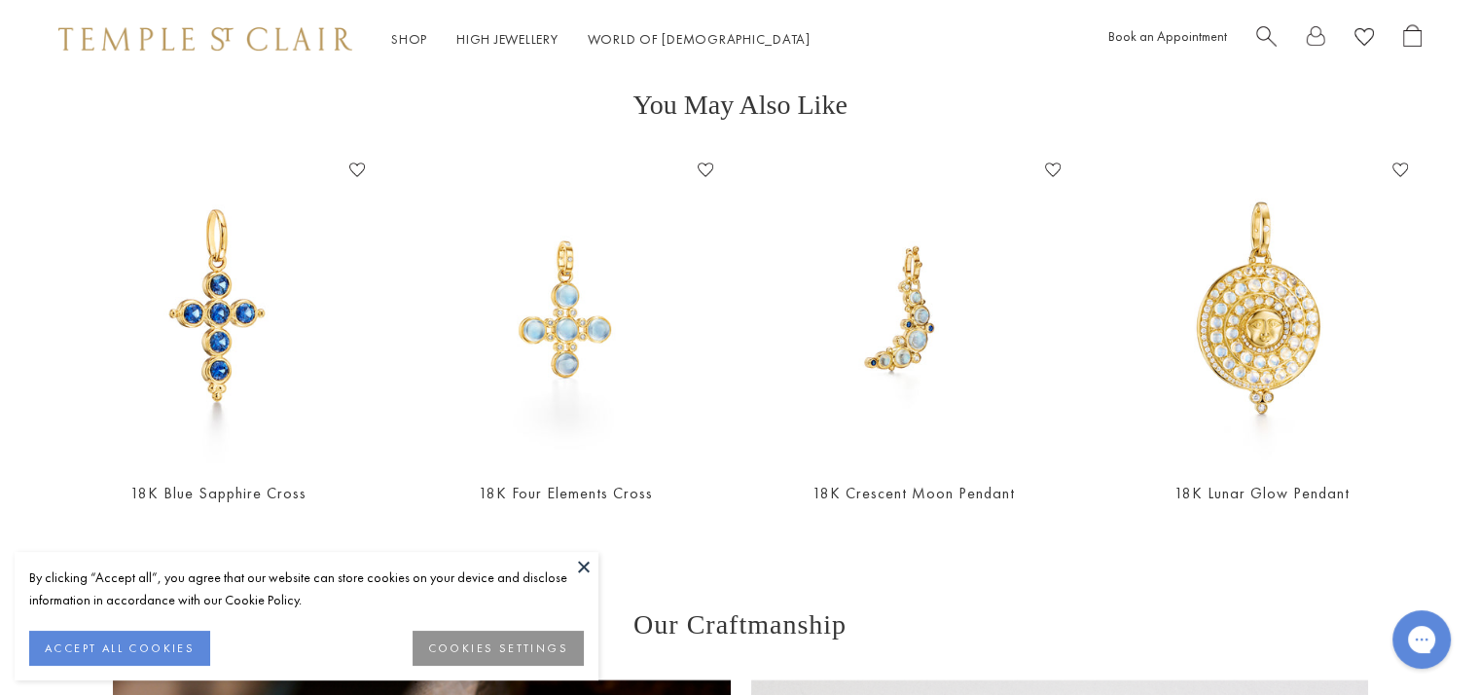
click at [586, 569] on button at bounding box center [583, 566] width 29 height 29
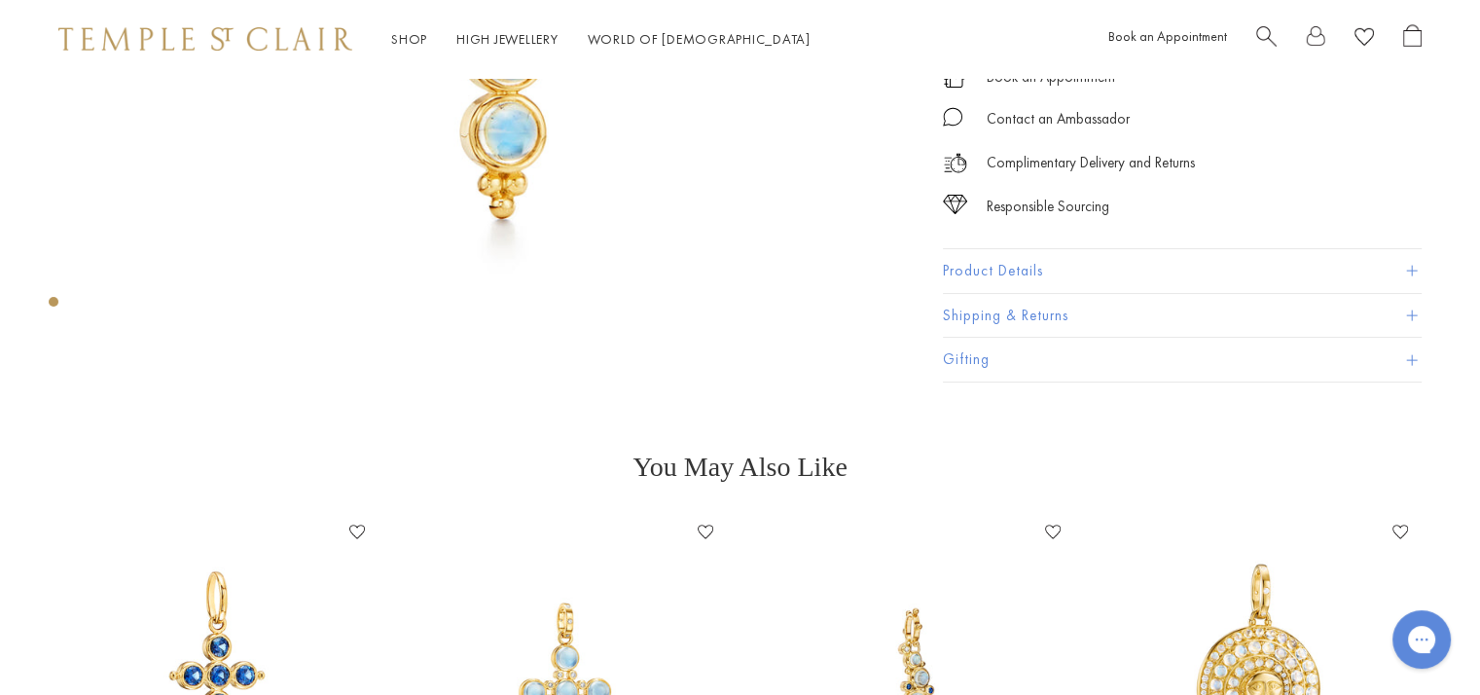
scroll to position [389, 0]
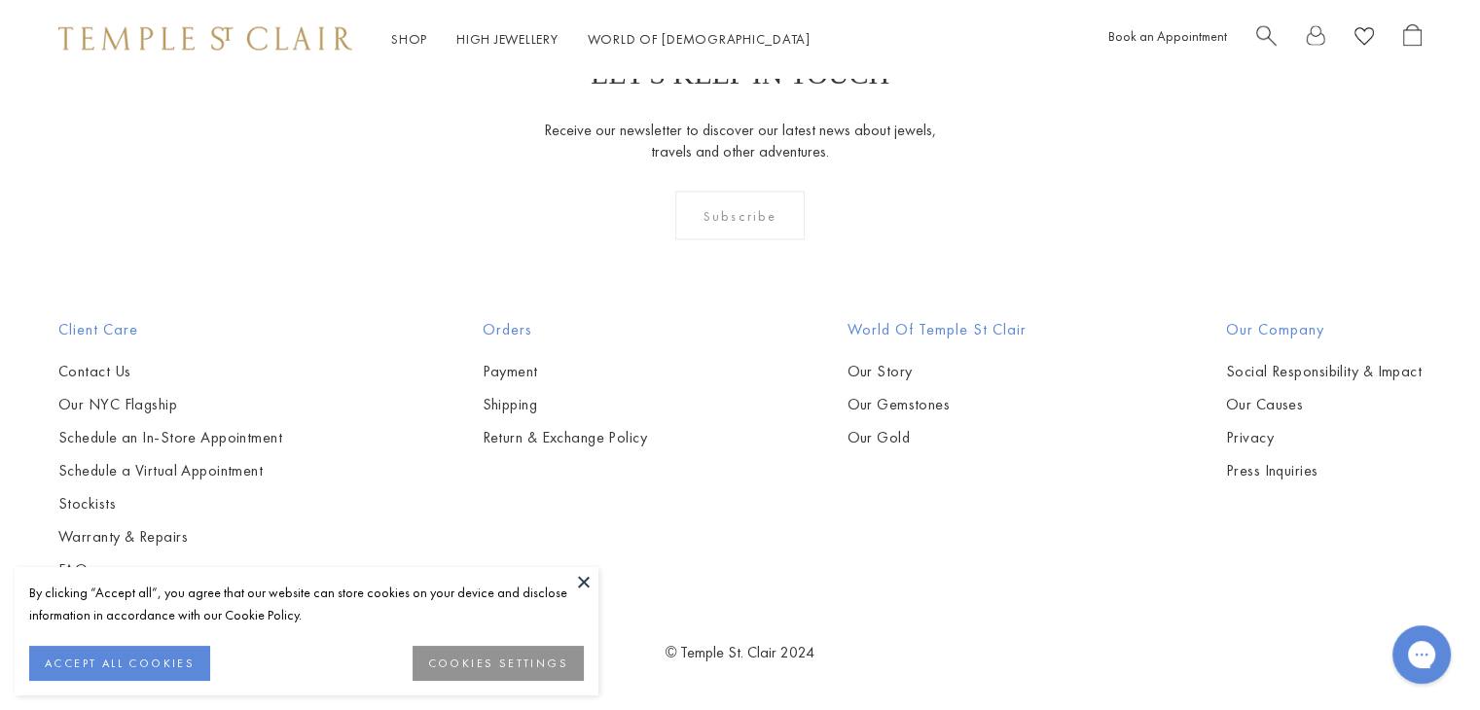
click at [583, 577] on button at bounding box center [583, 581] width 29 height 29
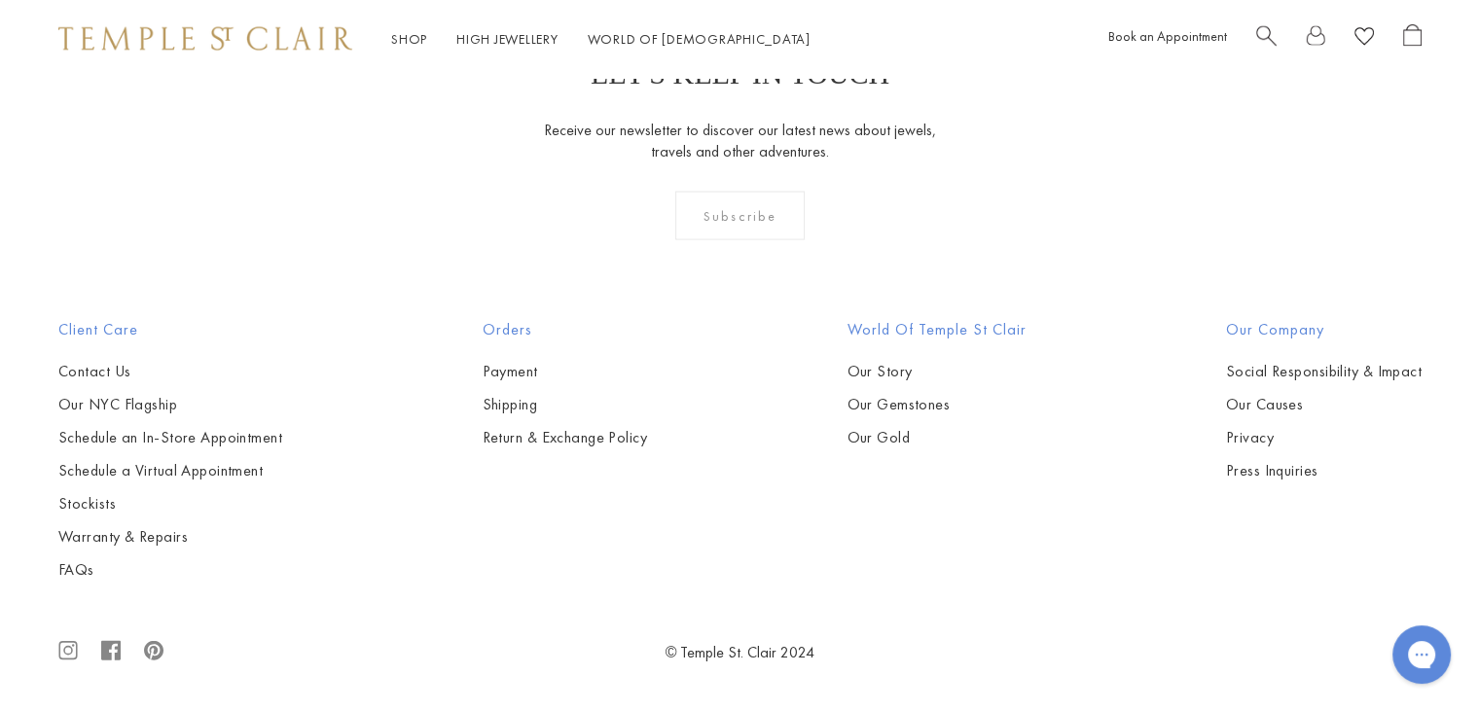
scroll to position [12441, 0]
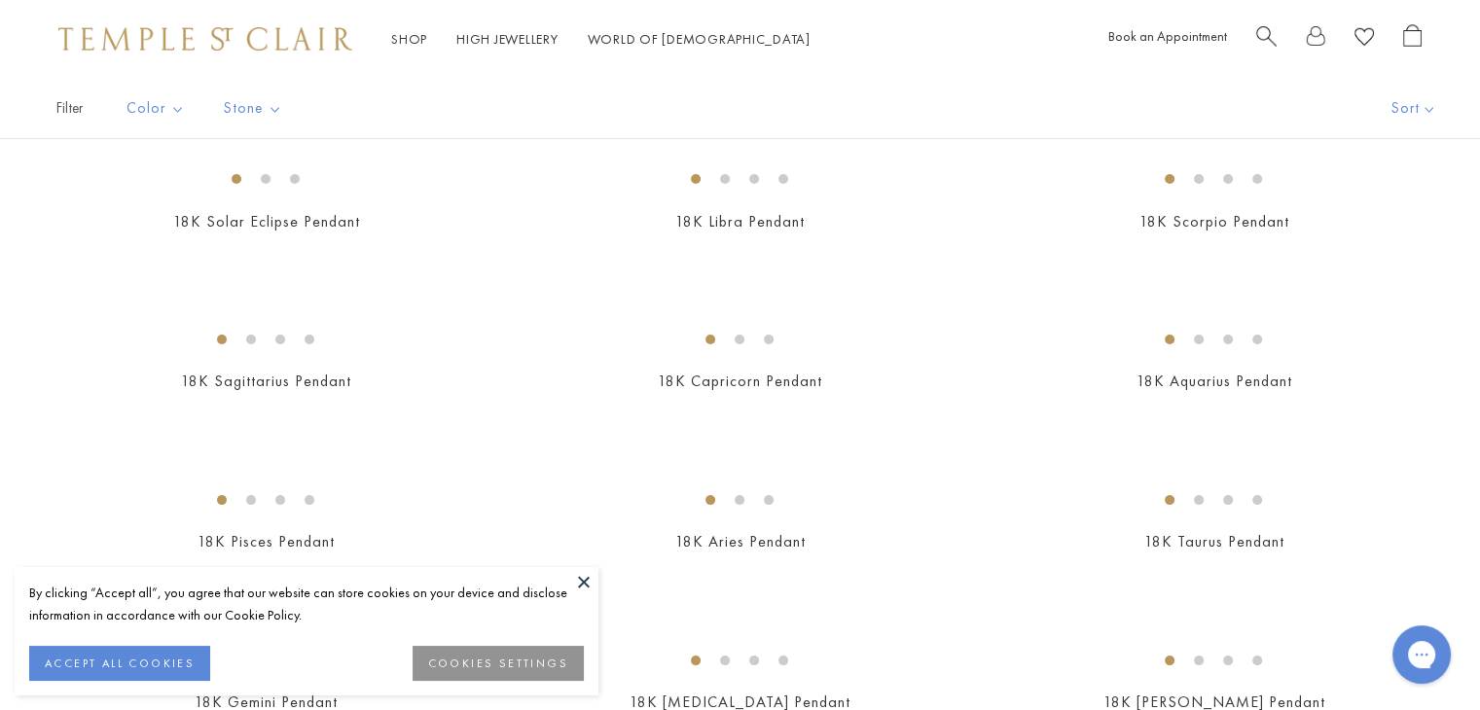
scroll to position [195, 0]
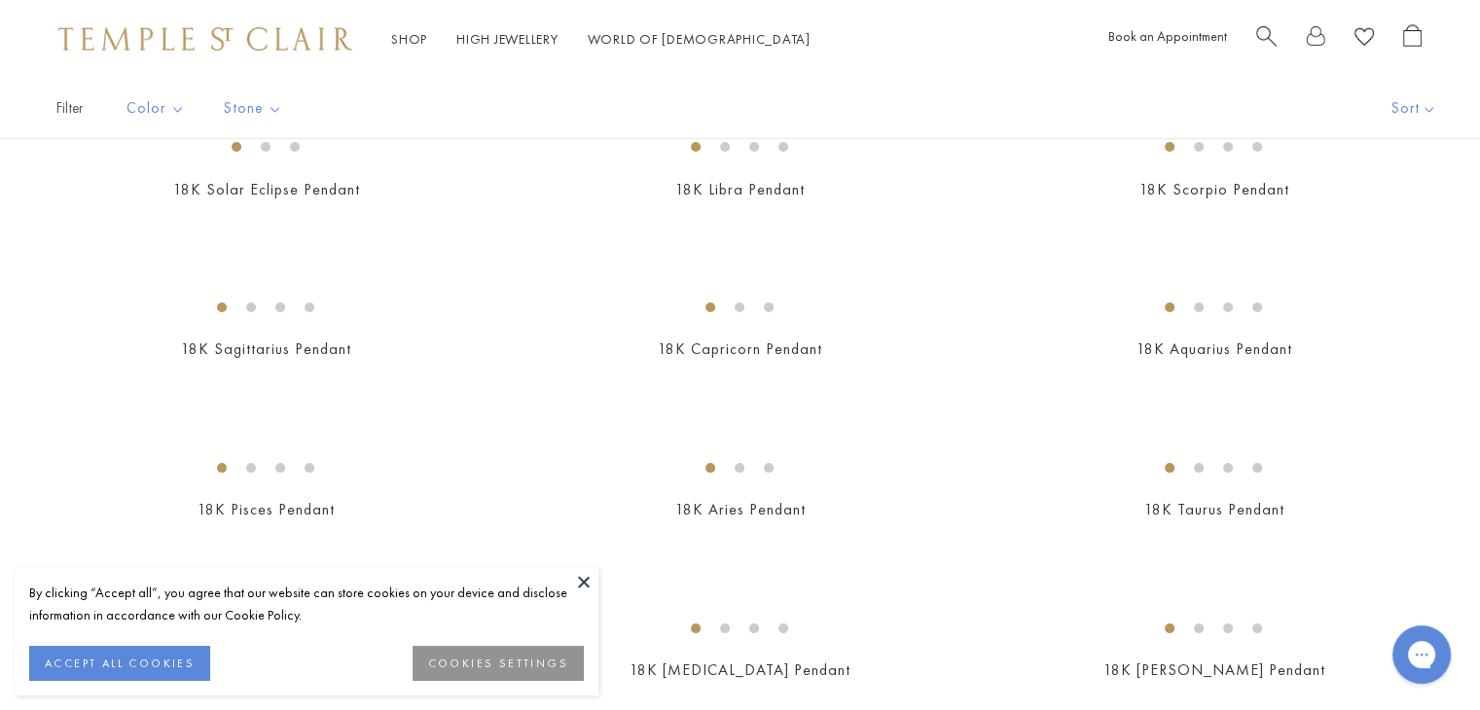
click at [583, 582] on button at bounding box center [583, 581] width 29 height 29
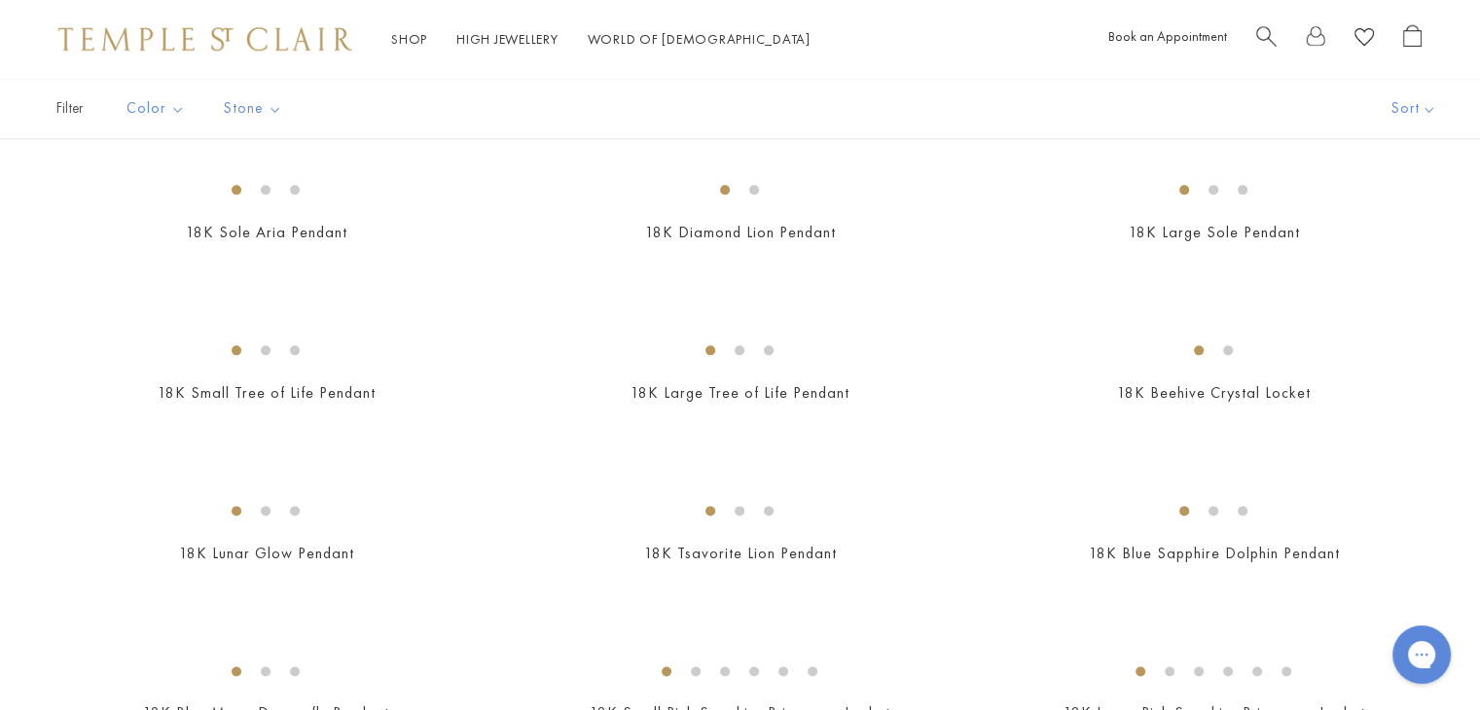
scroll to position [2432, 0]
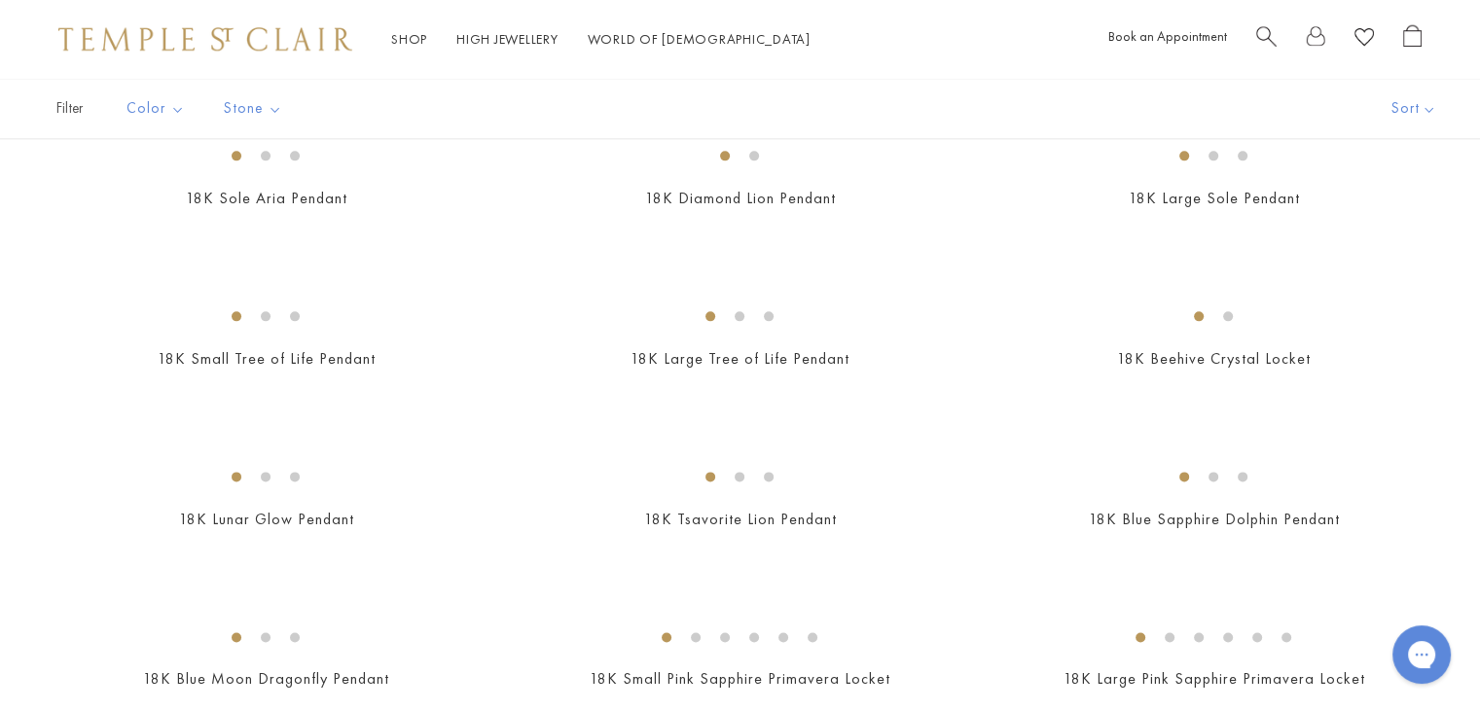
click at [0, 0] on img at bounding box center [0, 0] width 0 height 0
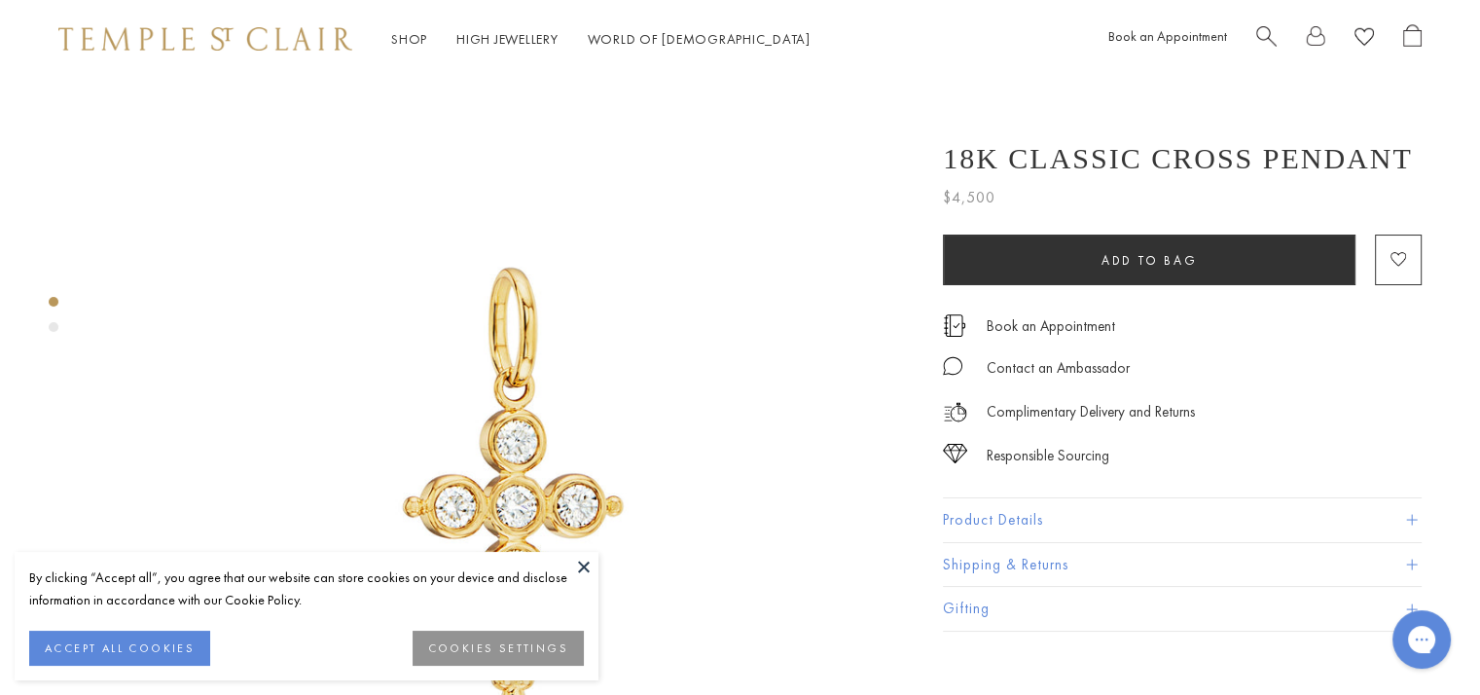
click at [580, 562] on button at bounding box center [583, 566] width 29 height 29
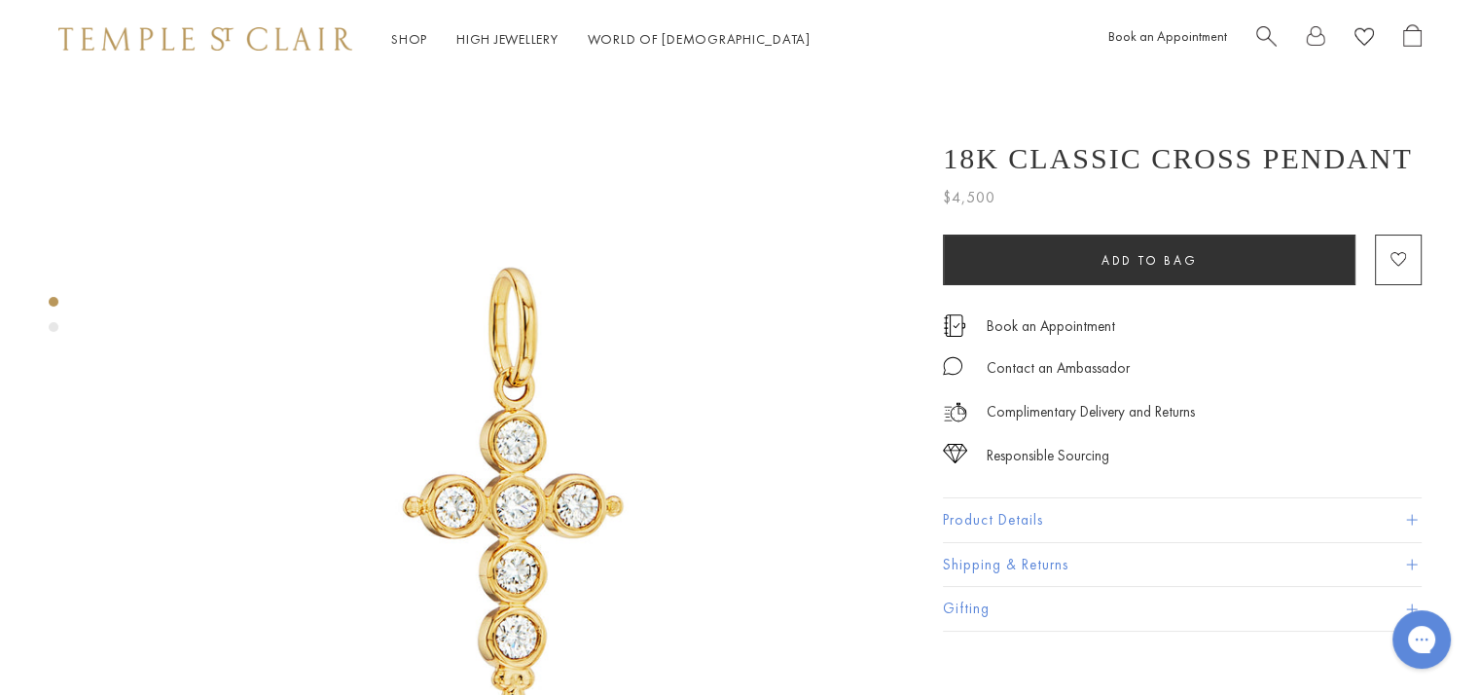
click at [51, 327] on div "Product gallery navigation" at bounding box center [54, 327] width 10 height 10
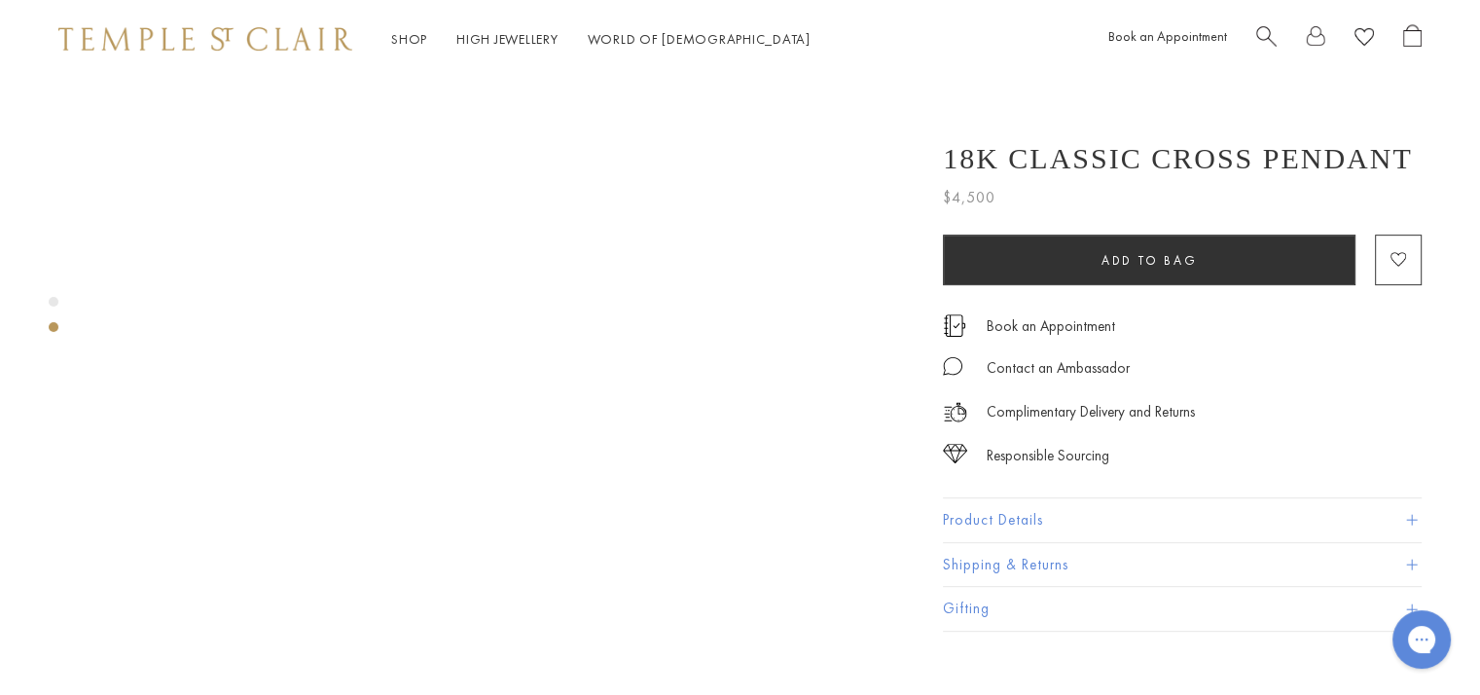
scroll to position [817, 0]
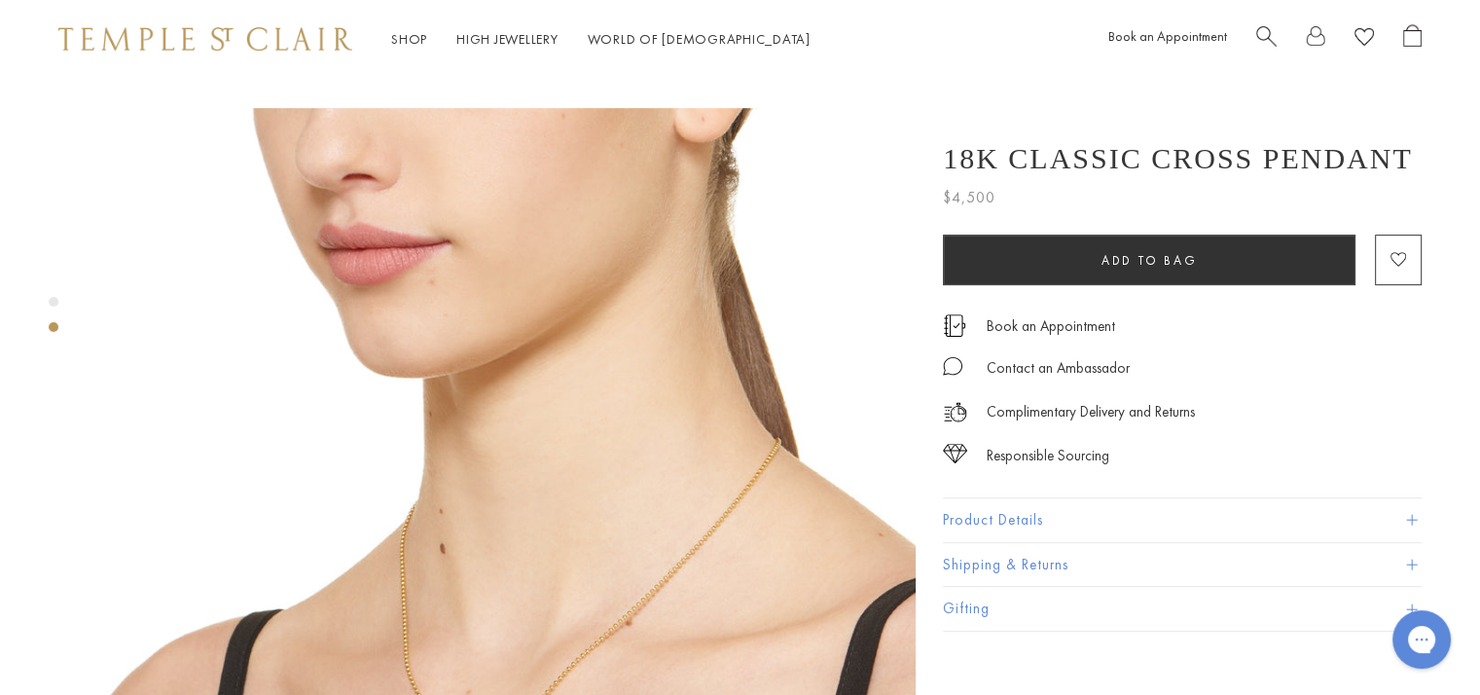
click at [610, 593] on img at bounding box center [506, 517] width 818 height 818
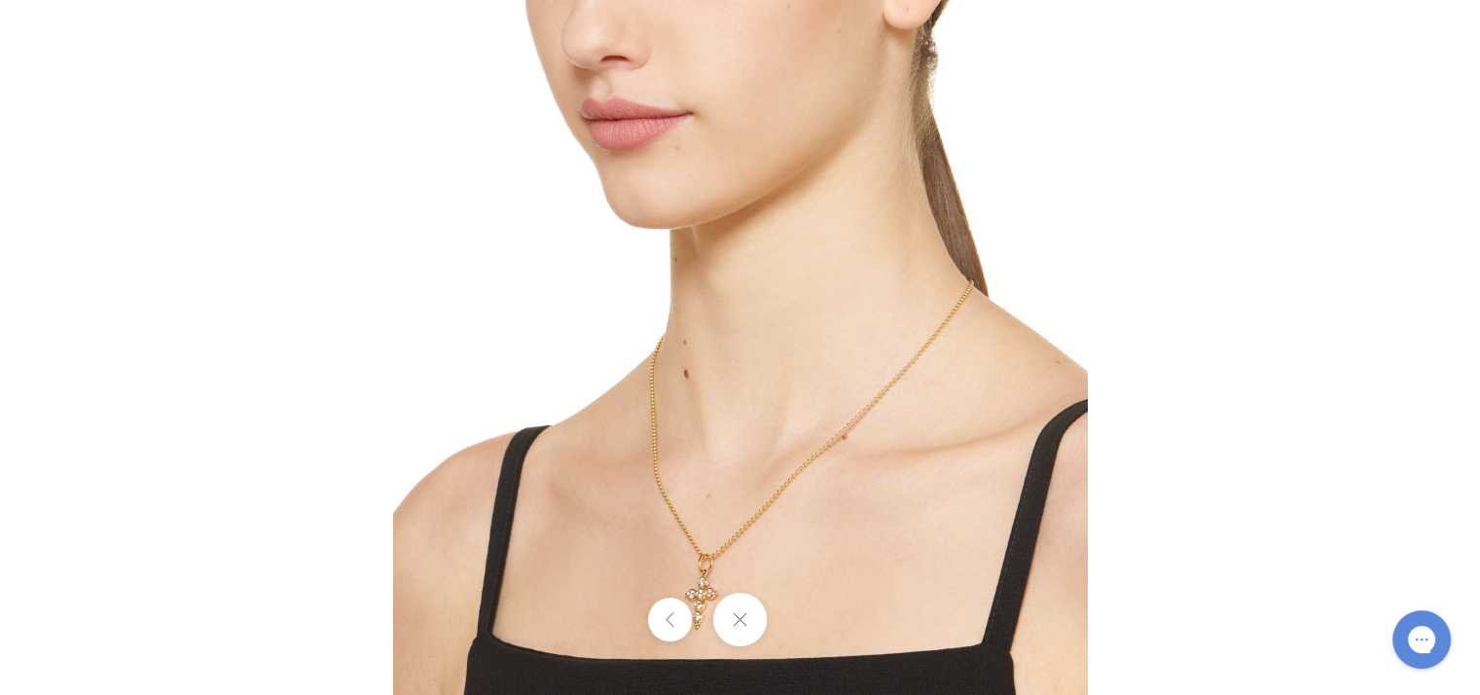
click at [799, 579] on img at bounding box center [740, 347] width 695 height 695
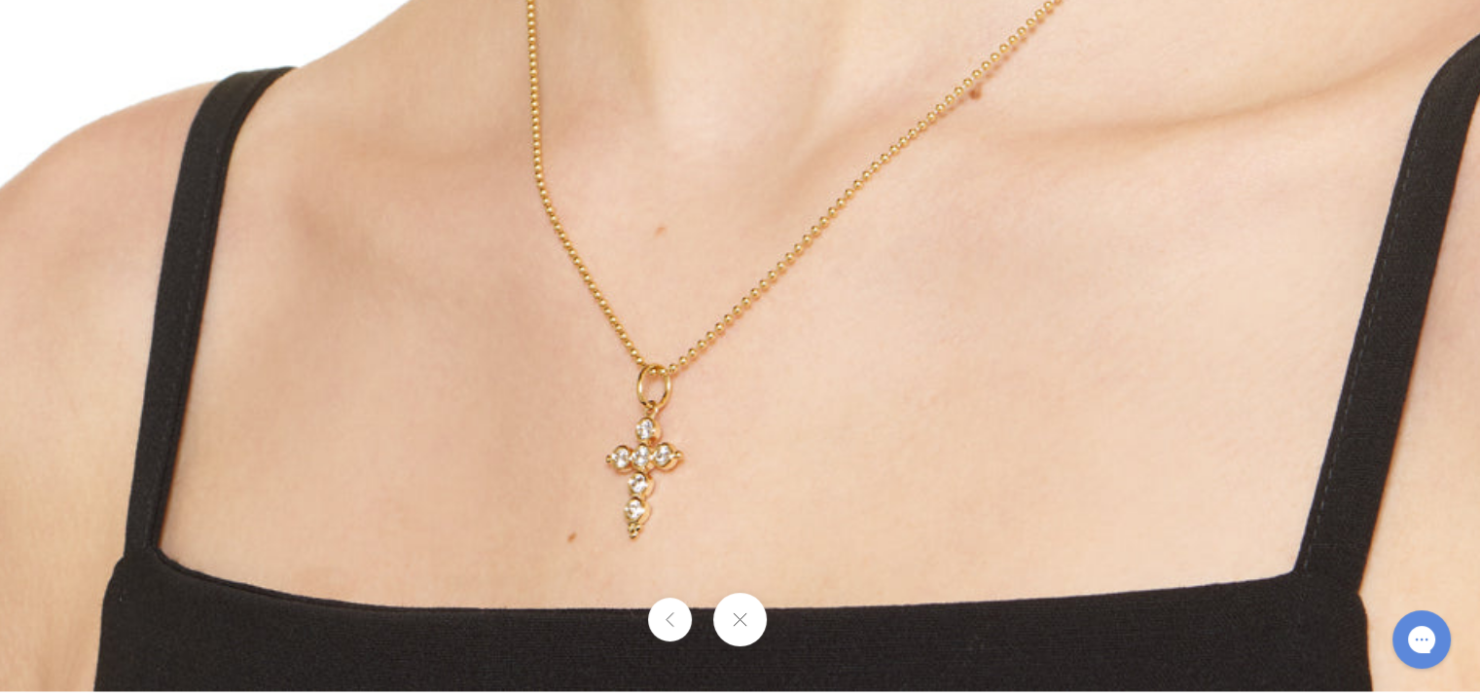
drag, startPoint x: 854, startPoint y: 494, endPoint x: 911, endPoint y: 332, distance: 172.0
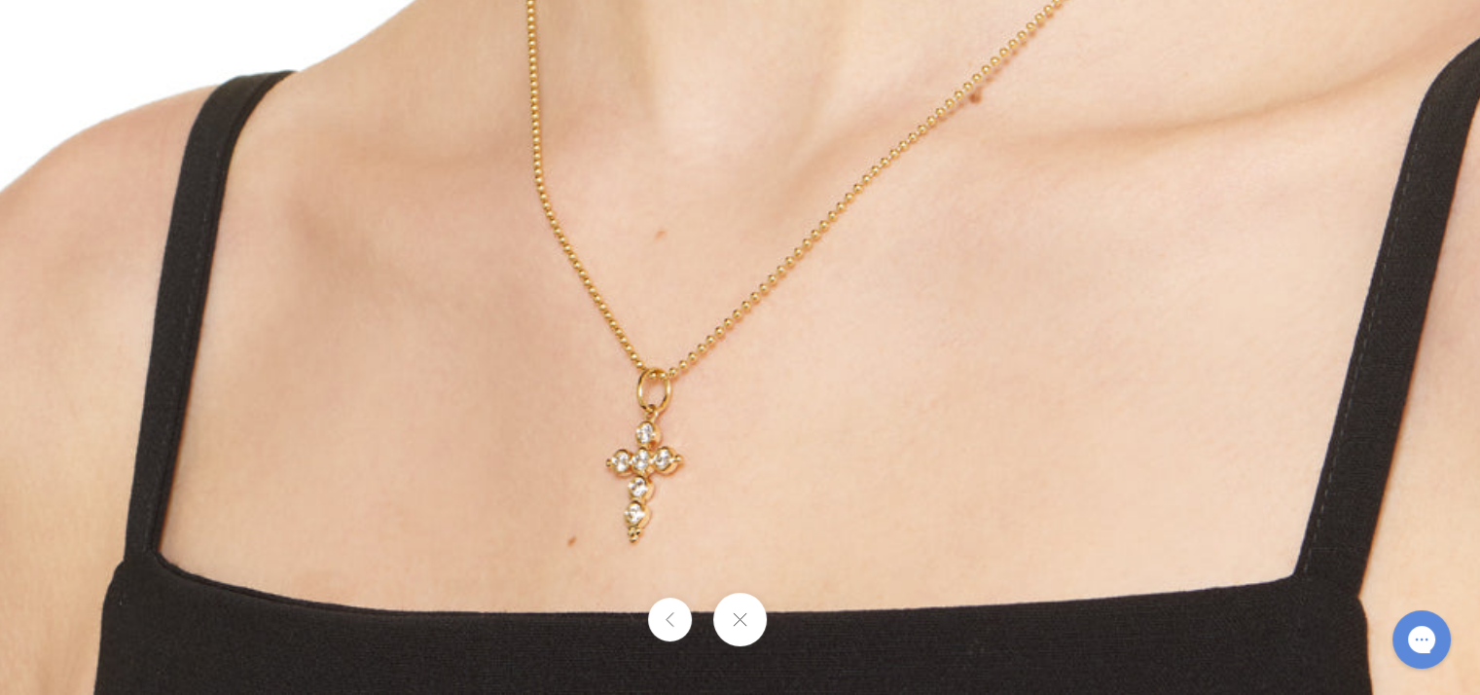
click at [746, 637] on button at bounding box center [740, 620] width 54 height 54
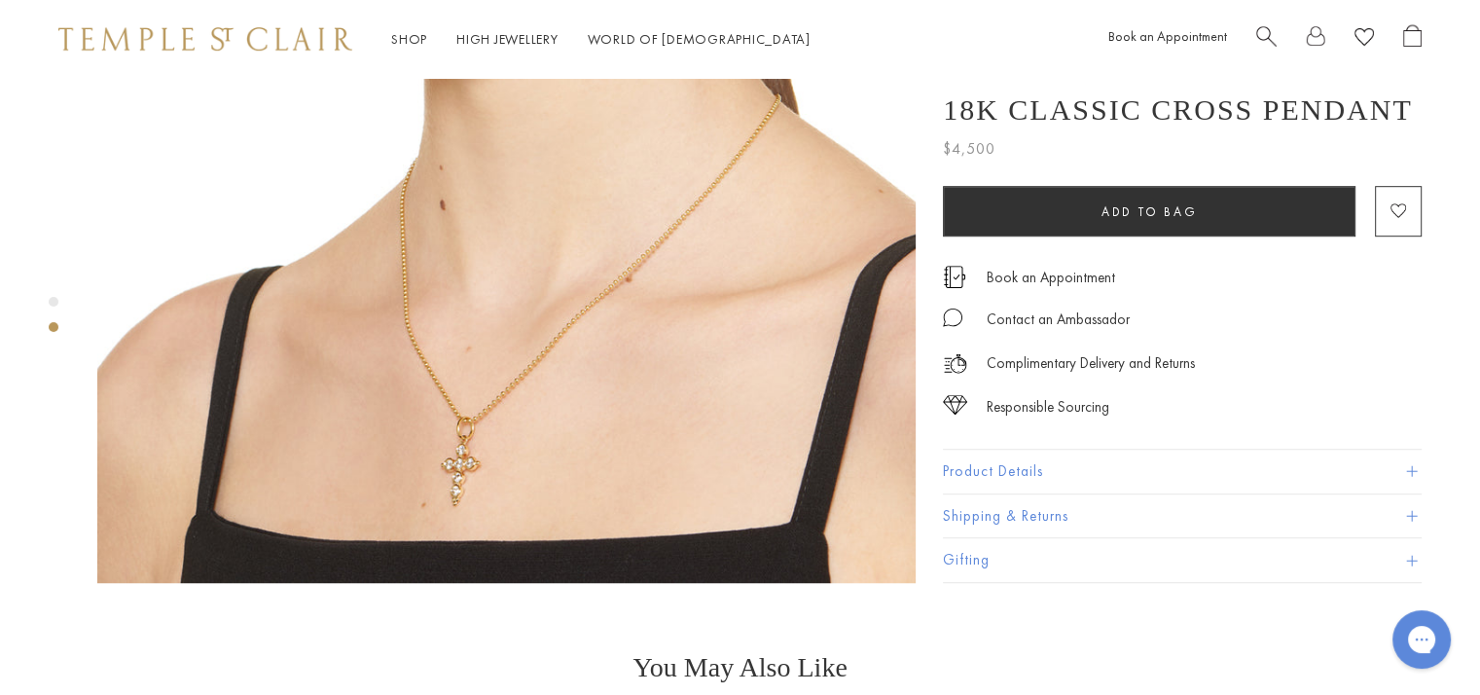
scroll to position [1117, 0]
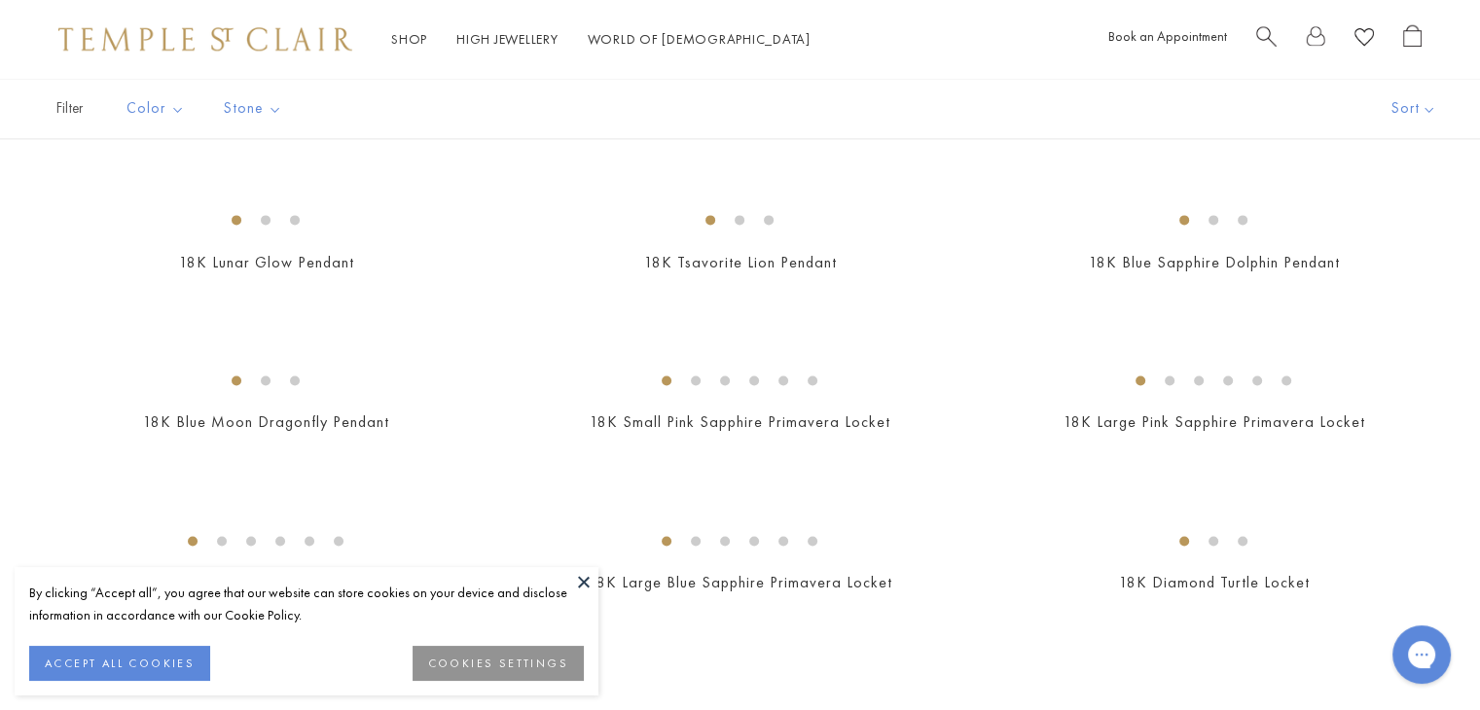
scroll to position [2530, 0]
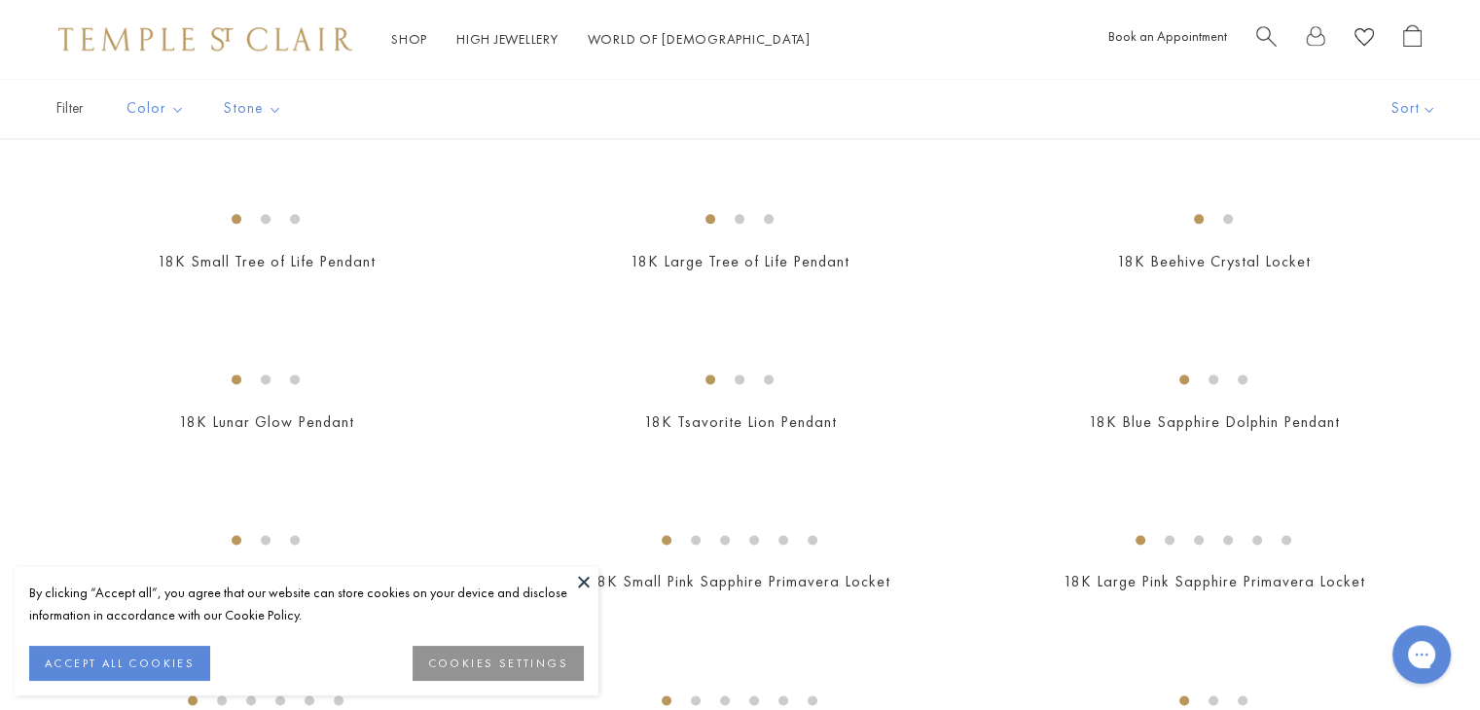
click at [582, 581] on button at bounding box center [583, 581] width 29 height 29
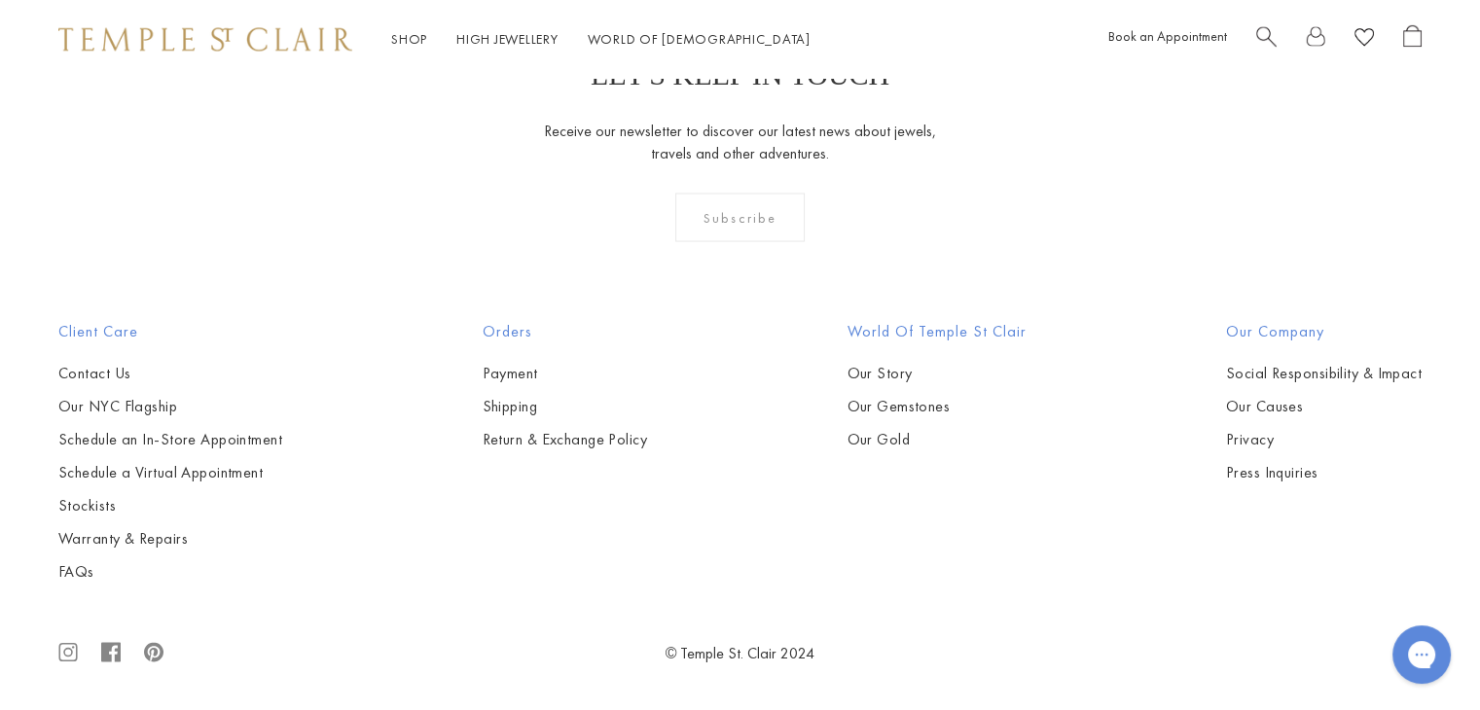
scroll to position [3600, 0]
click at [0, 0] on img at bounding box center [0, 0] width 0 height 0
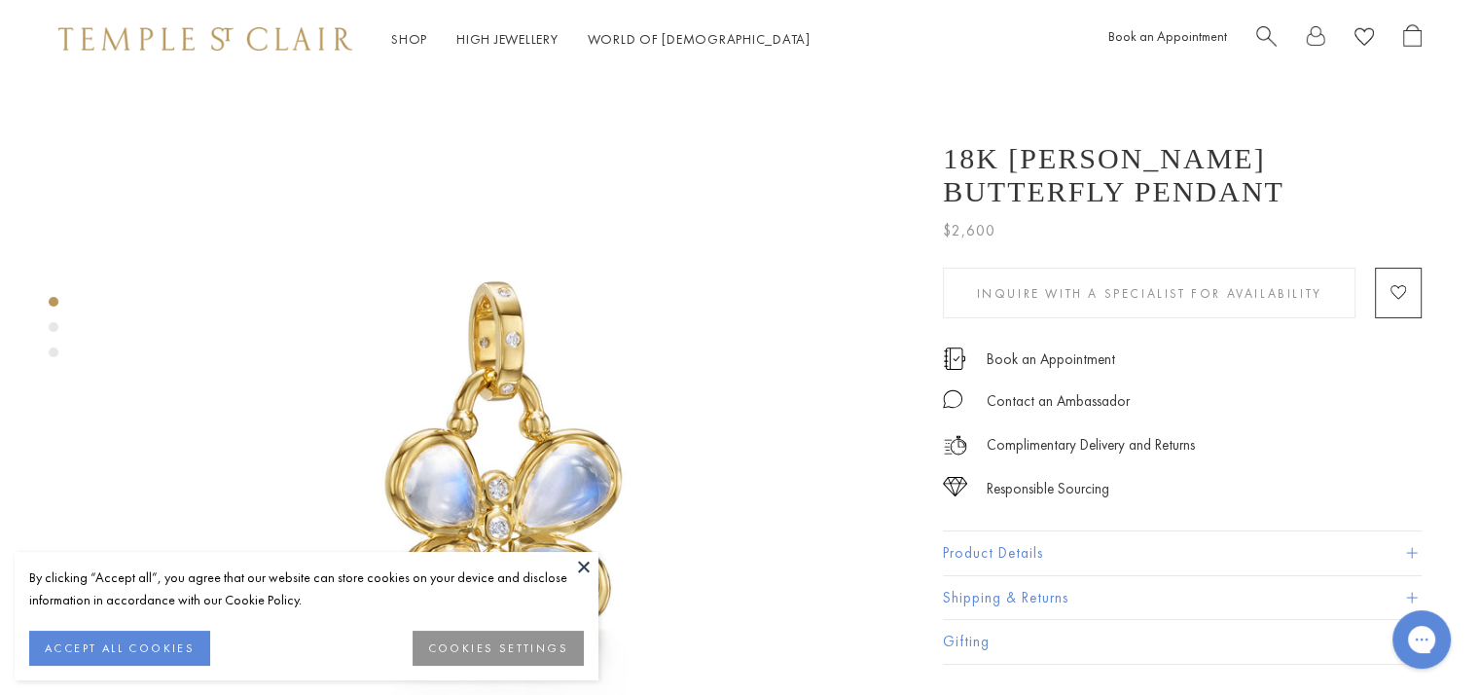
click at [584, 569] on button at bounding box center [583, 566] width 29 height 29
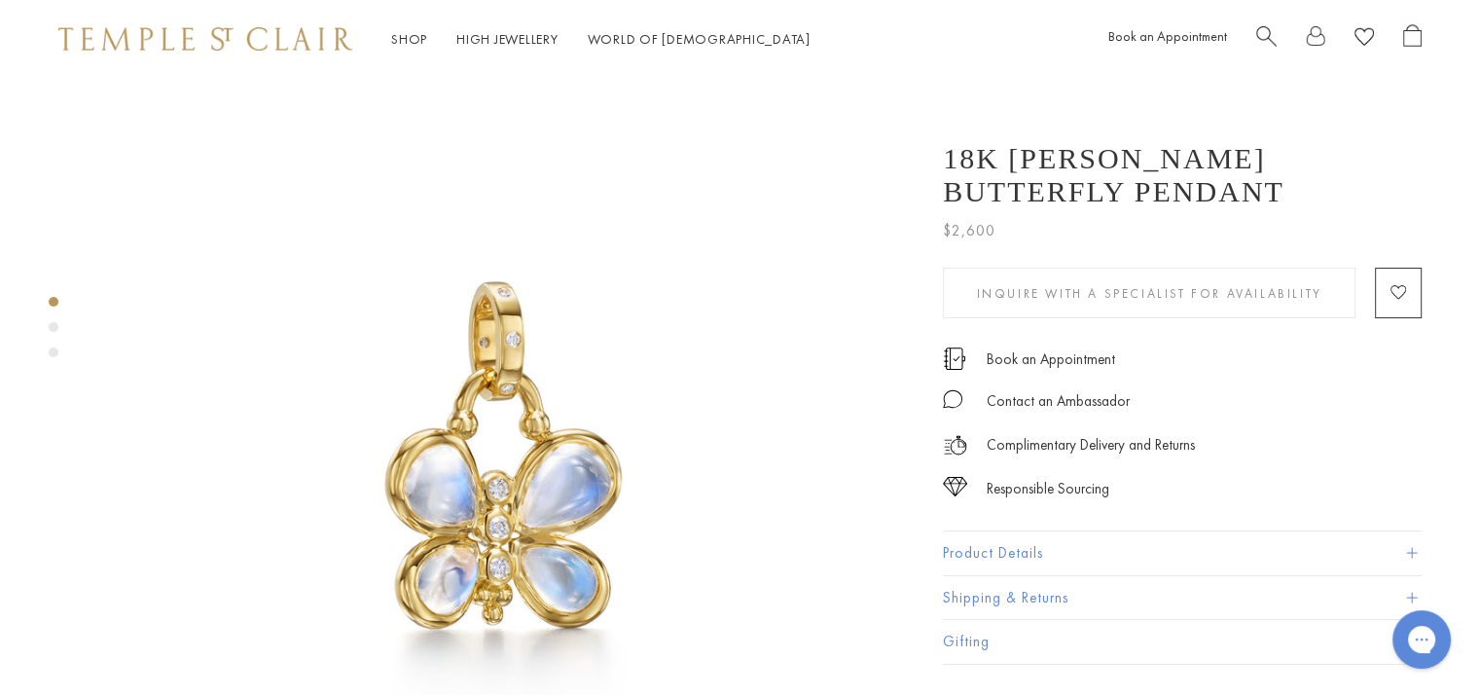
click at [54, 324] on div "Product gallery navigation" at bounding box center [54, 327] width 10 height 10
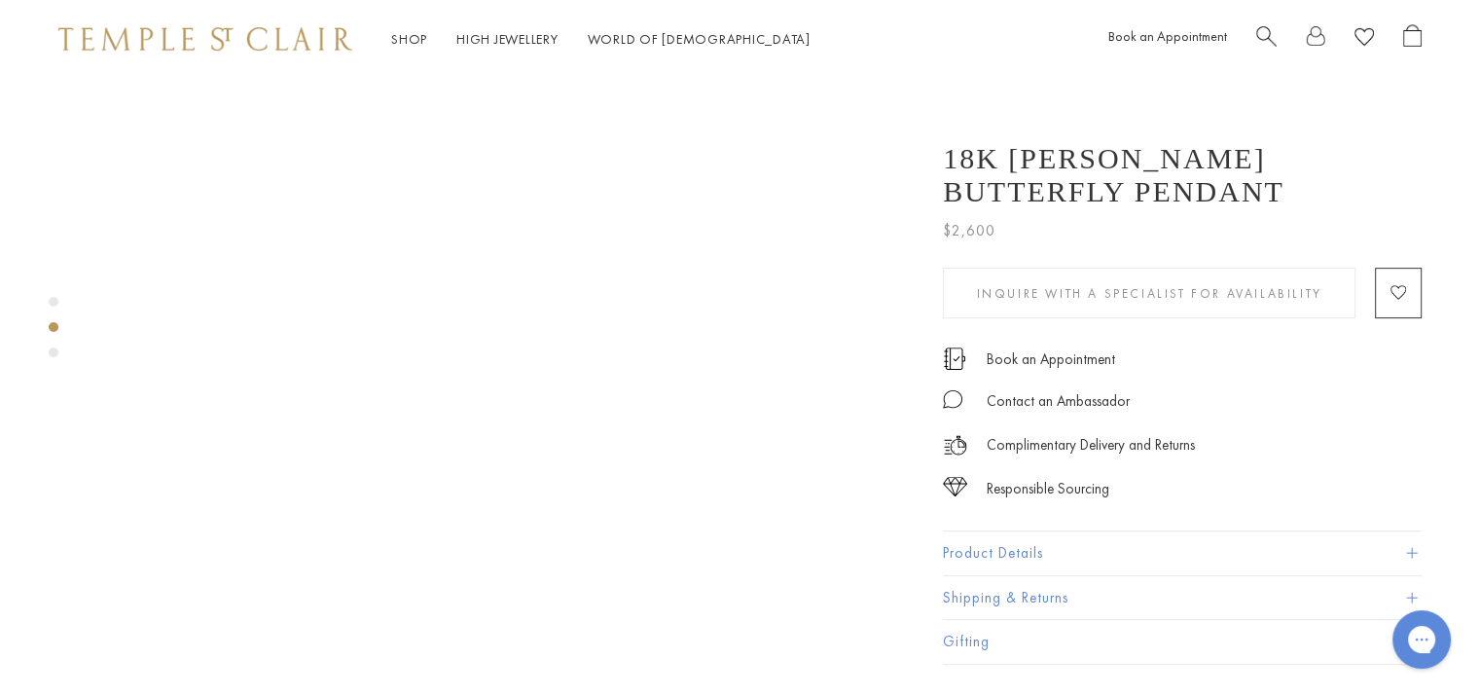
scroll to position [817, 0]
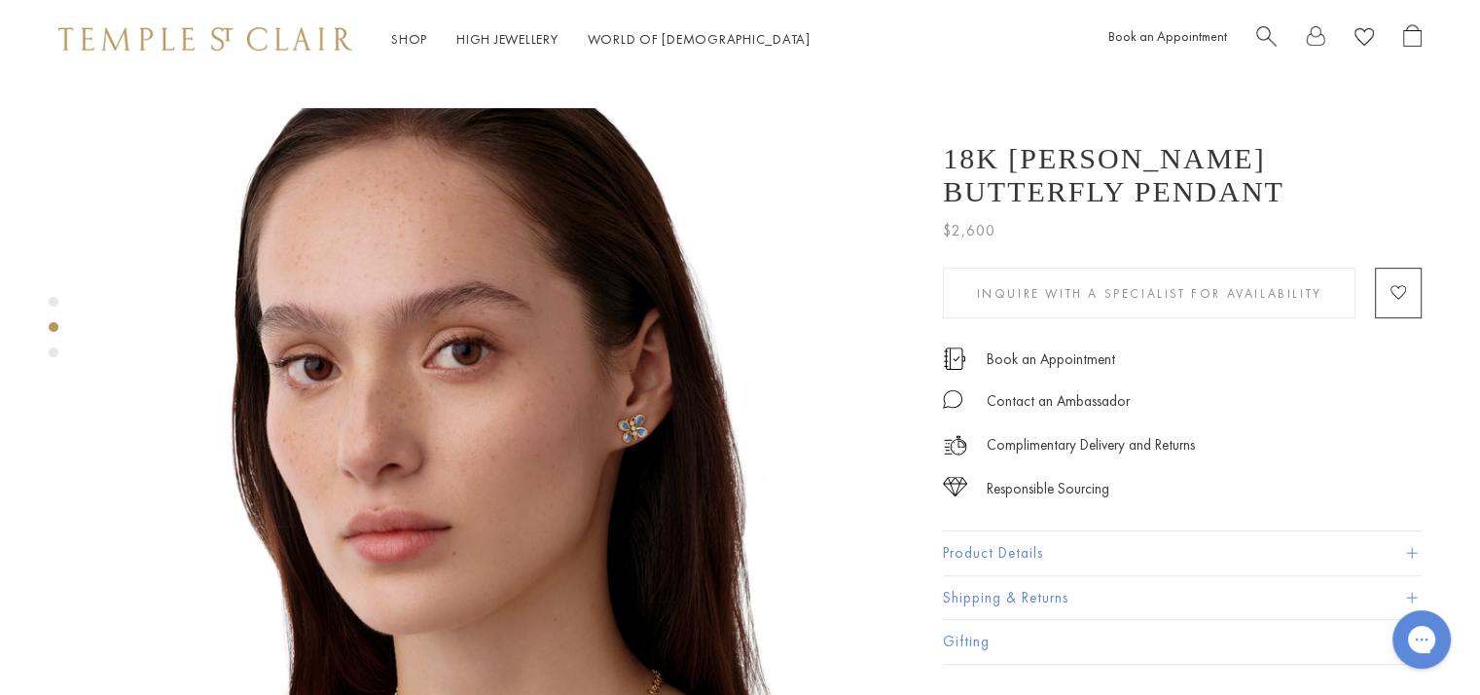
click at [390, 370] on img at bounding box center [506, 517] width 818 height 818
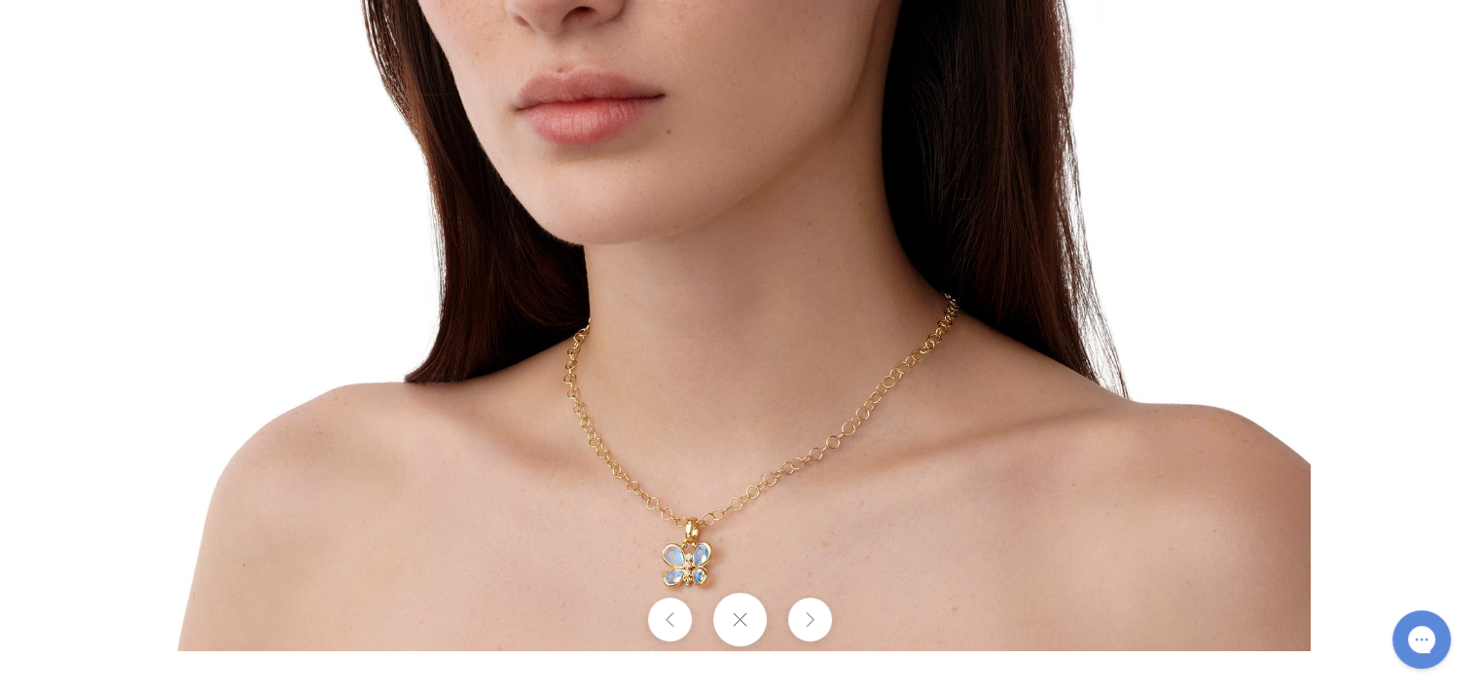
drag, startPoint x: 1183, startPoint y: 550, endPoint x: 1192, endPoint y: 169, distance: 380.5
click at [1192, 169] on img at bounding box center [741, 82] width 1138 height 1138
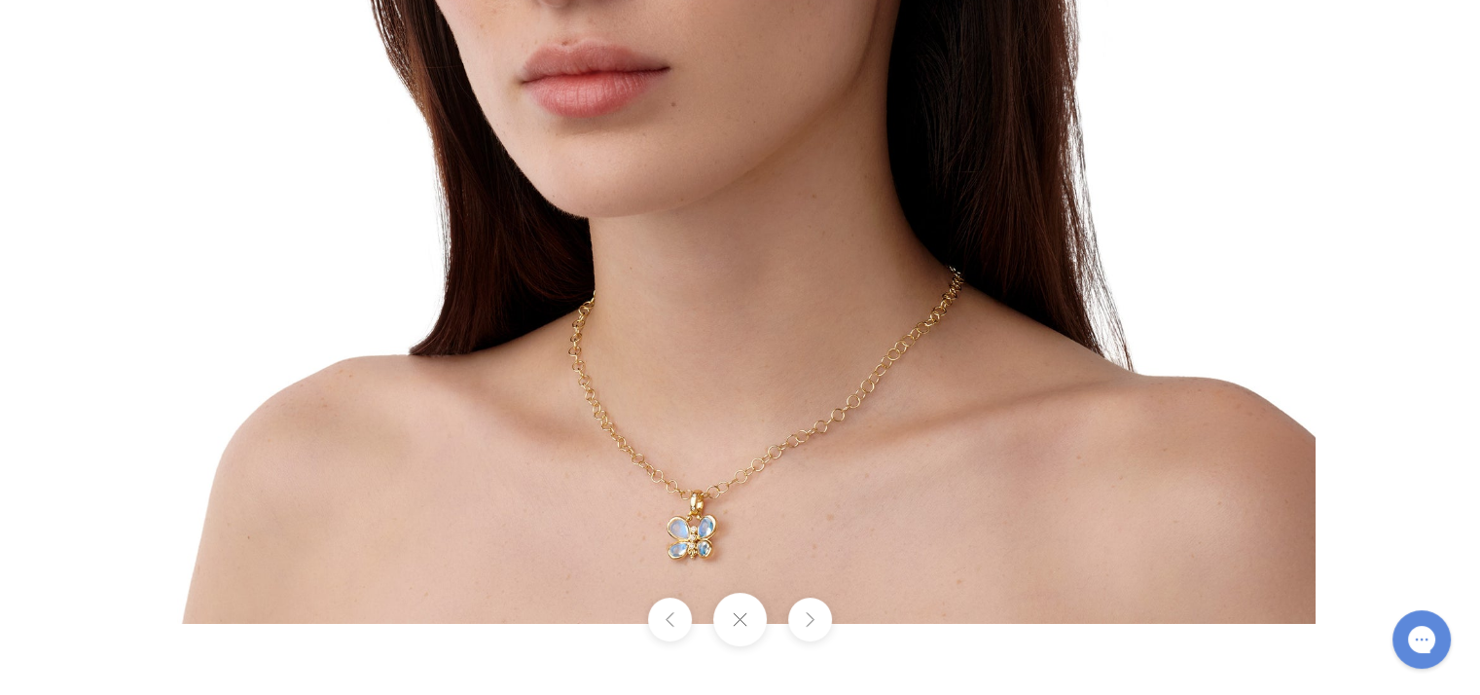
drag, startPoint x: 845, startPoint y: 493, endPoint x: 864, endPoint y: 274, distance: 219.8
click at [864, 274] on img at bounding box center [746, 54] width 1138 height 1138
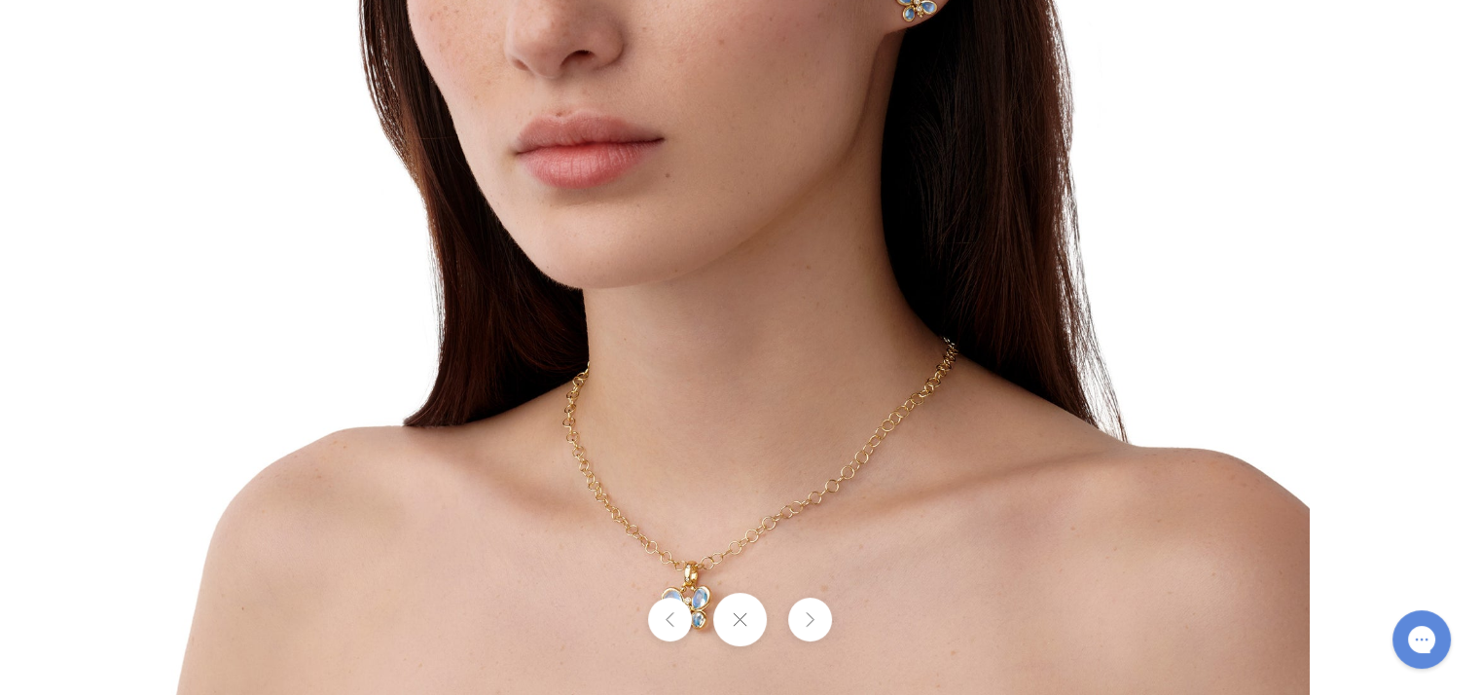
click at [751, 620] on button at bounding box center [740, 620] width 54 height 54
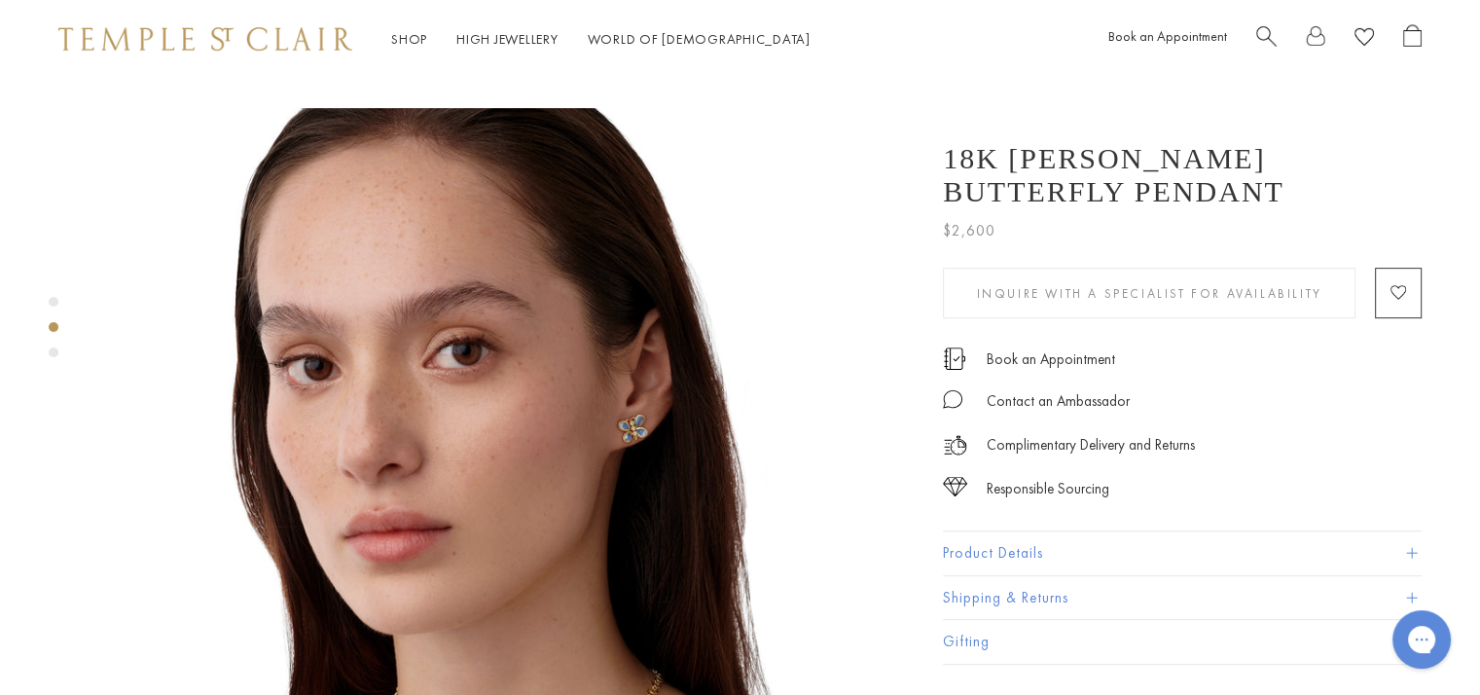
click at [53, 347] on div "Product gallery navigation" at bounding box center [54, 352] width 10 height 10
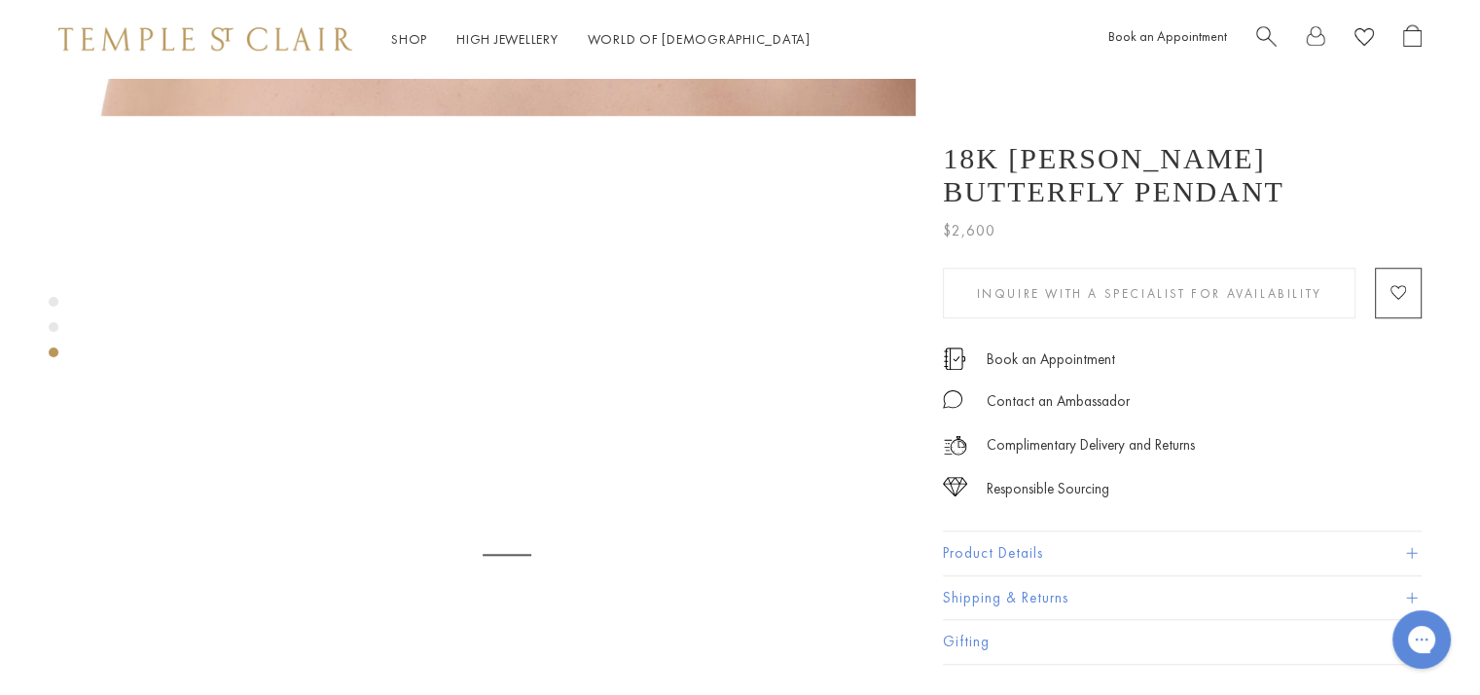
scroll to position [1637, 0]
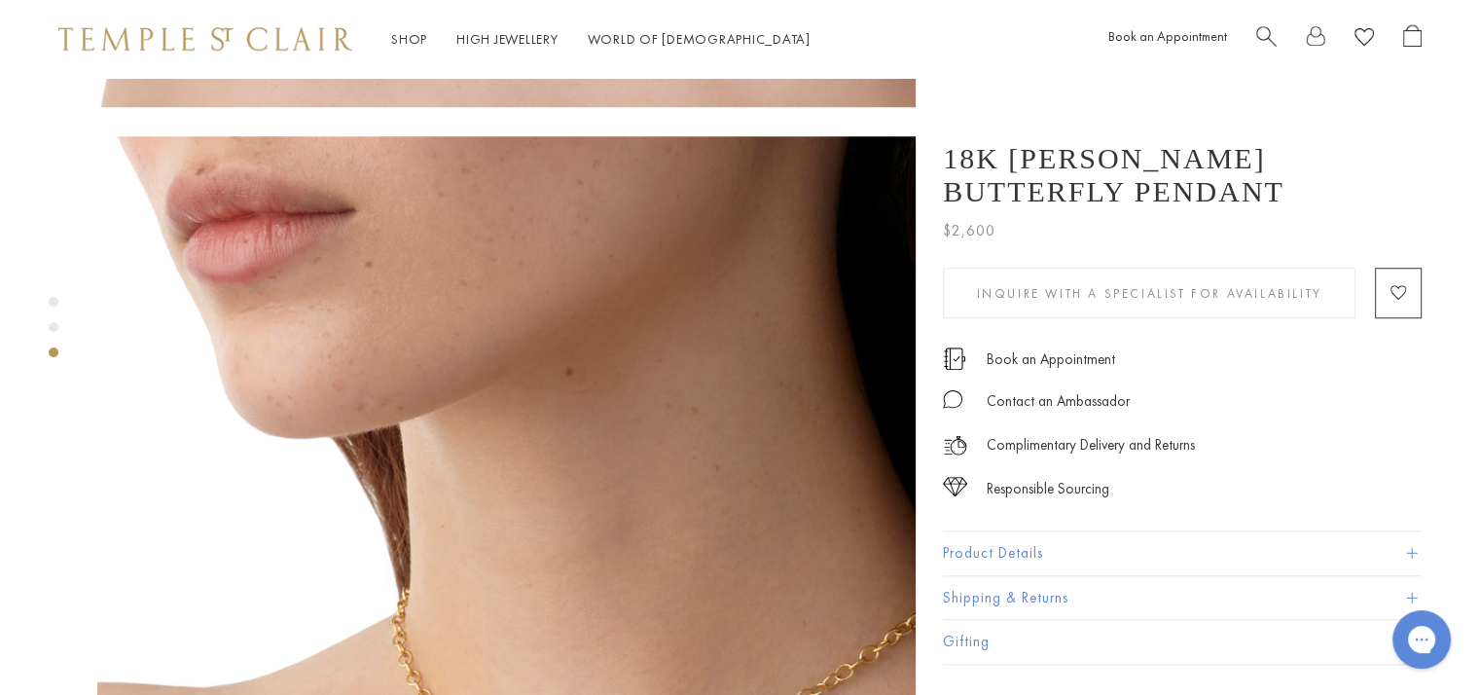
click at [723, 501] on img at bounding box center [506, 545] width 818 height 818
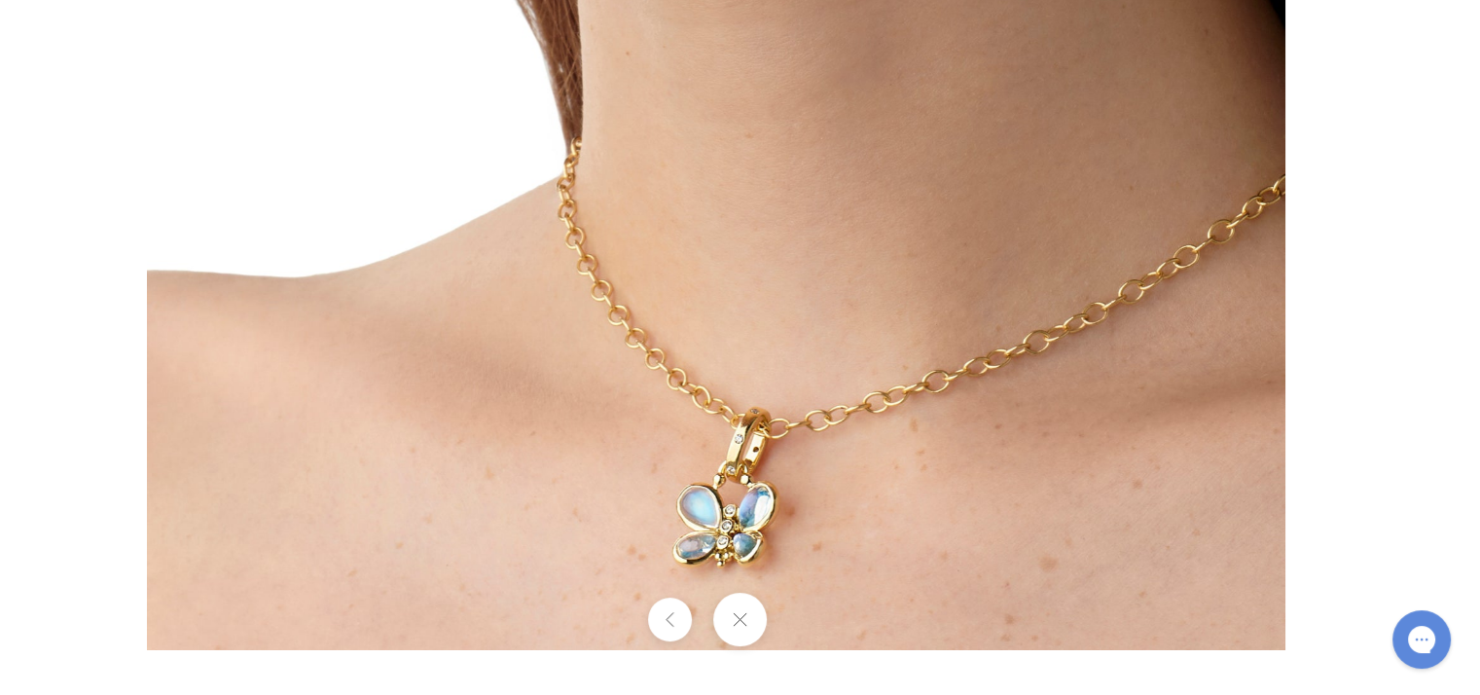
drag, startPoint x: 1023, startPoint y: 558, endPoint x: 954, endPoint y: 179, distance: 384.7
click at [954, 179] on img at bounding box center [716, 81] width 1138 height 1138
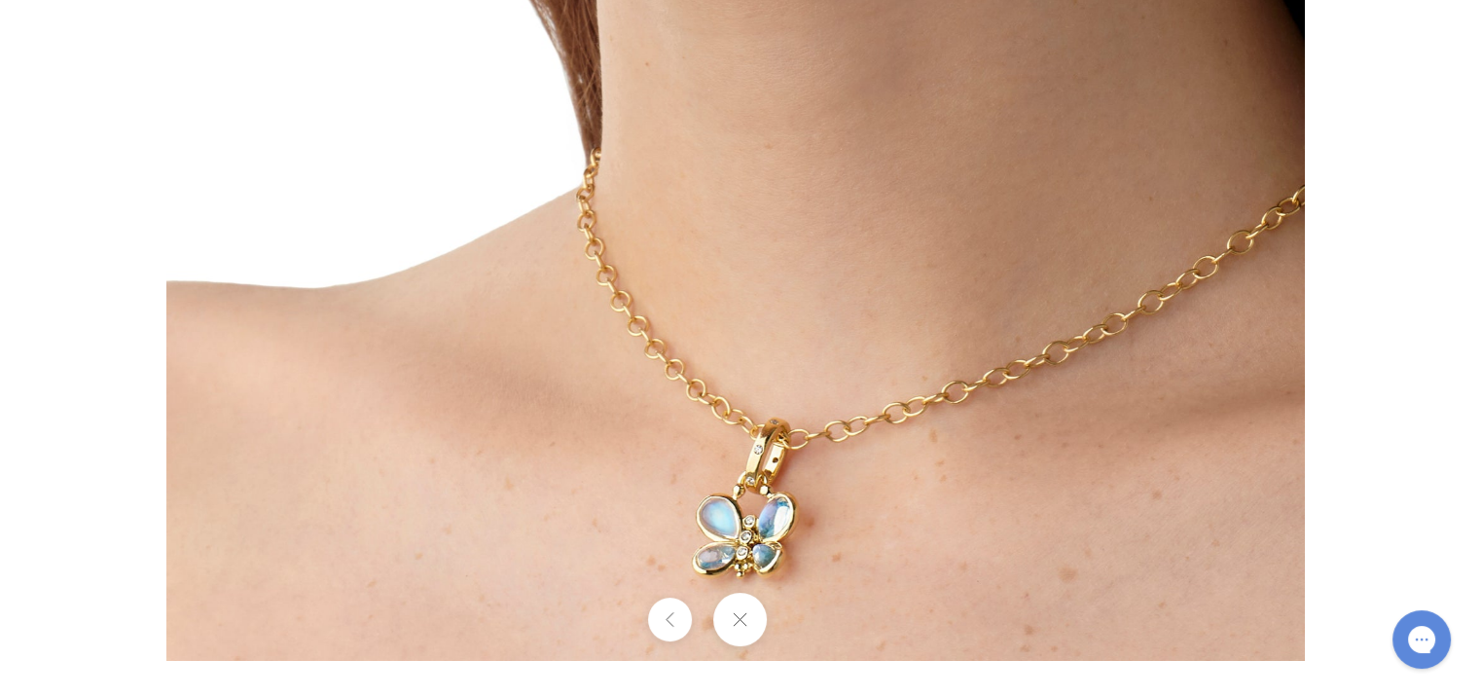
drag, startPoint x: 1084, startPoint y: 522, endPoint x: 1063, endPoint y: 445, distance: 80.5
click at [1063, 445] on img at bounding box center [735, 91] width 1138 height 1138
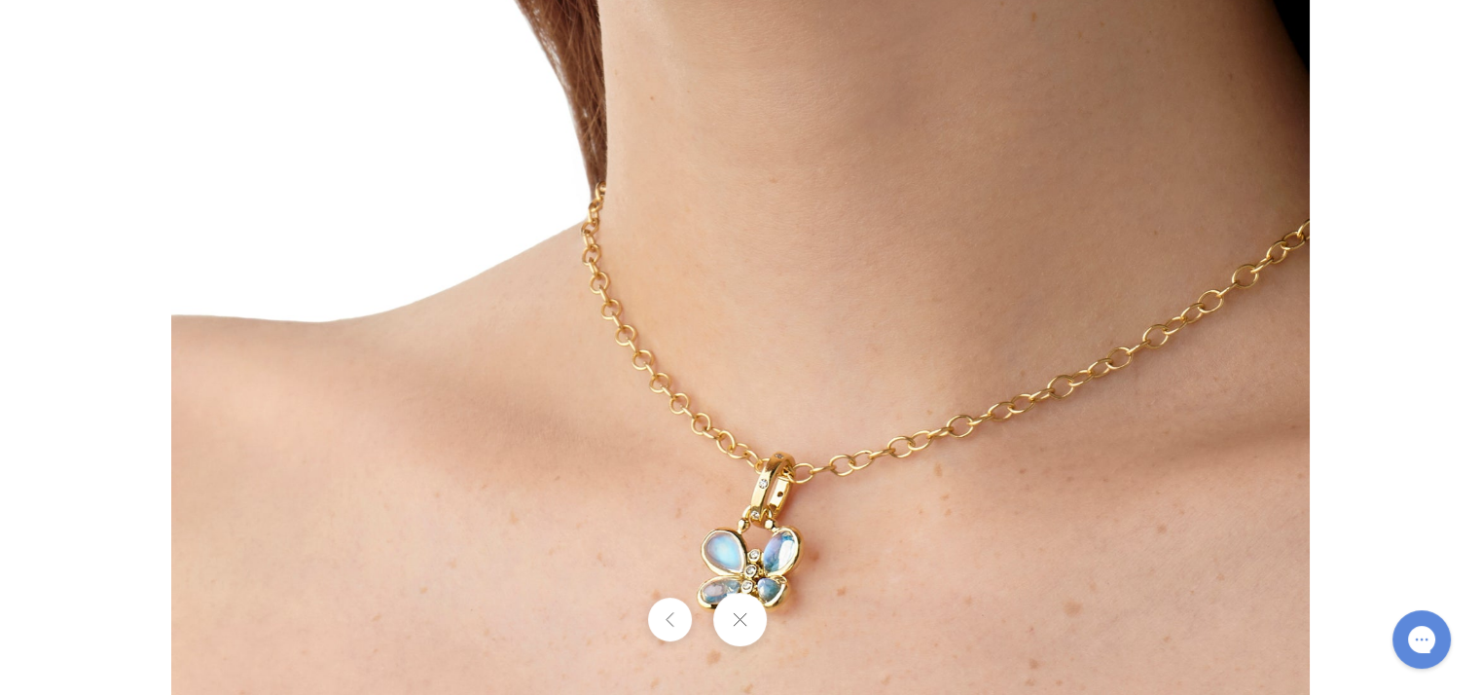
click at [753, 619] on button at bounding box center [740, 620] width 54 height 54
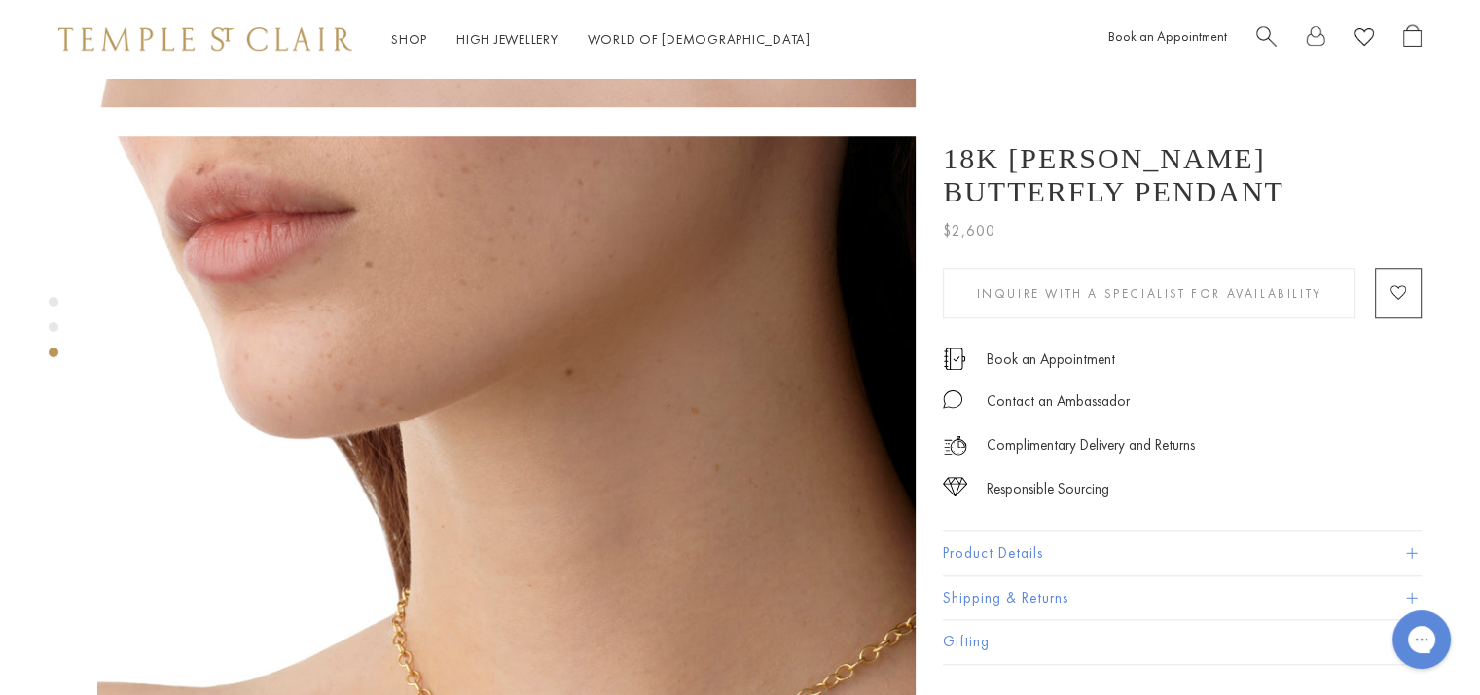
click at [53, 324] on div "Product gallery navigation" at bounding box center [54, 327] width 10 height 10
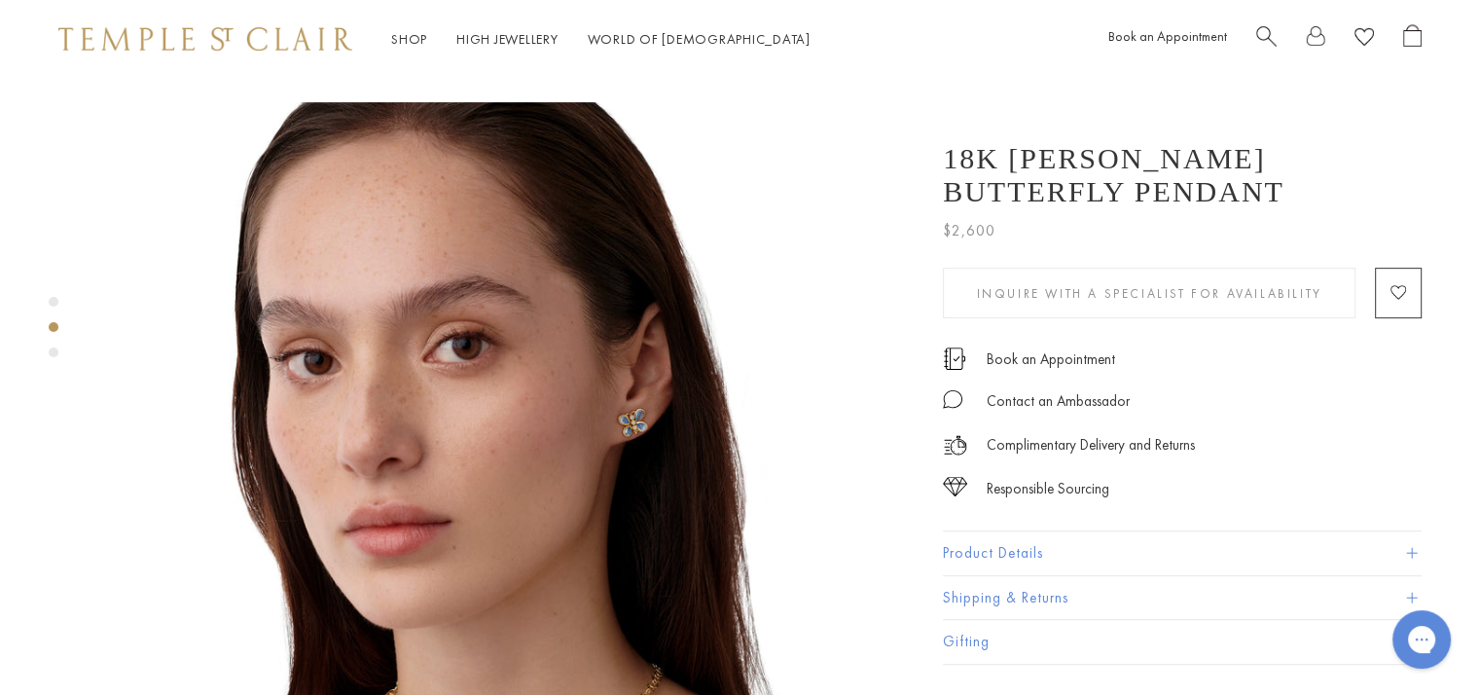
scroll to position [817, 0]
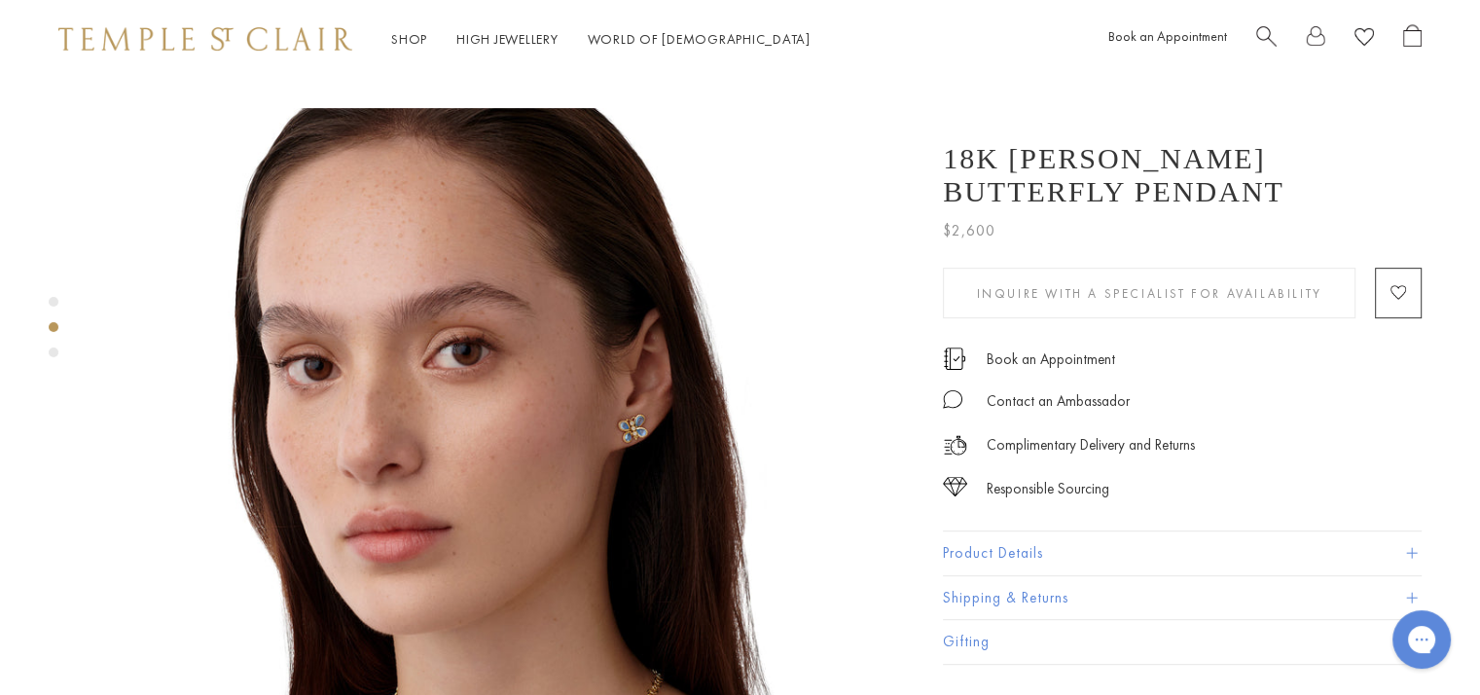
click at [518, 323] on img at bounding box center [506, 517] width 818 height 818
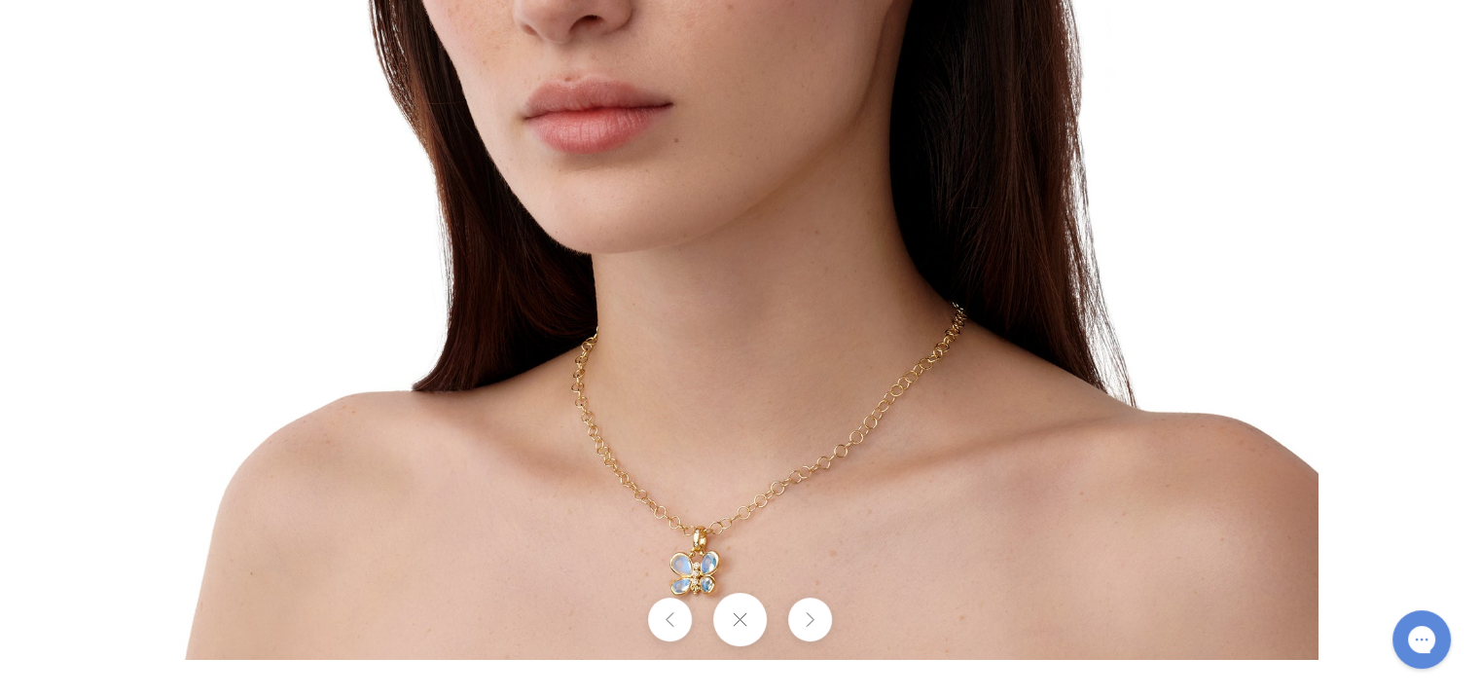
drag, startPoint x: 1236, startPoint y: 351, endPoint x: 1264, endPoint y: -8, distance: 360.1
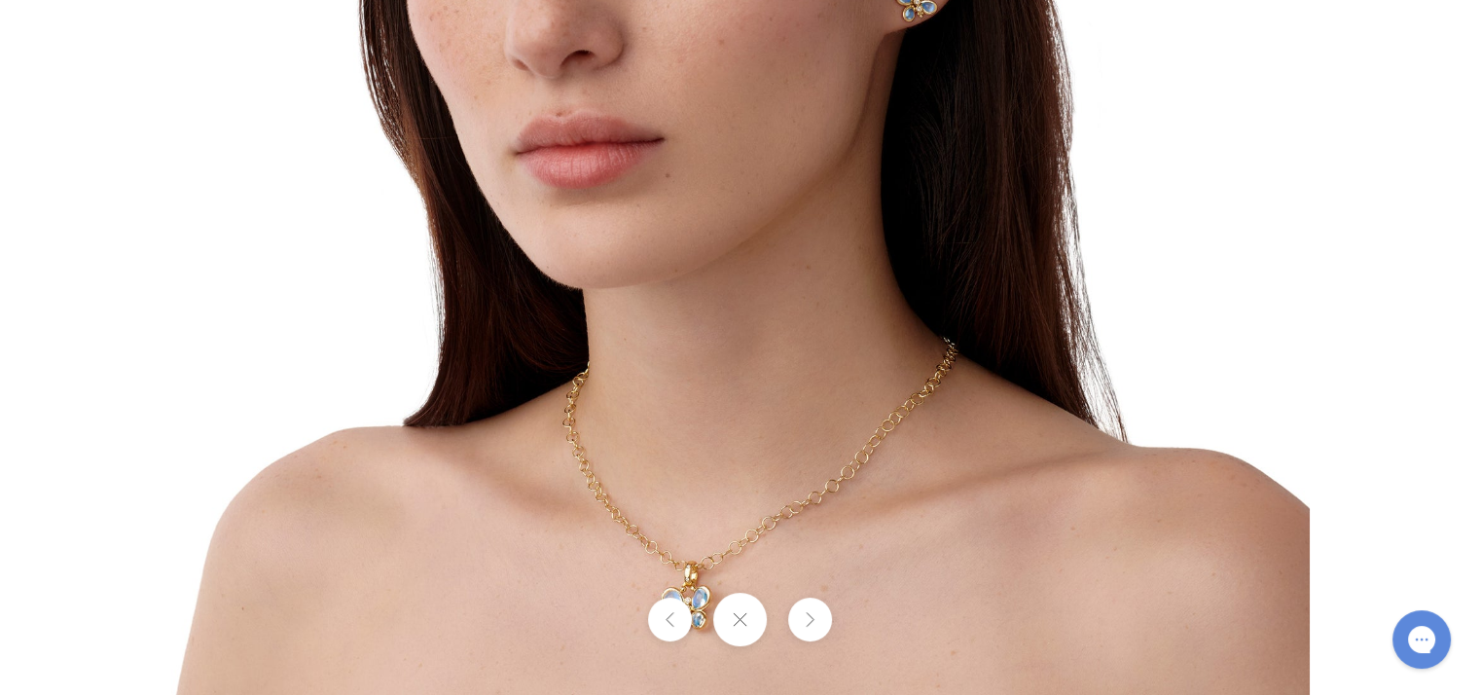
click at [747, 612] on button at bounding box center [740, 620] width 54 height 54
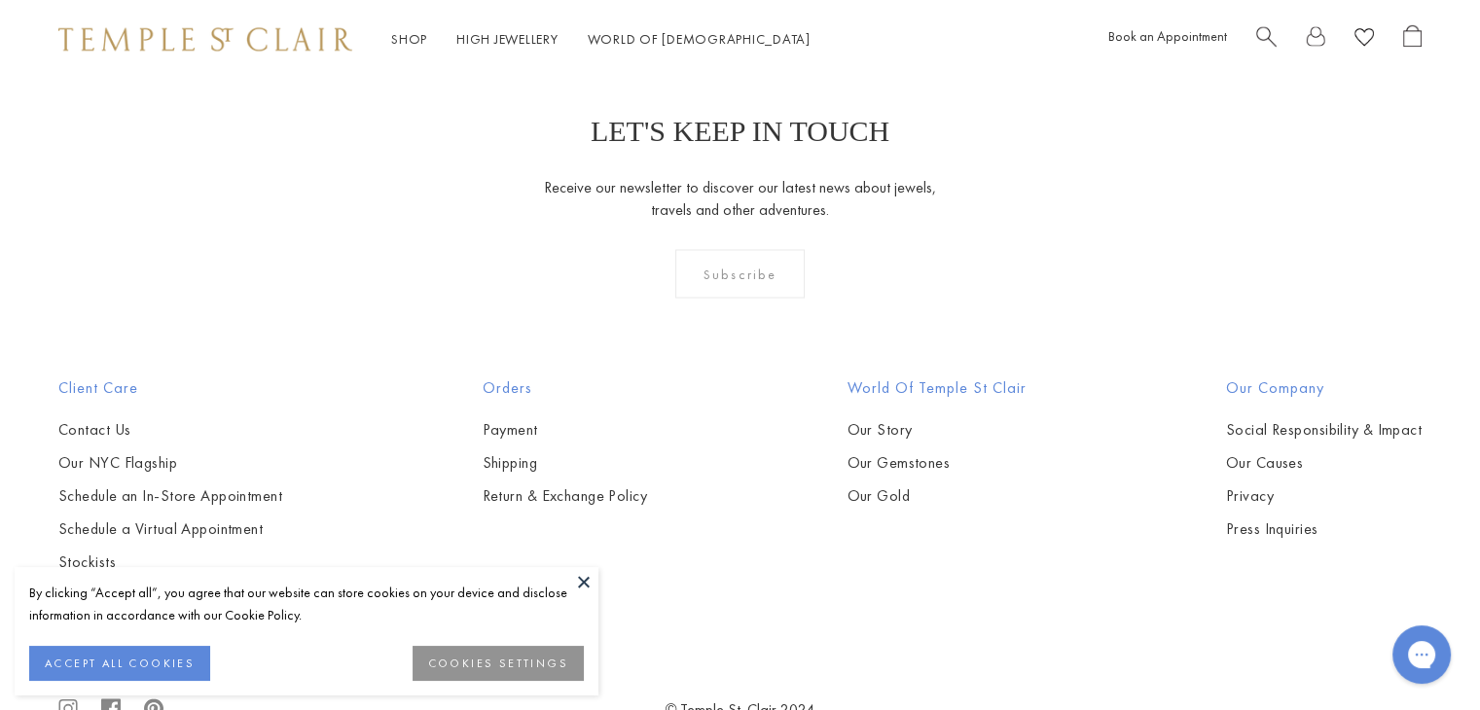
scroll to position [3622, 0]
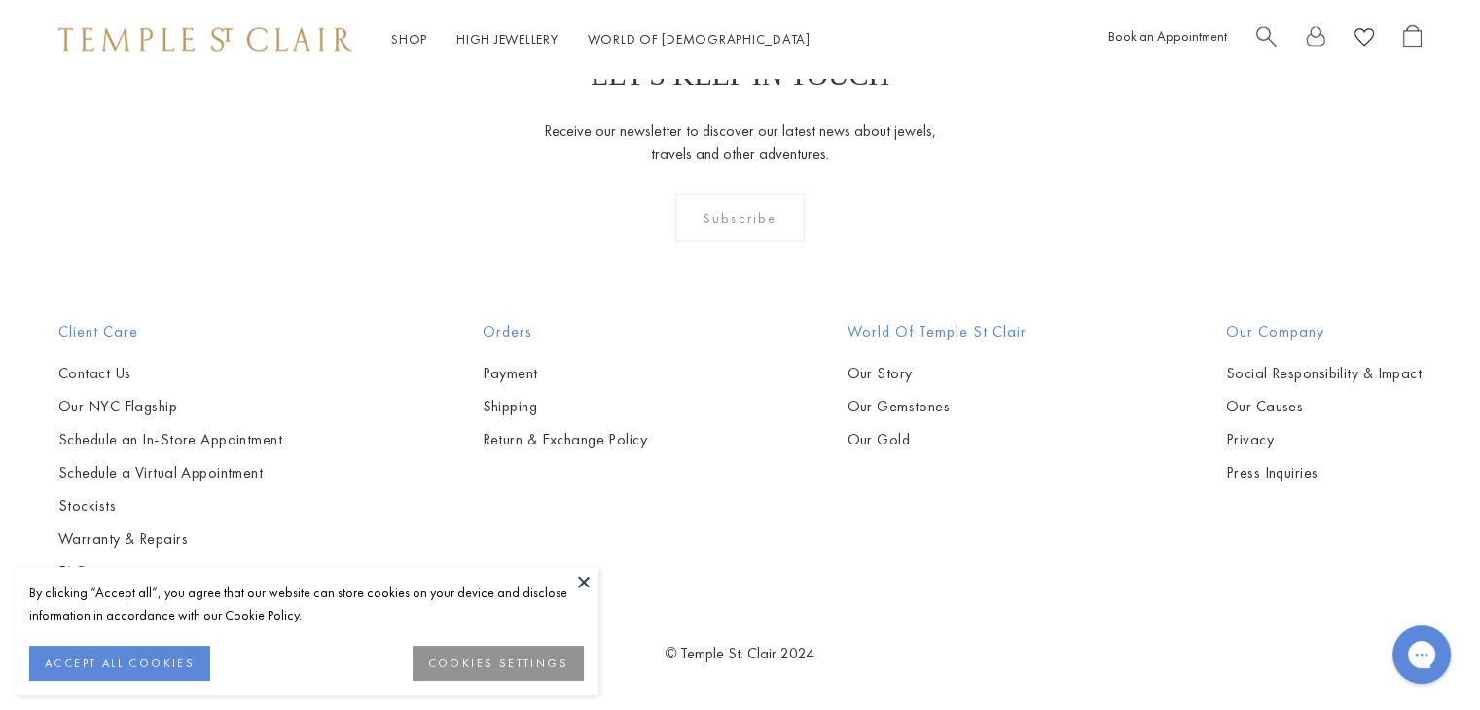
click at [584, 585] on button at bounding box center [583, 581] width 29 height 29
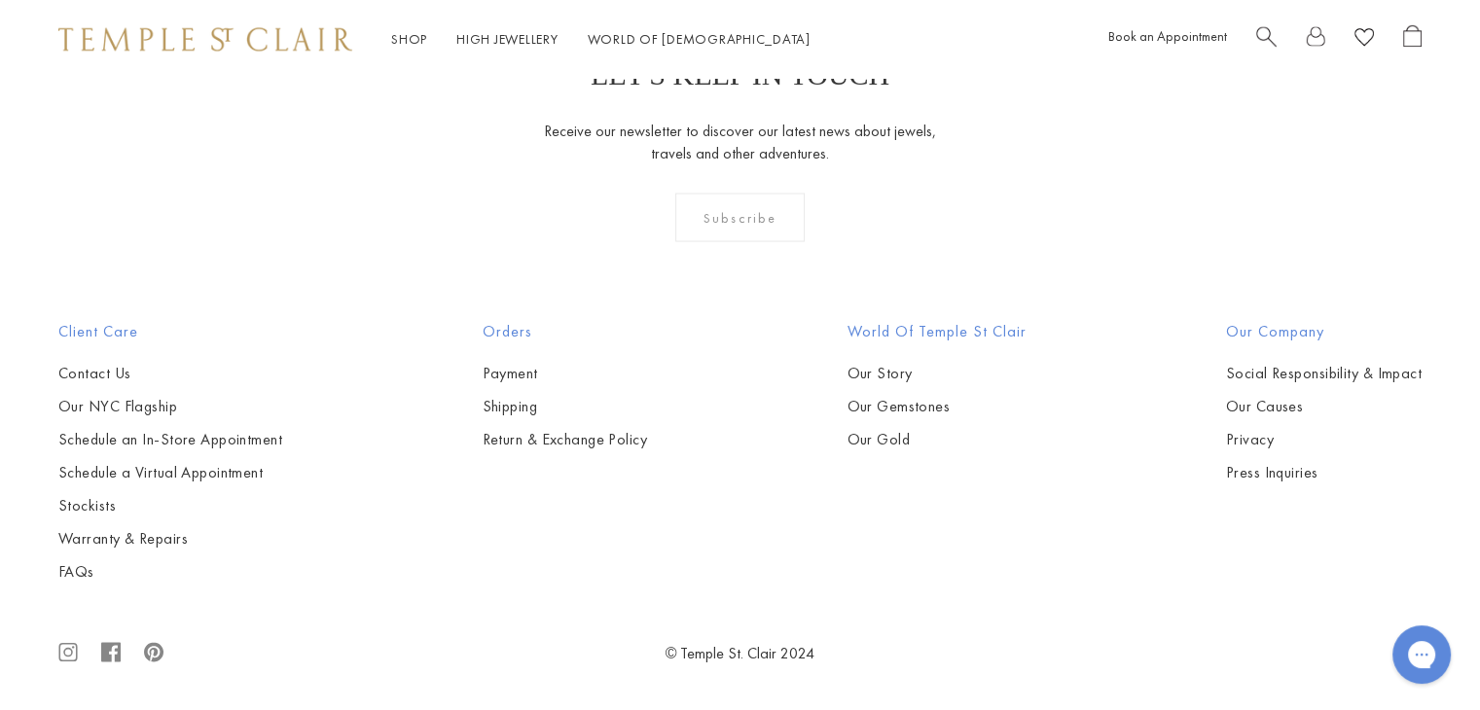
scroll to position [4109, 0]
click at [0, 0] on img at bounding box center [0, 0] width 0 height 0
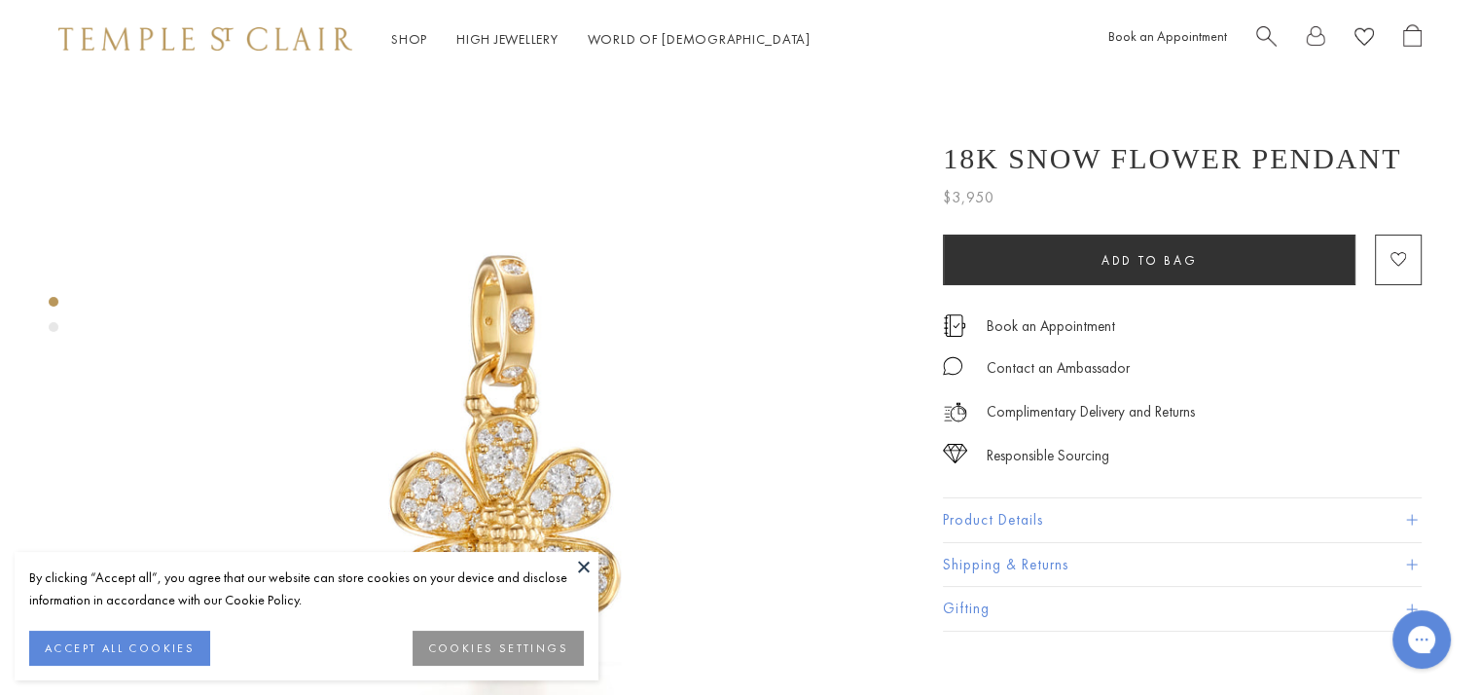
click at [582, 558] on button at bounding box center [583, 566] width 29 height 29
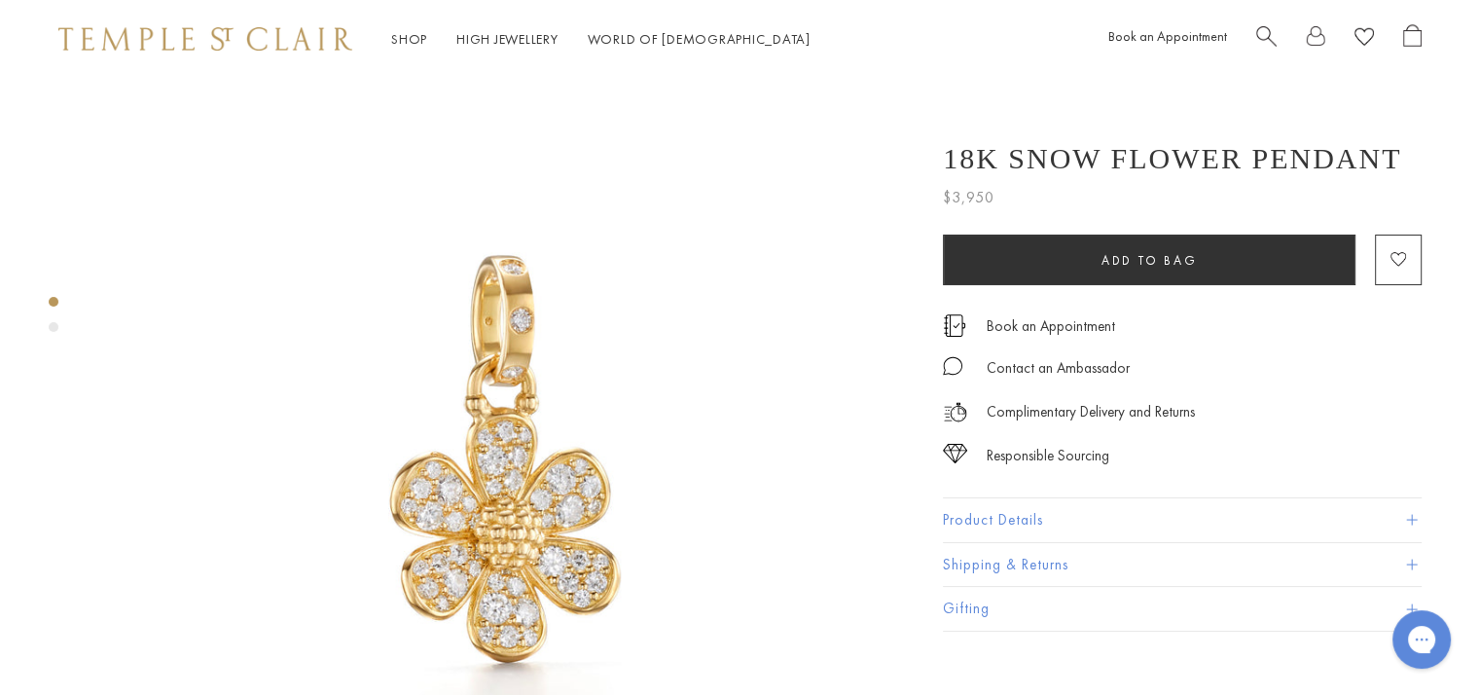
click at [49, 322] on div "Product gallery navigation" at bounding box center [54, 319] width 10 height 55
click at [54, 328] on div "Product gallery navigation" at bounding box center [54, 327] width 10 height 10
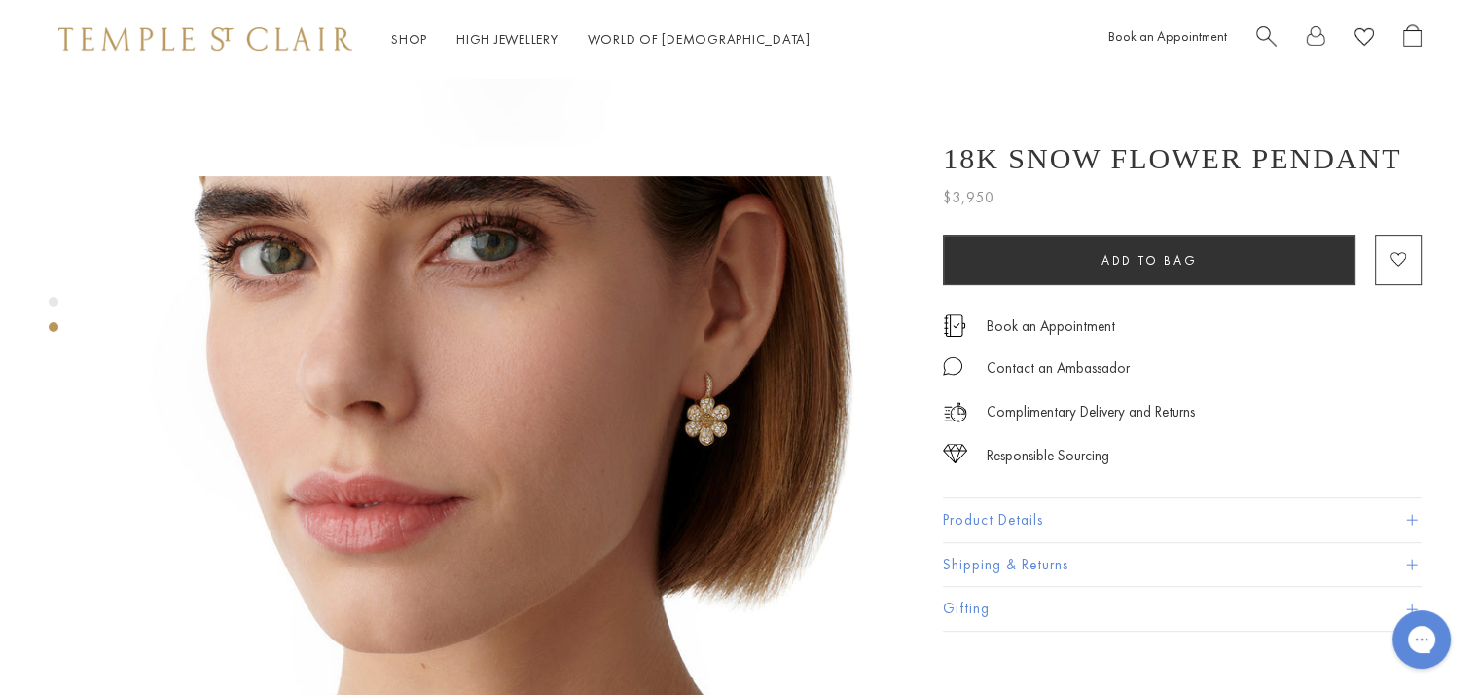
scroll to position [817, 0]
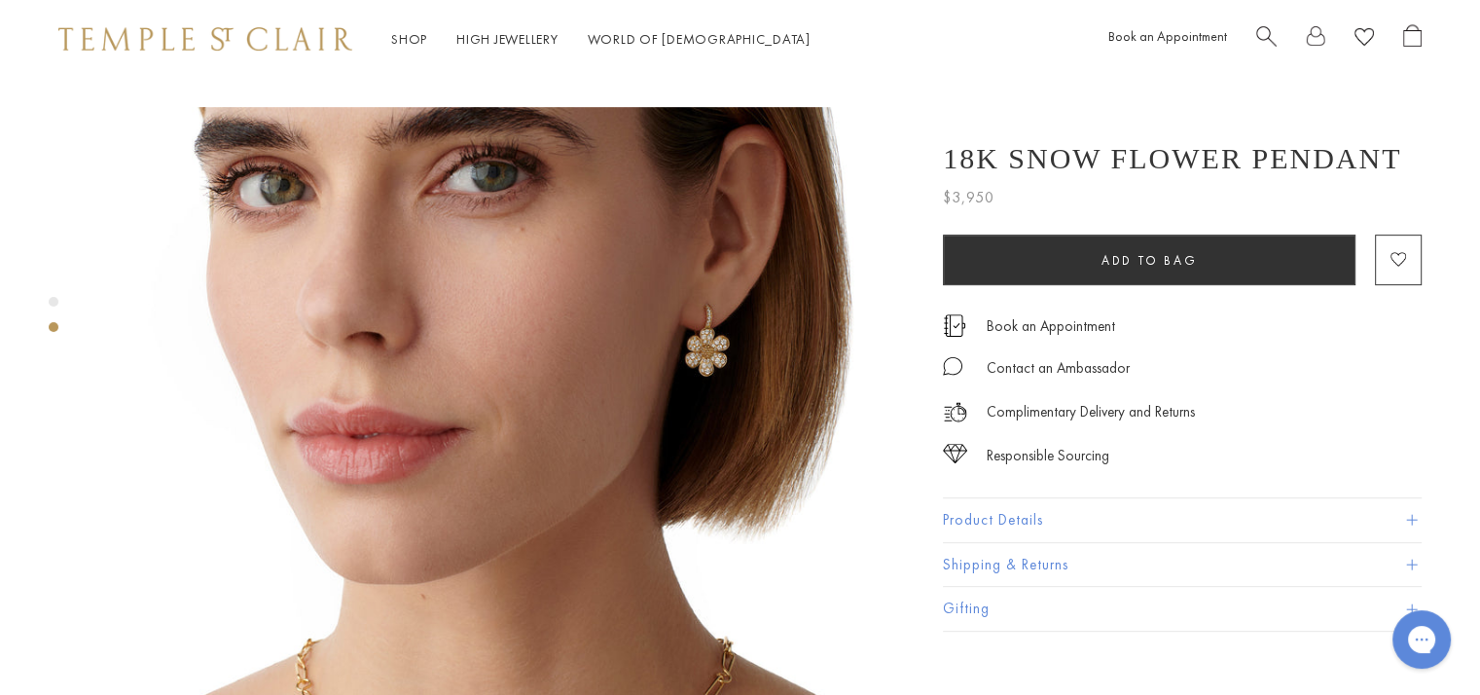
click at [518, 323] on img at bounding box center [506, 516] width 818 height 818
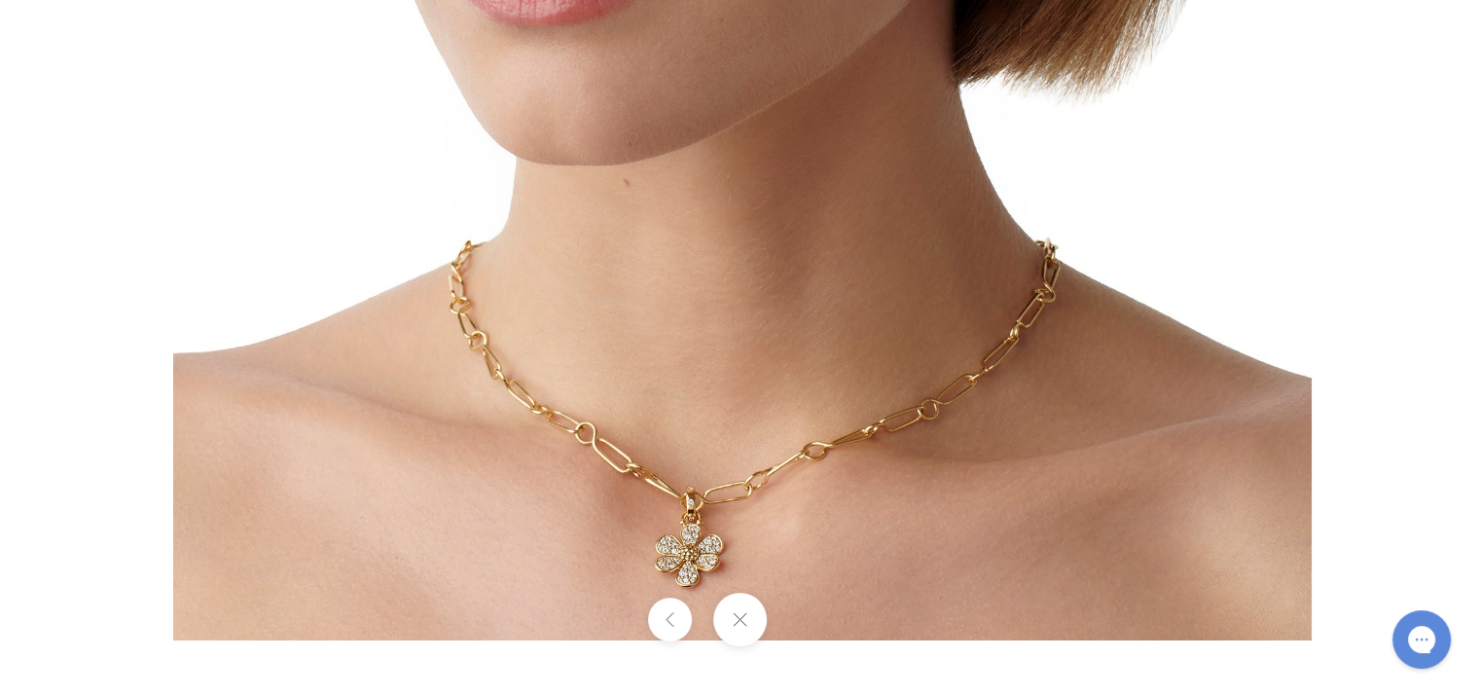
drag, startPoint x: 1216, startPoint y: 461, endPoint x: 1229, endPoint y: 67, distance: 394.3
click at [1229, 67] on img at bounding box center [742, 71] width 1138 height 1138
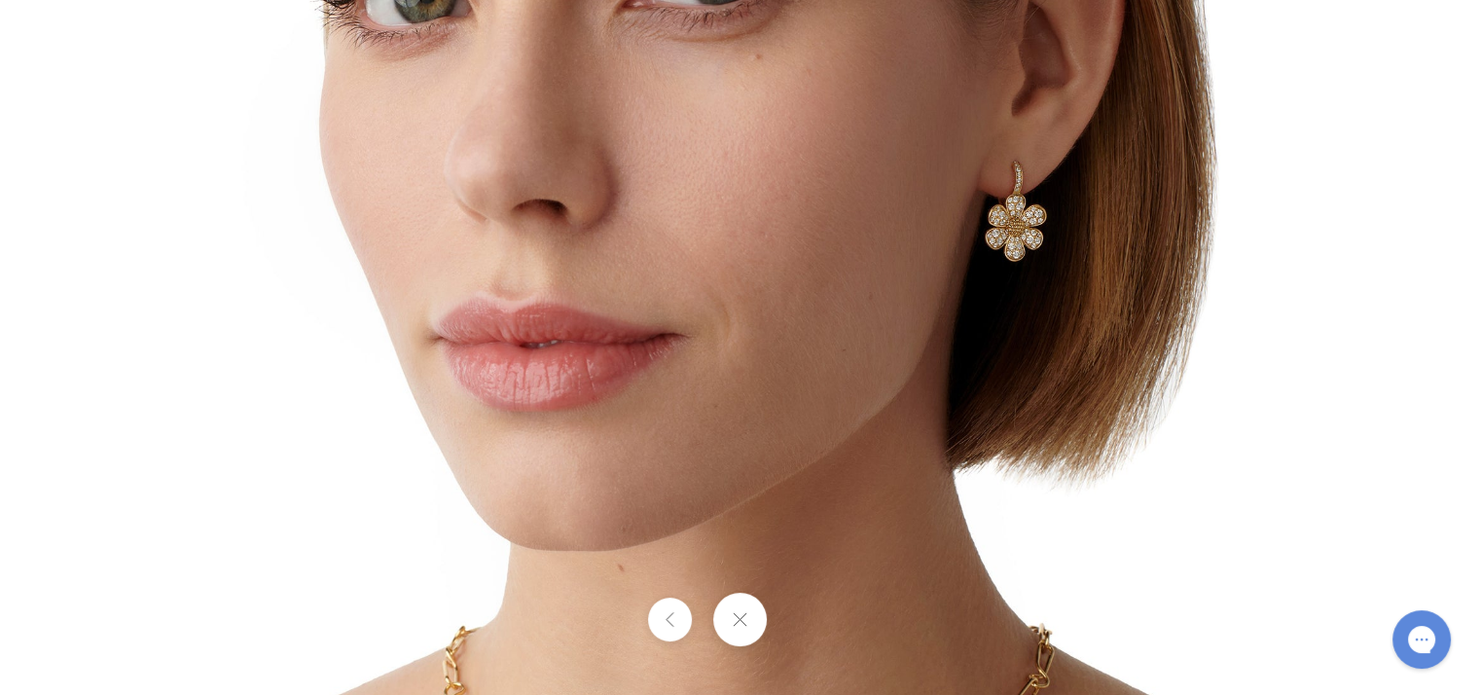
drag, startPoint x: 842, startPoint y: 293, endPoint x: 841, endPoint y: 504, distance: 211.1
click at [841, 504] on img at bounding box center [736, 456] width 1138 height 1138
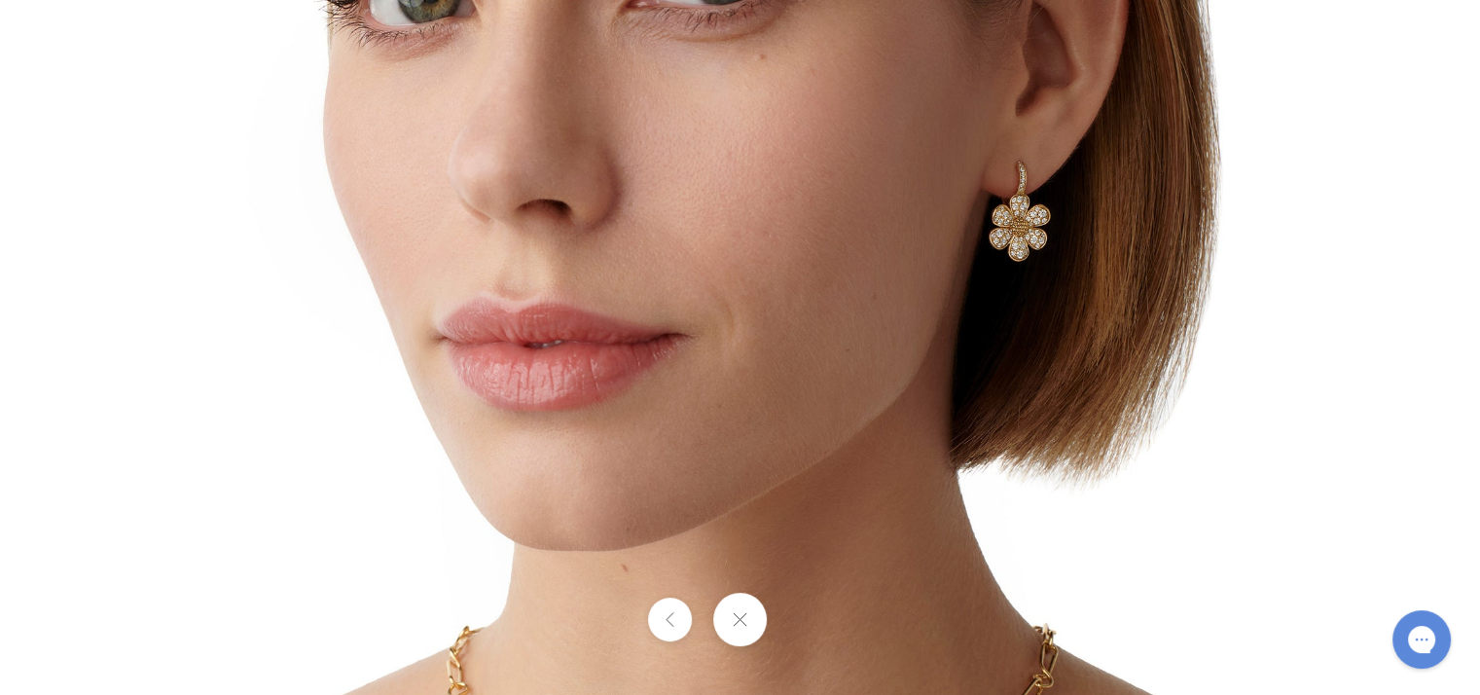
click at [743, 632] on button at bounding box center [740, 620] width 54 height 54
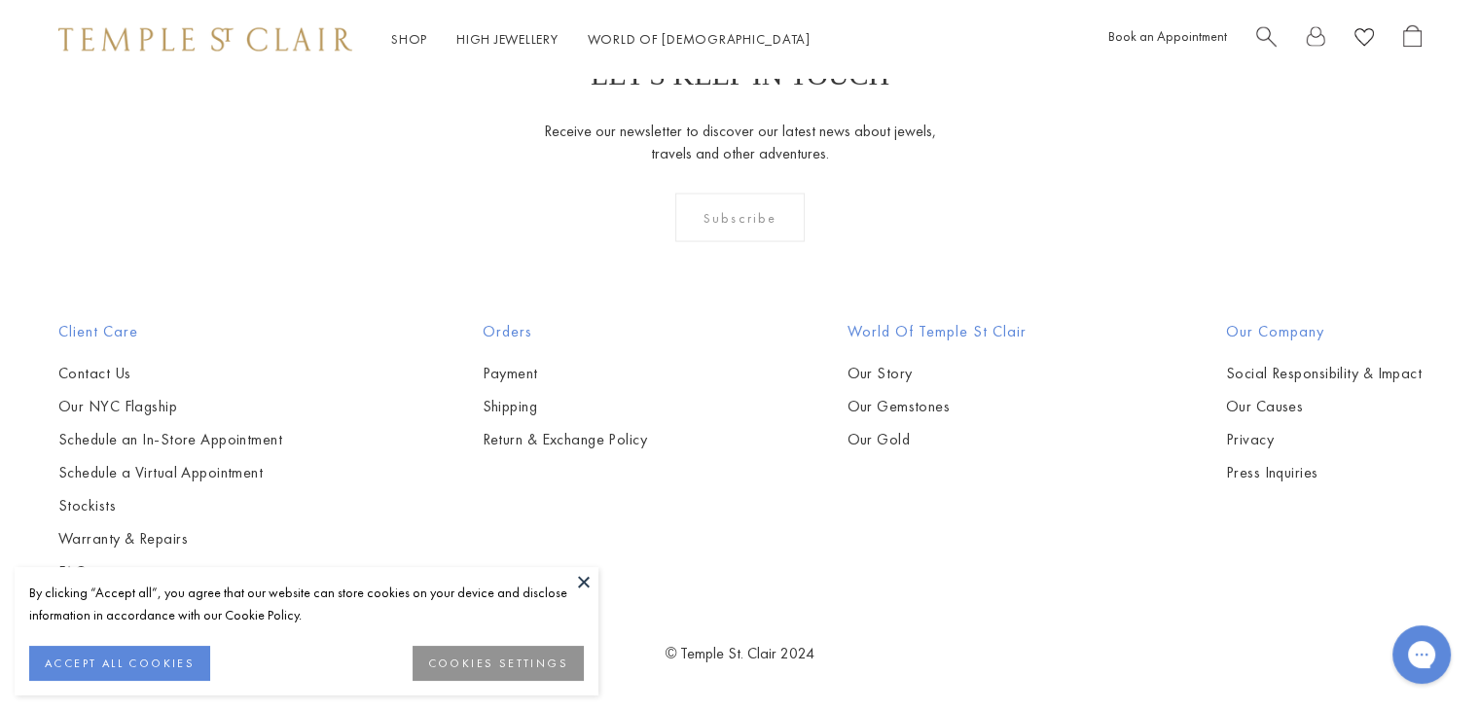
click at [588, 573] on button at bounding box center [583, 581] width 29 height 29
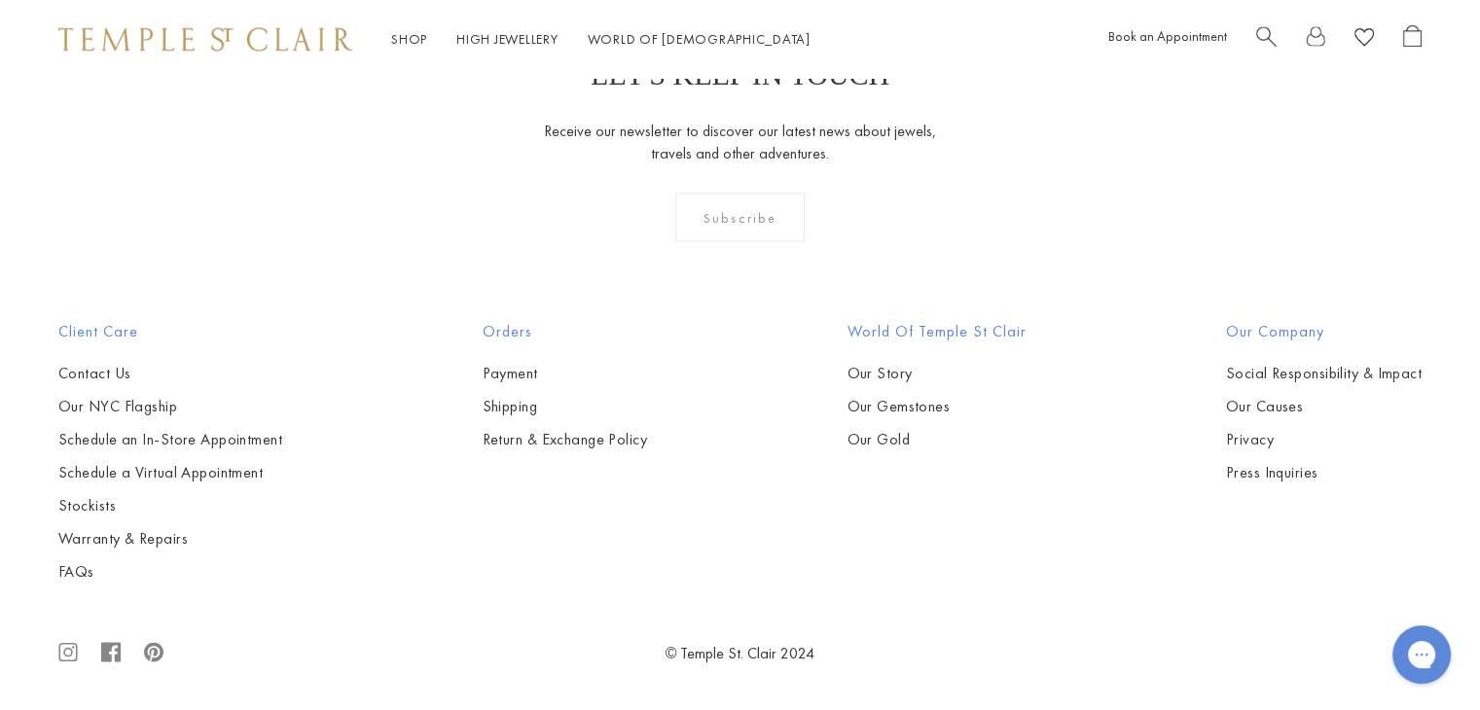
scroll to position [10725, 0]
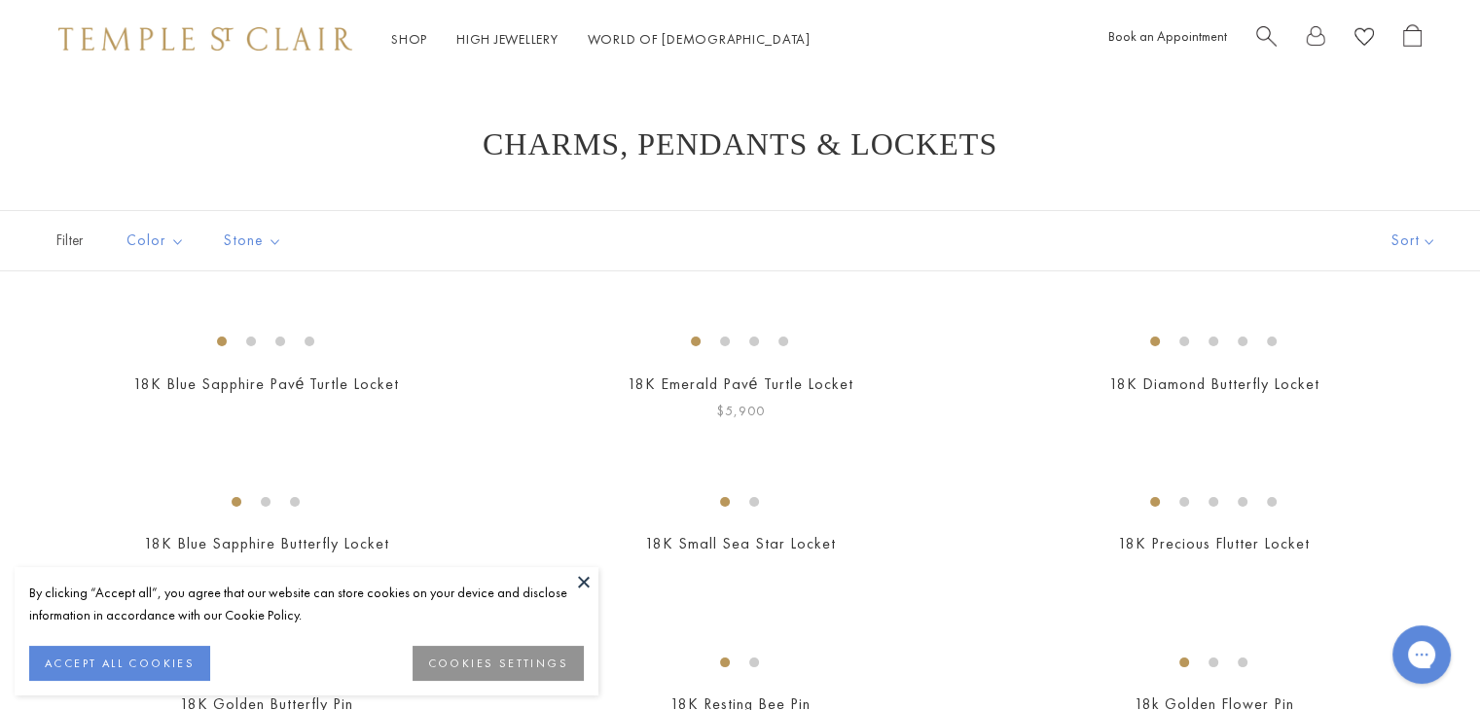
click at [580, 581] on button at bounding box center [583, 581] width 29 height 29
